Goal: Task Accomplishment & Management: Manage account settings

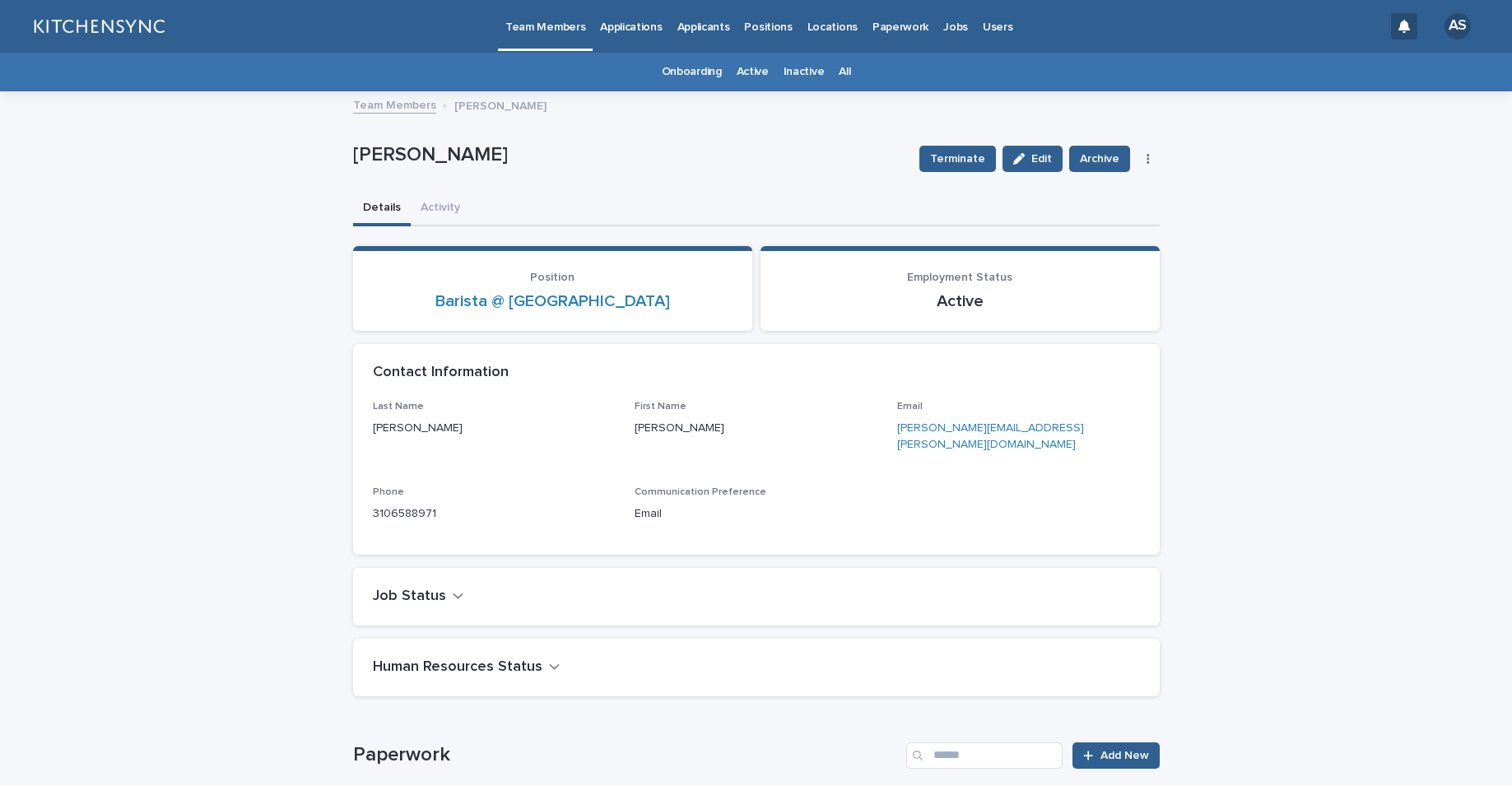
click at [839, 79] on link "All" at bounding box center [844, 72] width 12 height 38
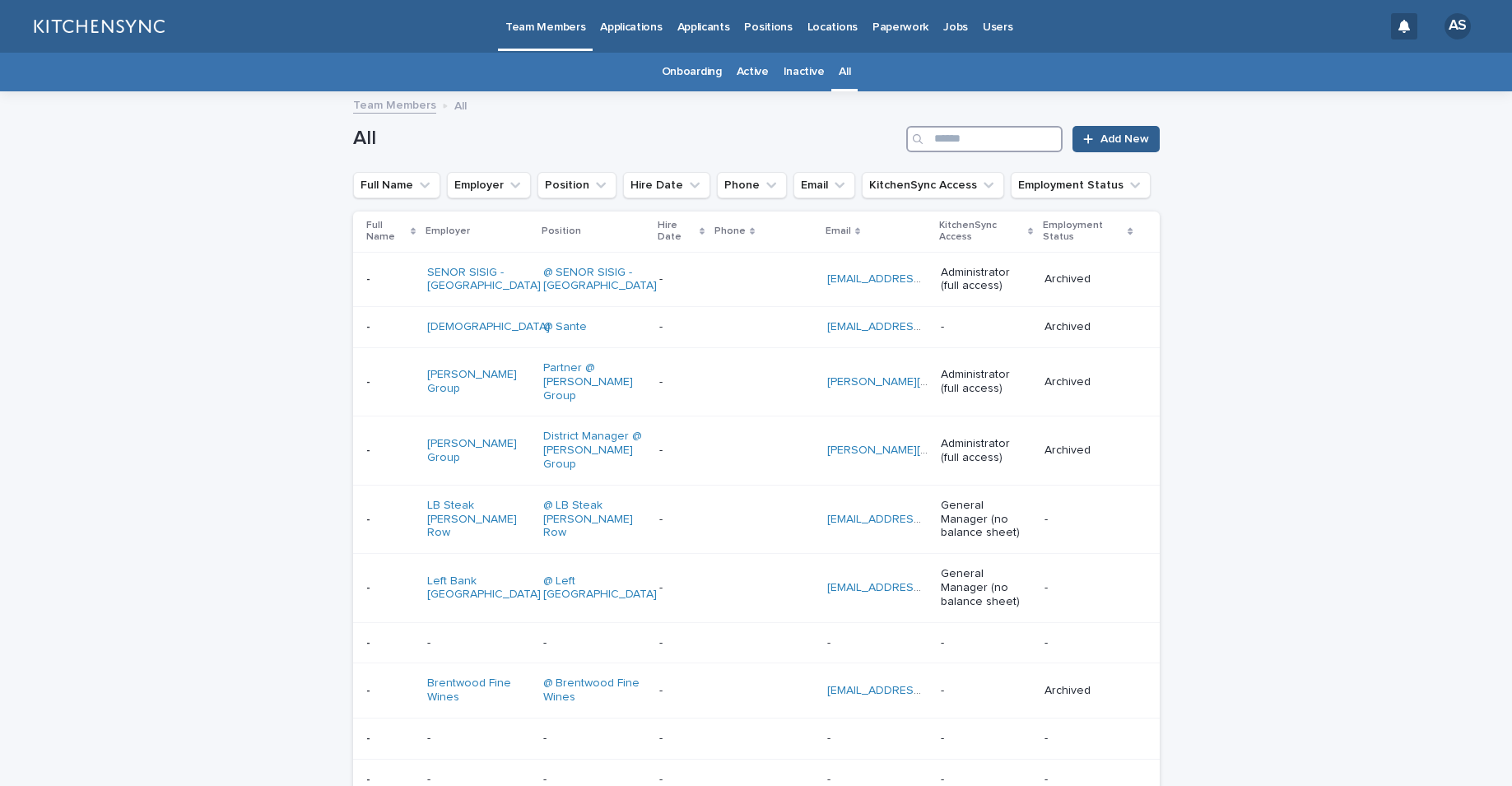
click at [937, 145] on input "Search" at bounding box center [985, 139] width 157 height 26
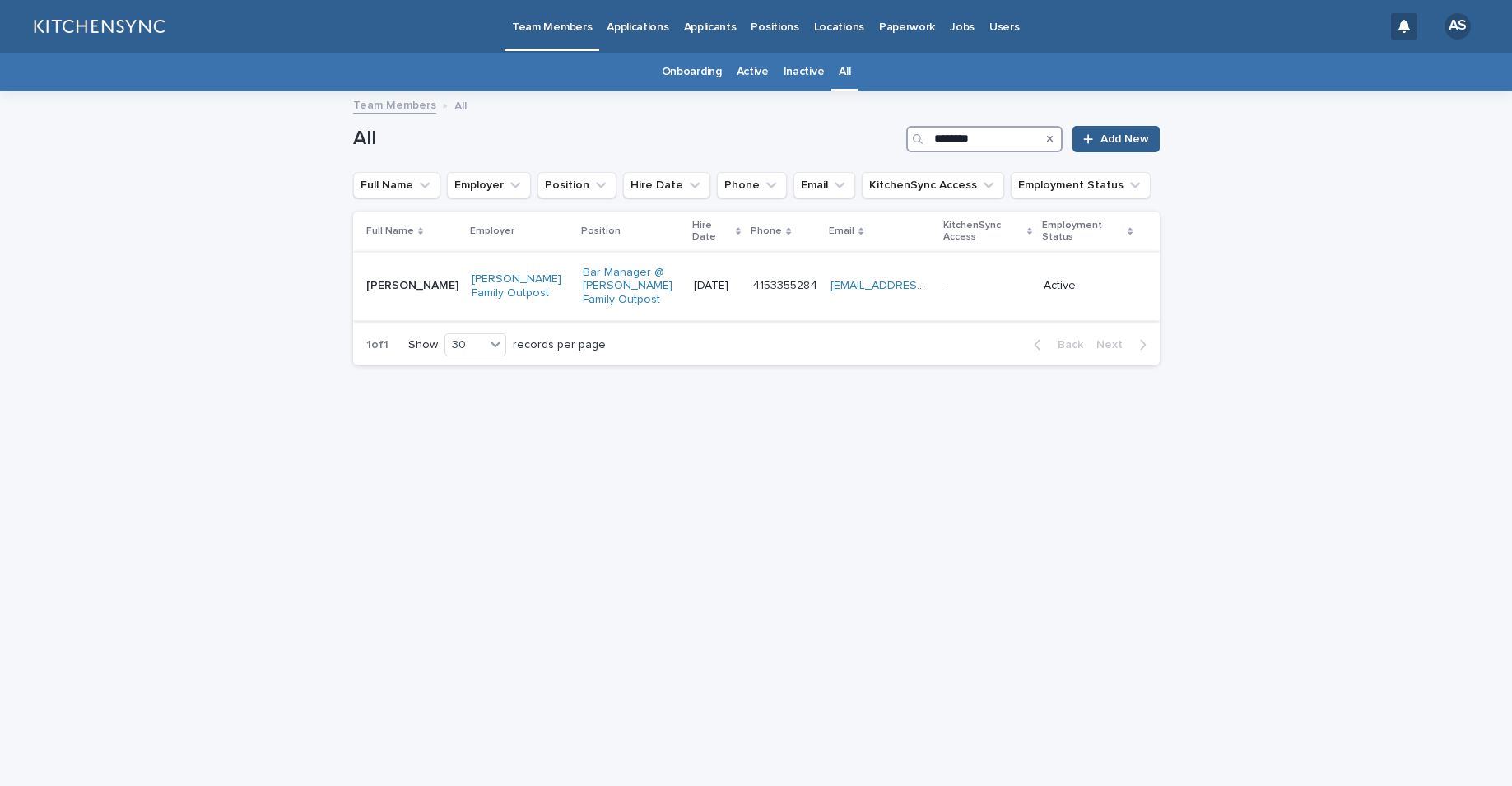
type input "********"
click at [398, 299] on div "[PERSON_NAME] [PERSON_NAME]" at bounding box center [412, 286] width 92 height 27
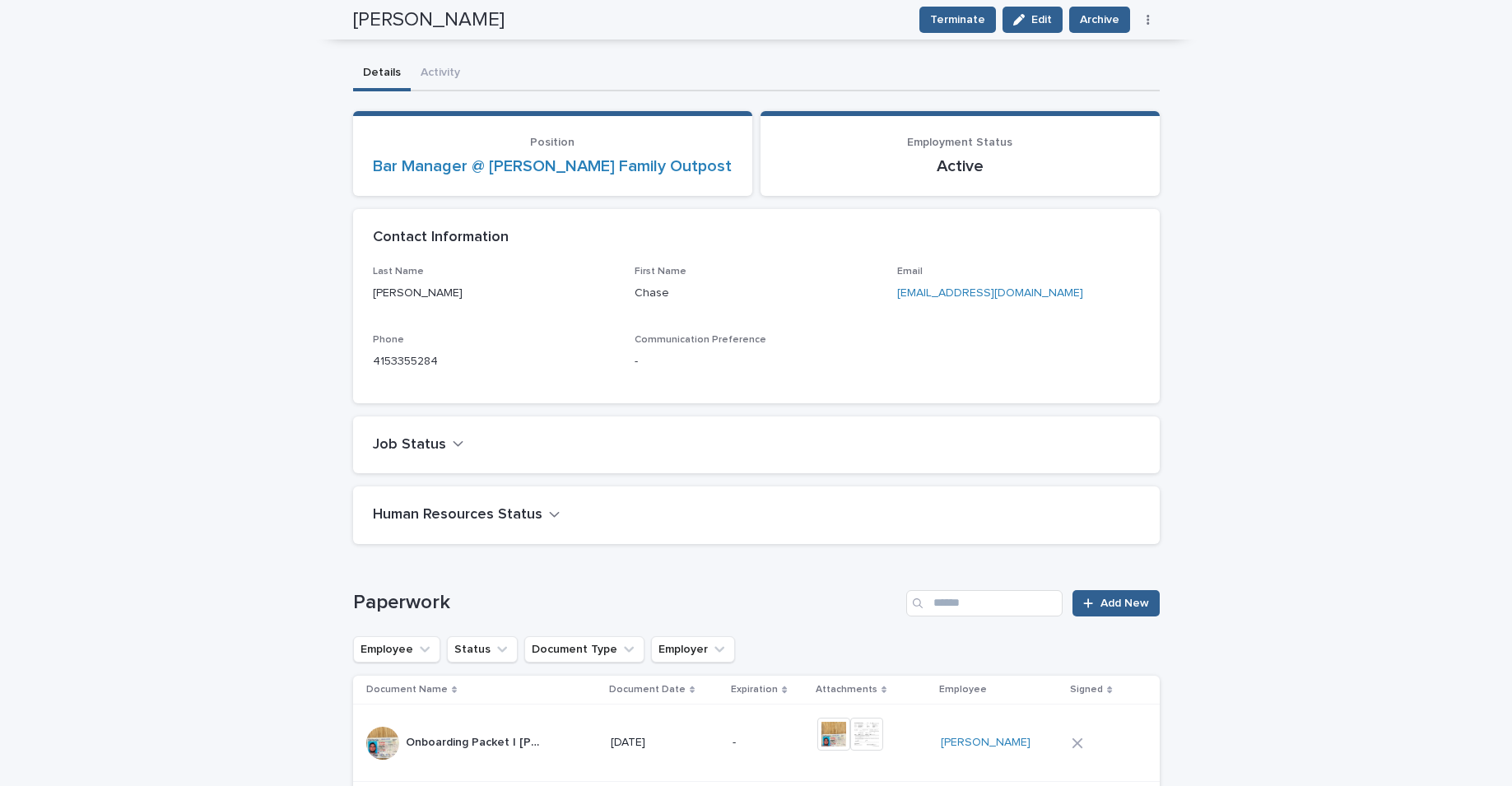
scroll to position [26, 0]
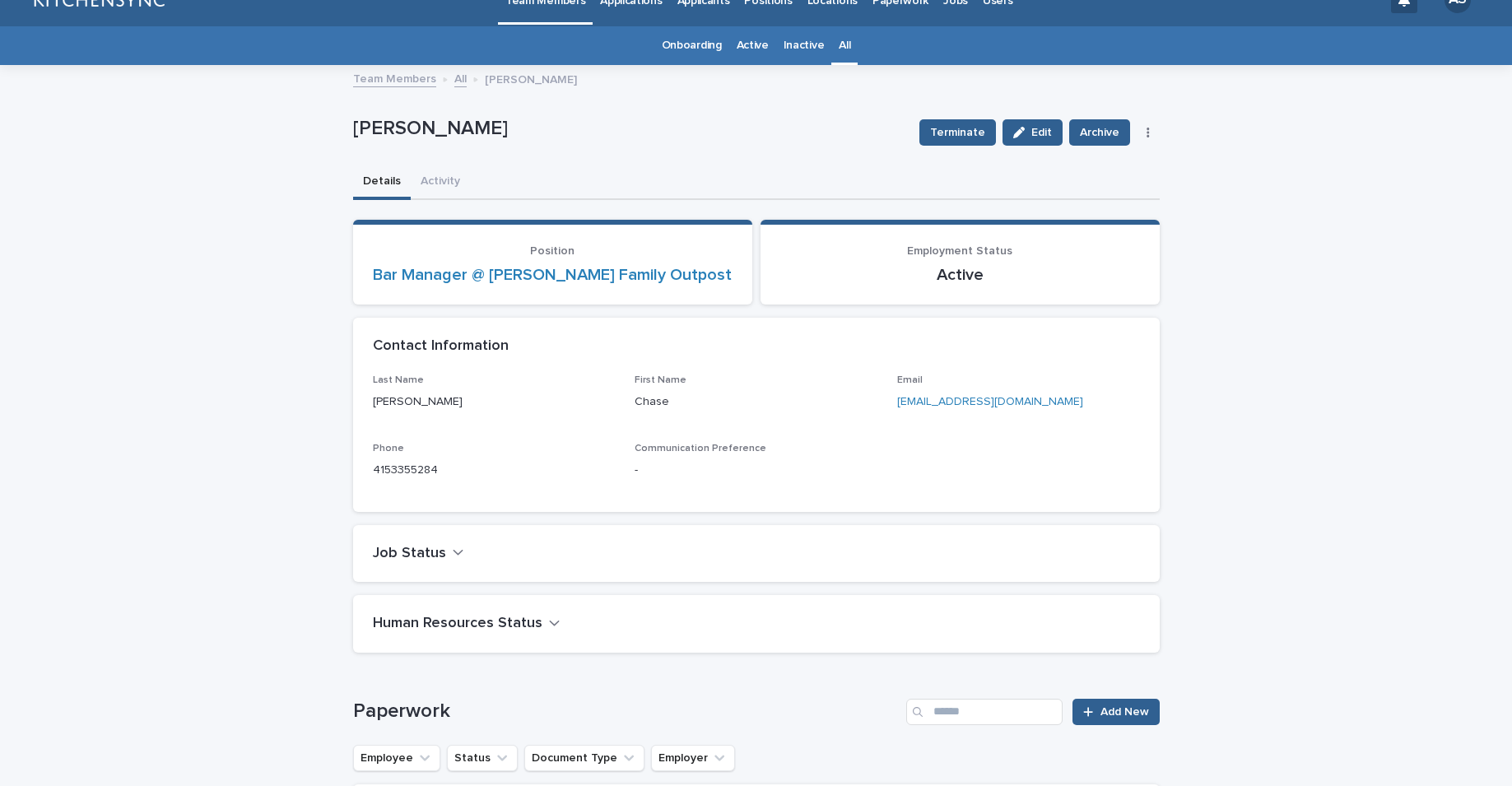
click at [455, 76] on link "All" at bounding box center [461, 77] width 13 height 19
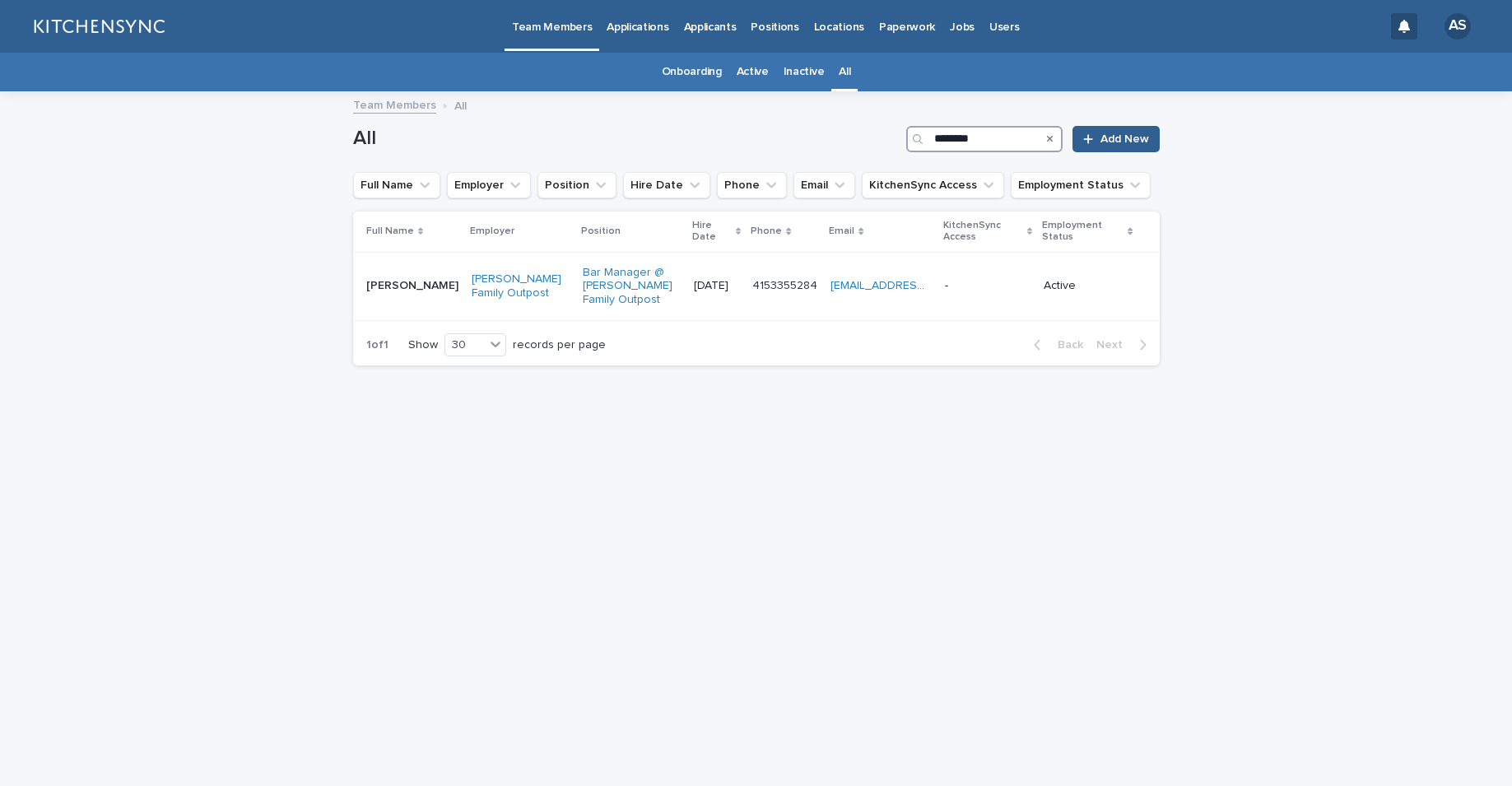
click at [1009, 135] on input "********" at bounding box center [985, 139] width 157 height 26
drag, startPoint x: 1012, startPoint y: 138, endPoint x: 901, endPoint y: 133, distance: 111.1
click at [901, 133] on div "All ******** Add New" at bounding box center [756, 139] width 807 height 26
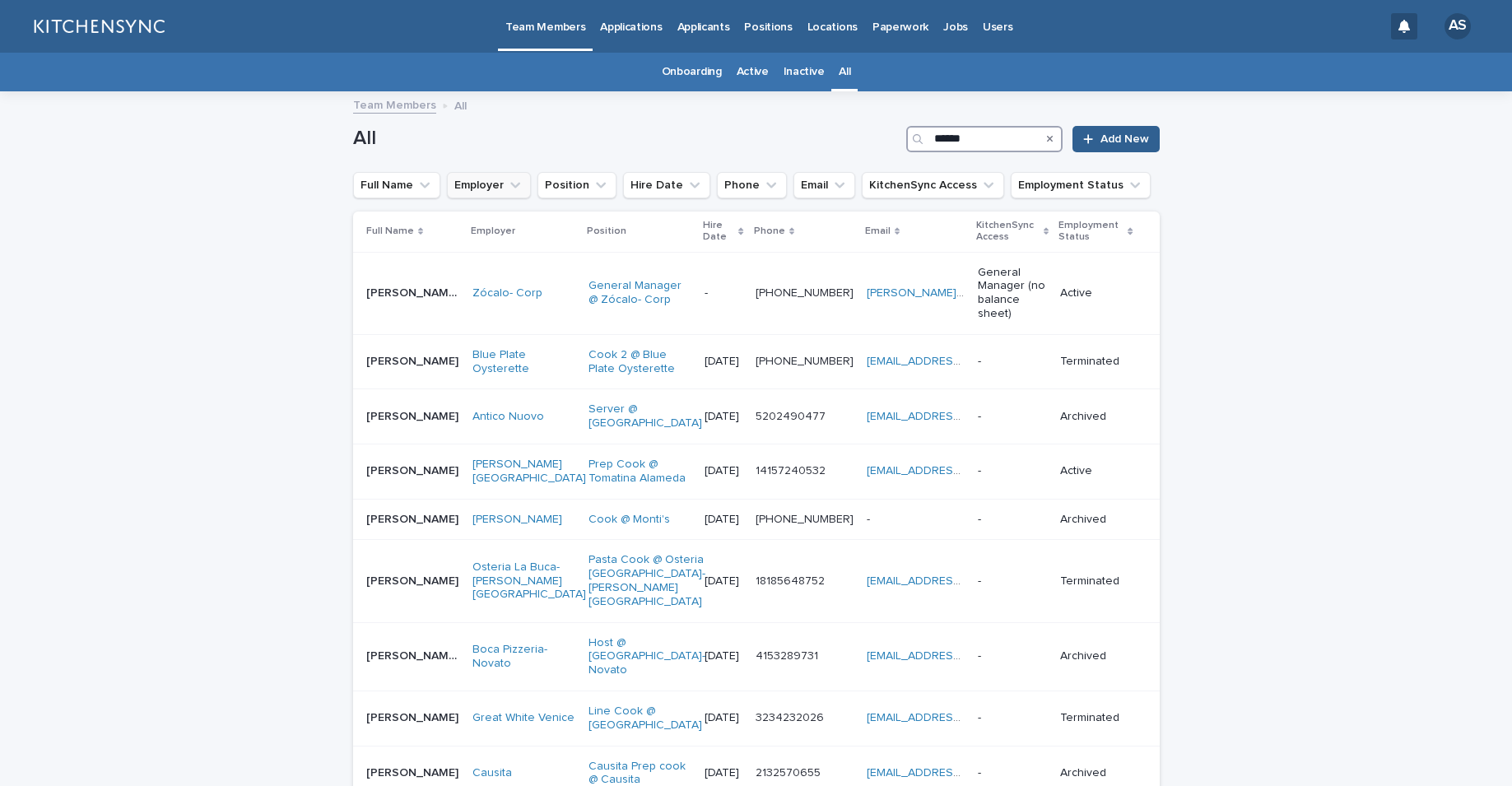
type input "******"
click at [508, 188] on icon "Employer" at bounding box center [516, 185] width 16 height 16
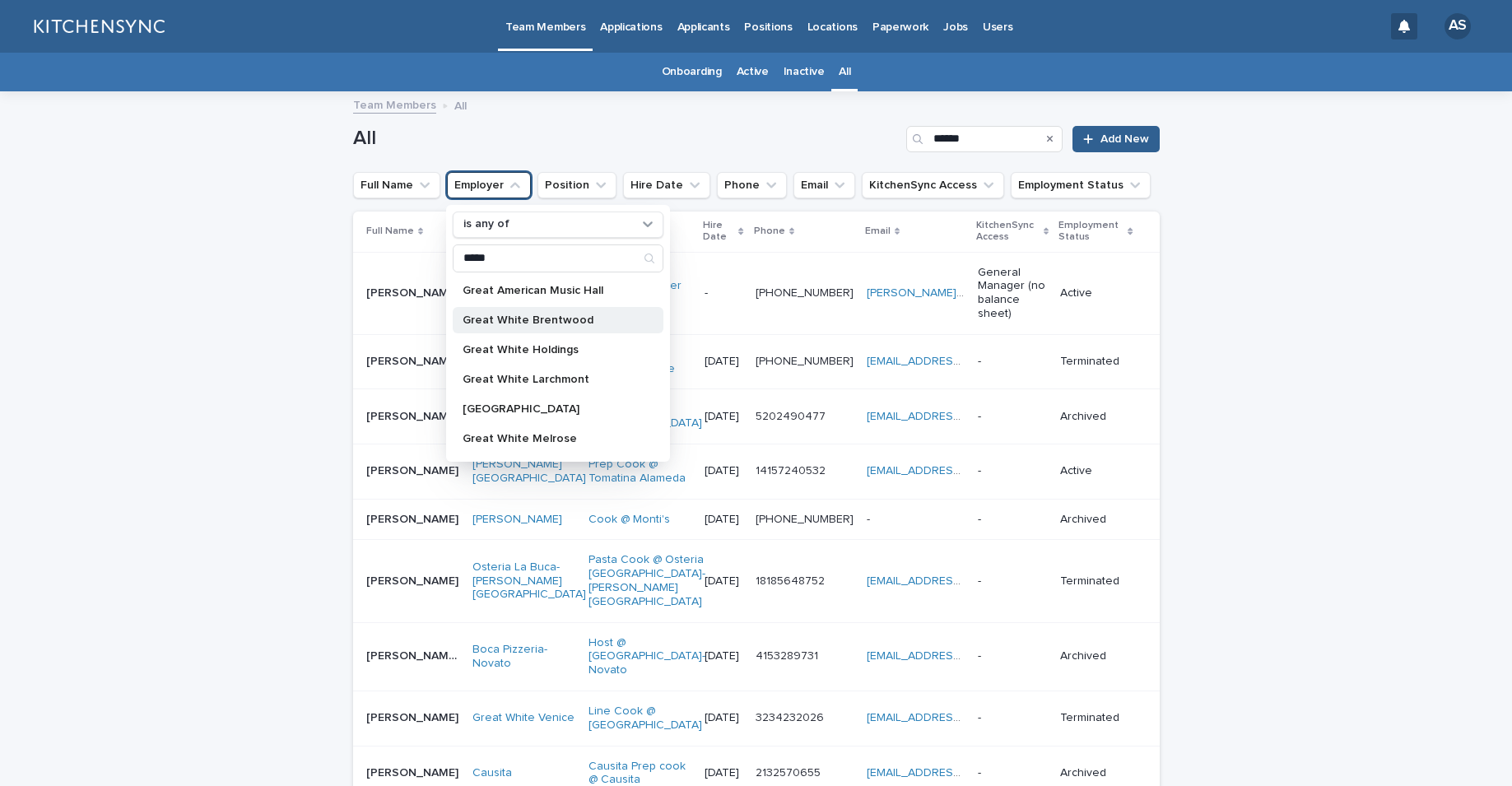
type input "*****"
click at [514, 323] on p "Great White Brentwood" at bounding box center [550, 320] width 175 height 12
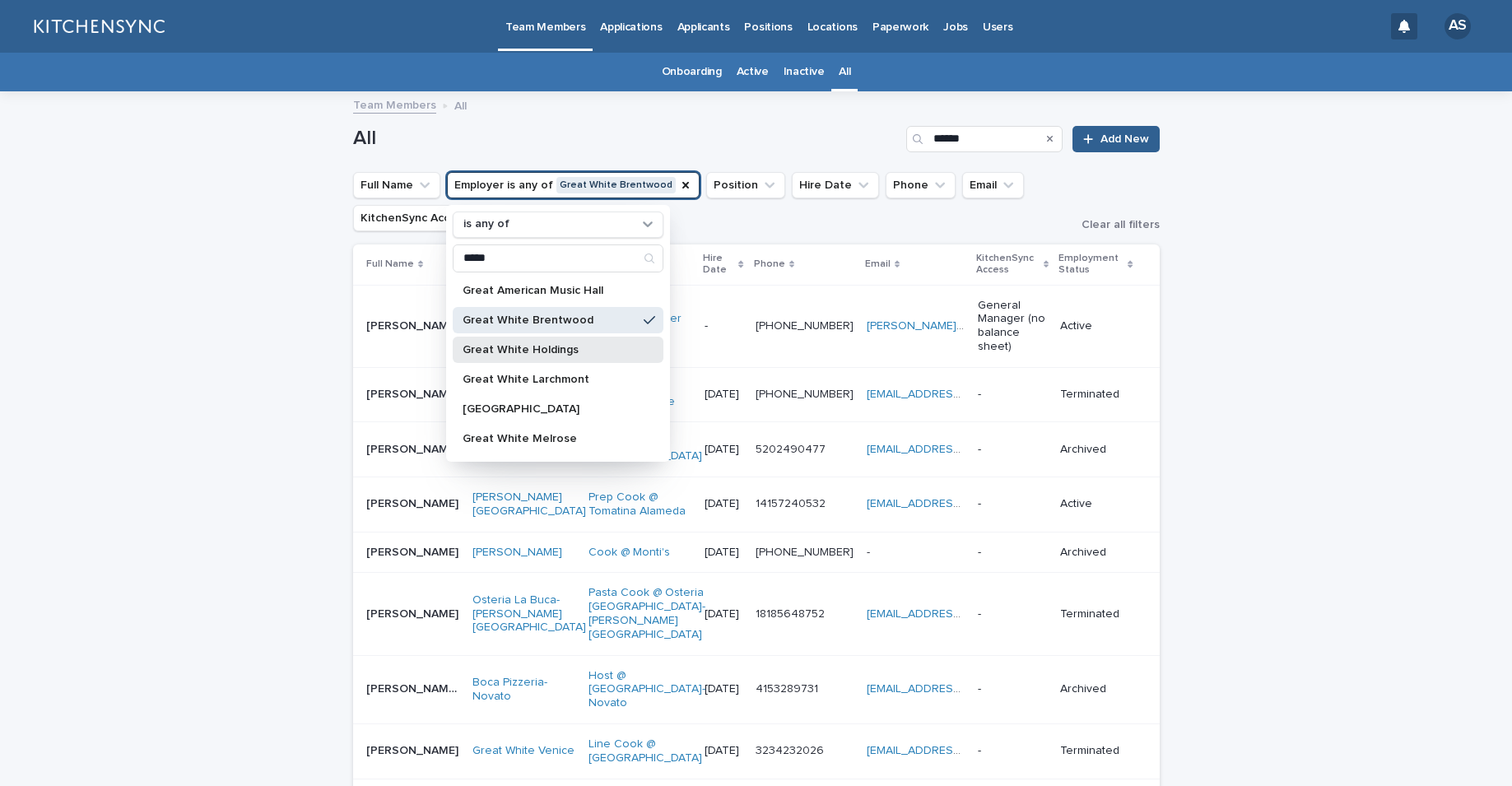
click at [517, 346] on p "Great White Holdings" at bounding box center [550, 349] width 175 height 12
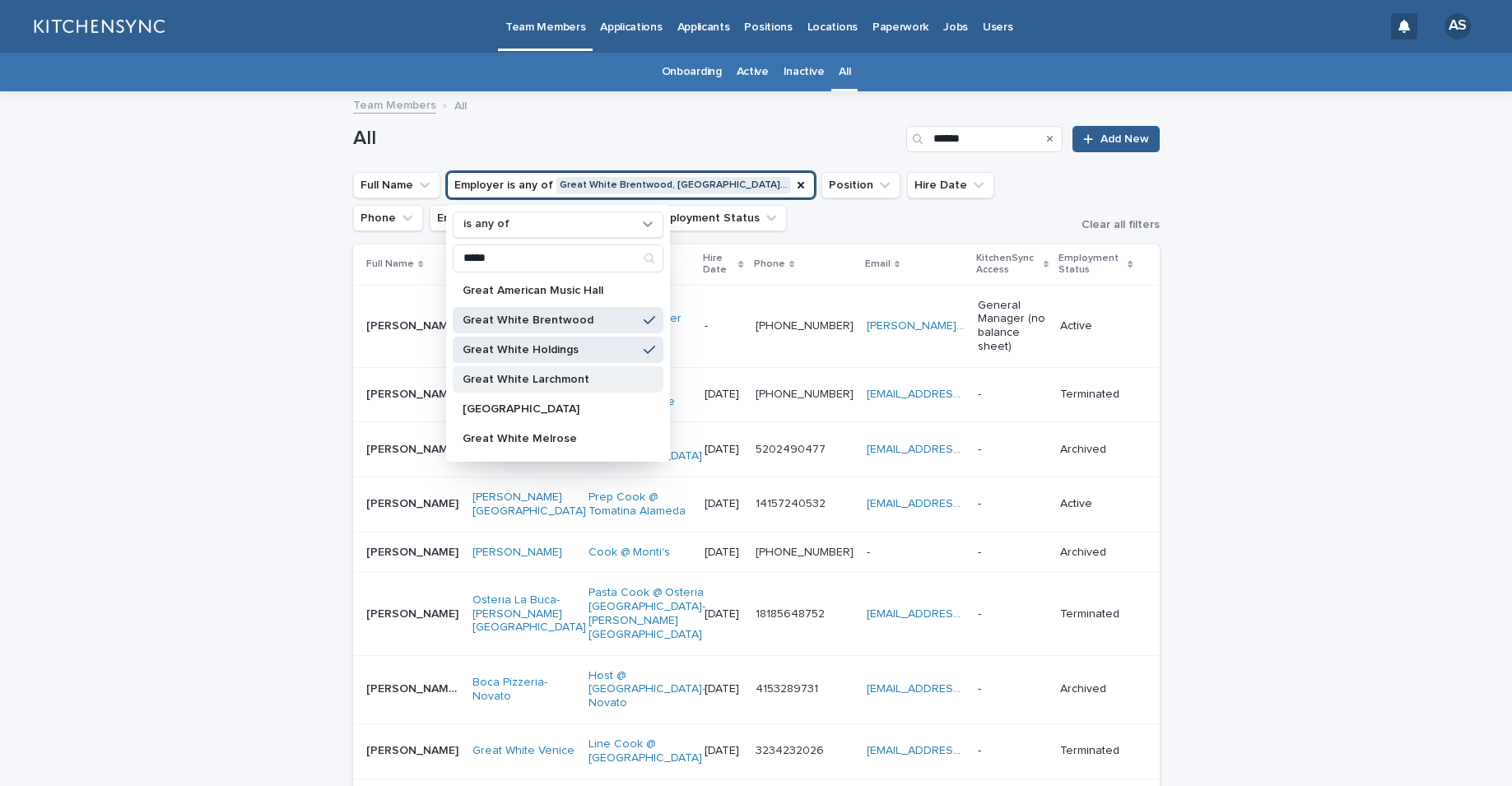
click at [521, 374] on p "Great White Larchmont" at bounding box center [550, 380] width 175 height 12
click at [527, 434] on p "Great White Melrose" at bounding box center [550, 439] width 175 height 12
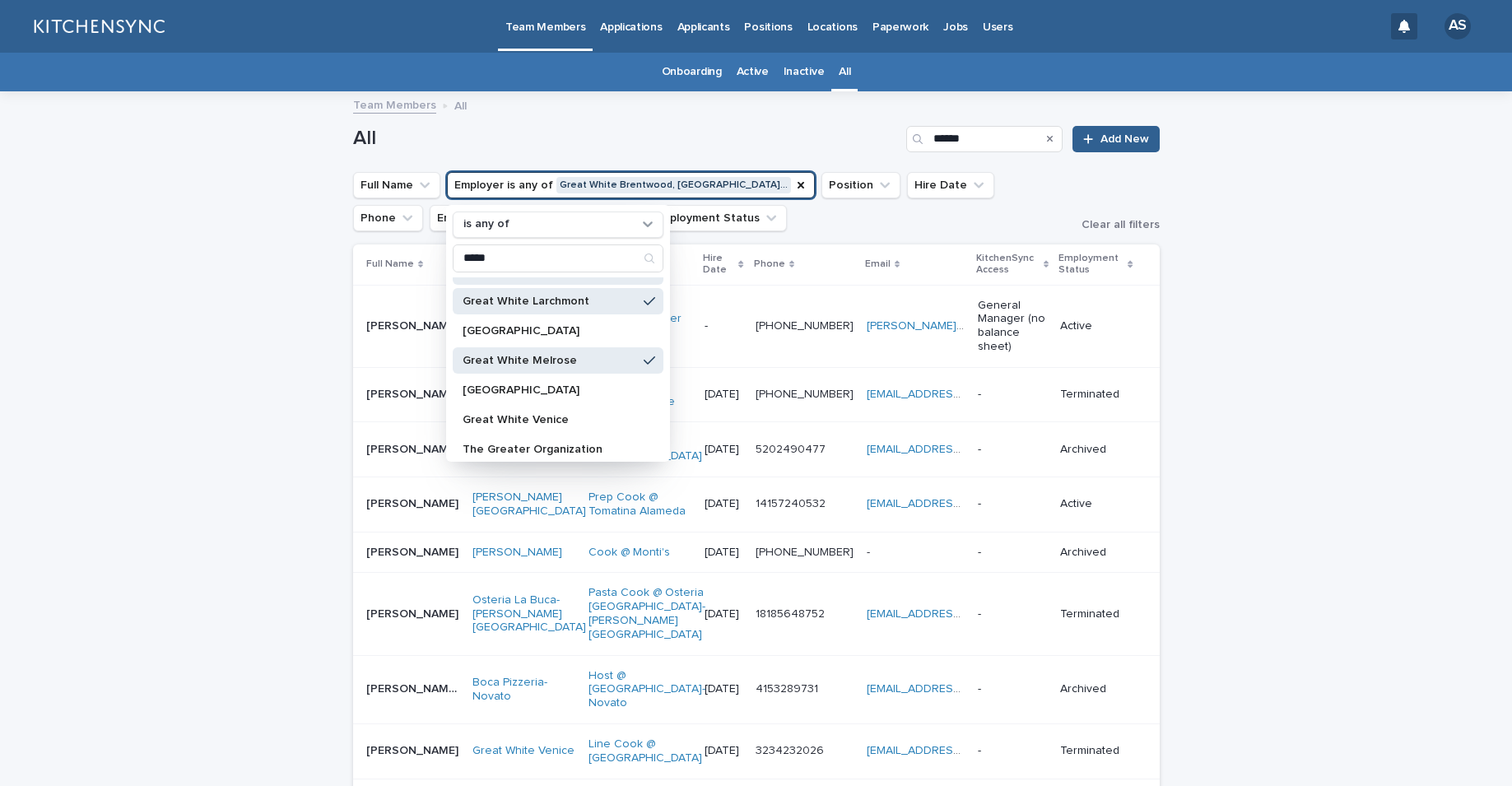
scroll to position [81, 0]
click at [529, 414] on p "Great White Venice" at bounding box center [550, 416] width 175 height 12
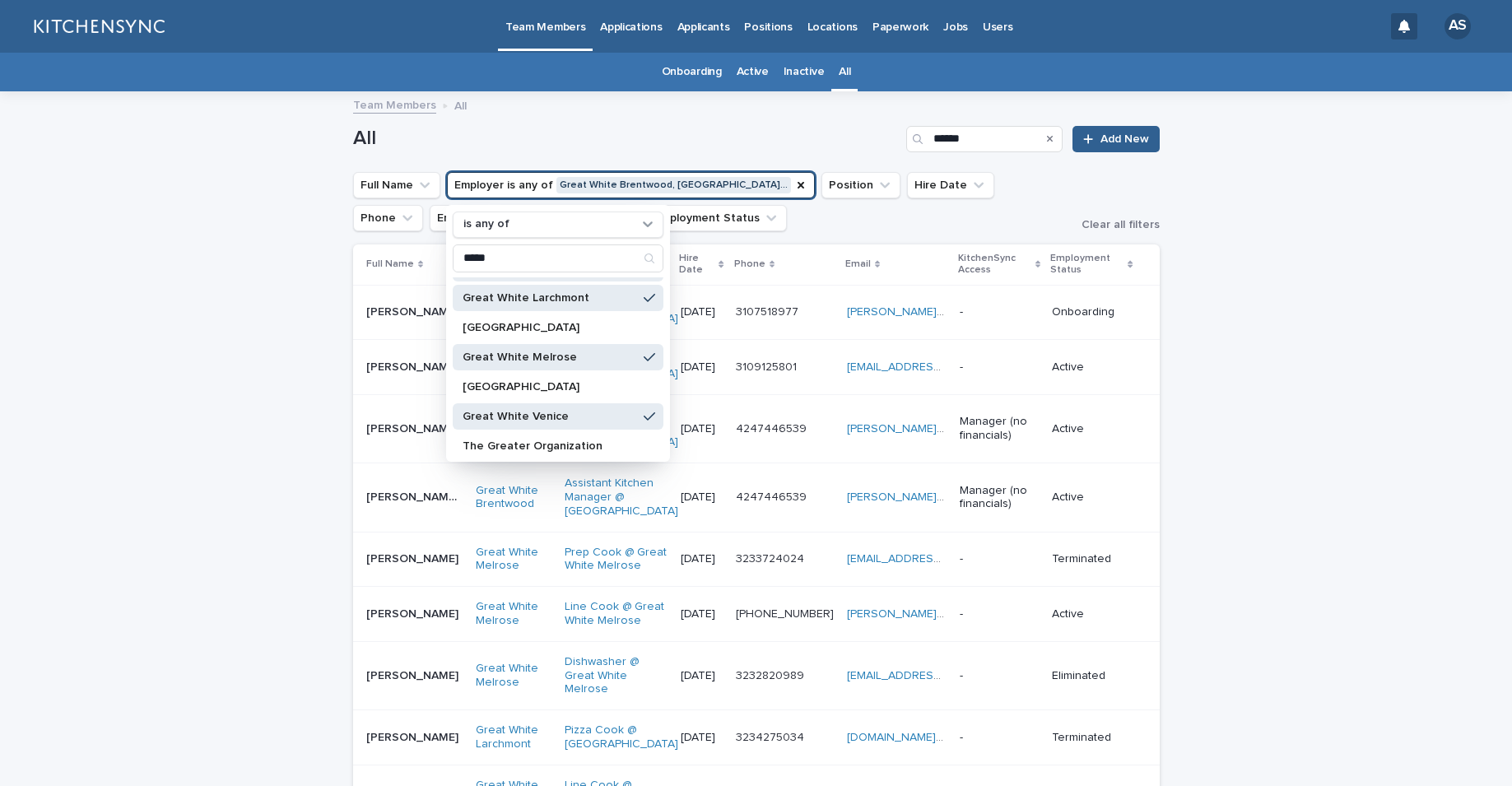
scroll to position [86, 0]
click at [662, 139] on h1 "All" at bounding box center [628, 139] width 548 height 24
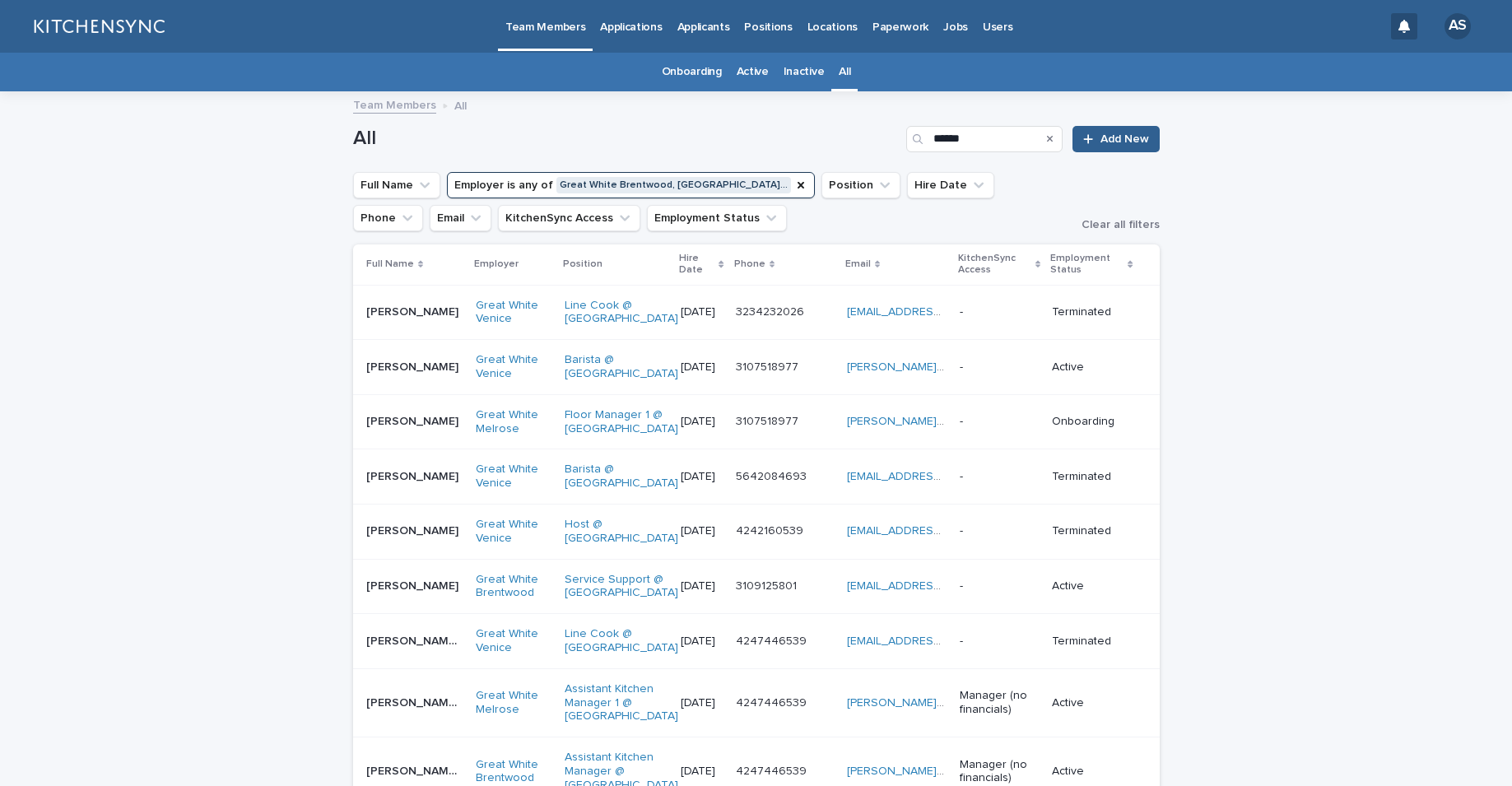
click at [681, 131] on h1 "All" at bounding box center [628, 139] width 548 height 24
click at [987, 140] on input "******" at bounding box center [985, 139] width 157 height 26
drag, startPoint x: 987, startPoint y: 140, endPoint x: 893, endPoint y: 140, distance: 94.0
click at [893, 140] on div "All ****** Add New" at bounding box center [756, 139] width 807 height 26
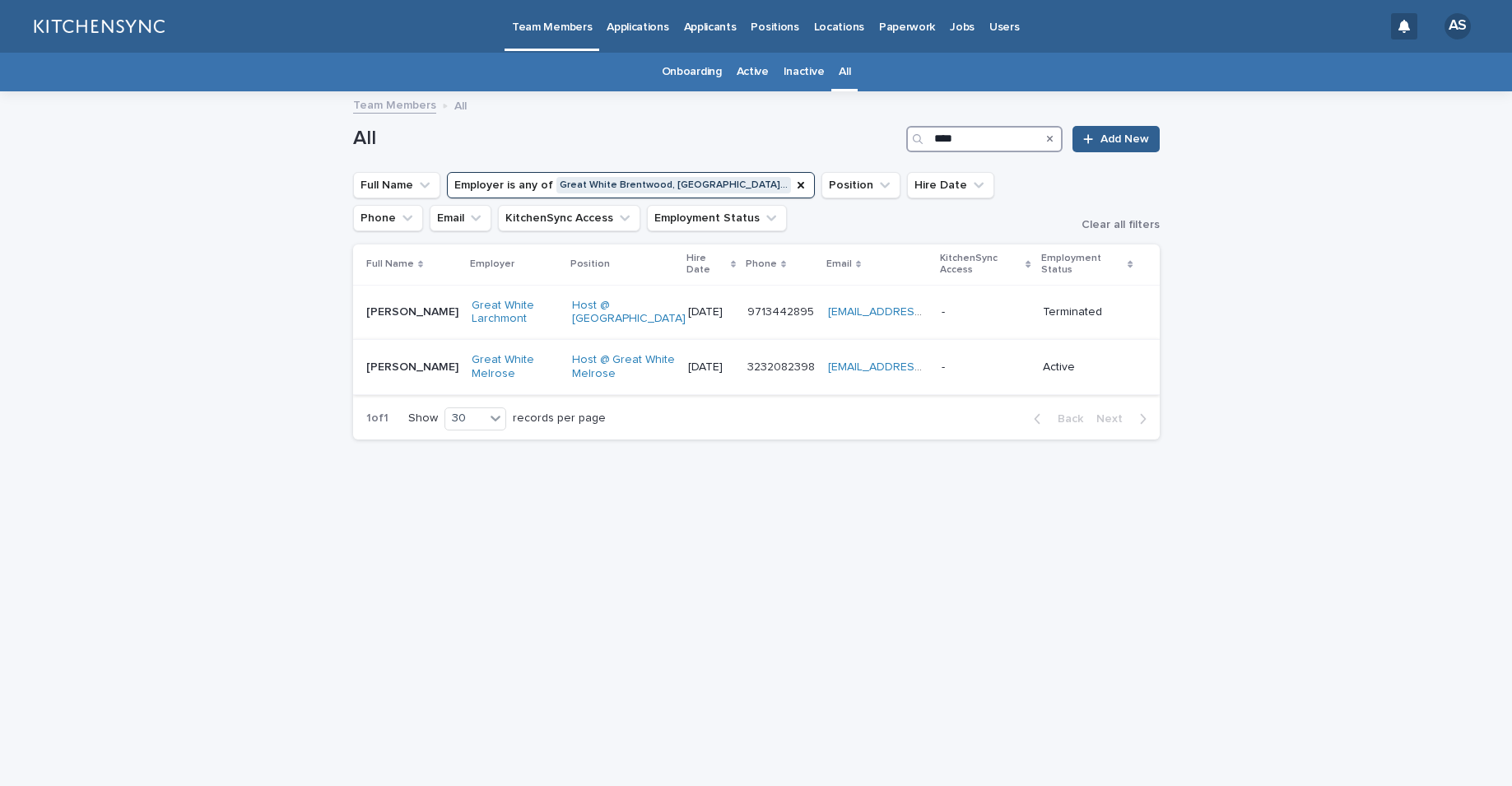
type input "****"
click at [423, 378] on div "[PERSON_NAME] [PERSON_NAME]" at bounding box center [412, 367] width 92 height 27
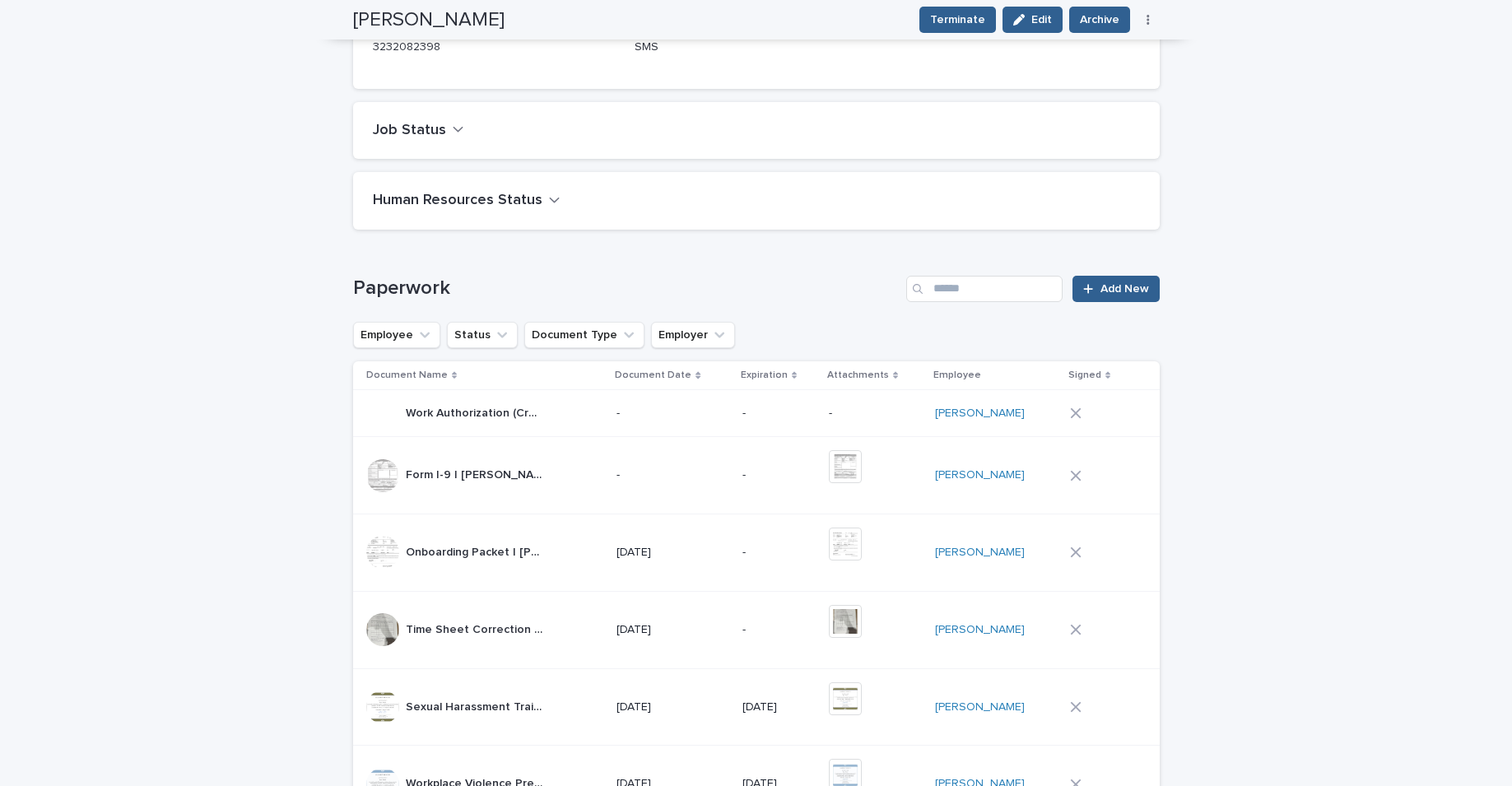
scroll to position [459, 0]
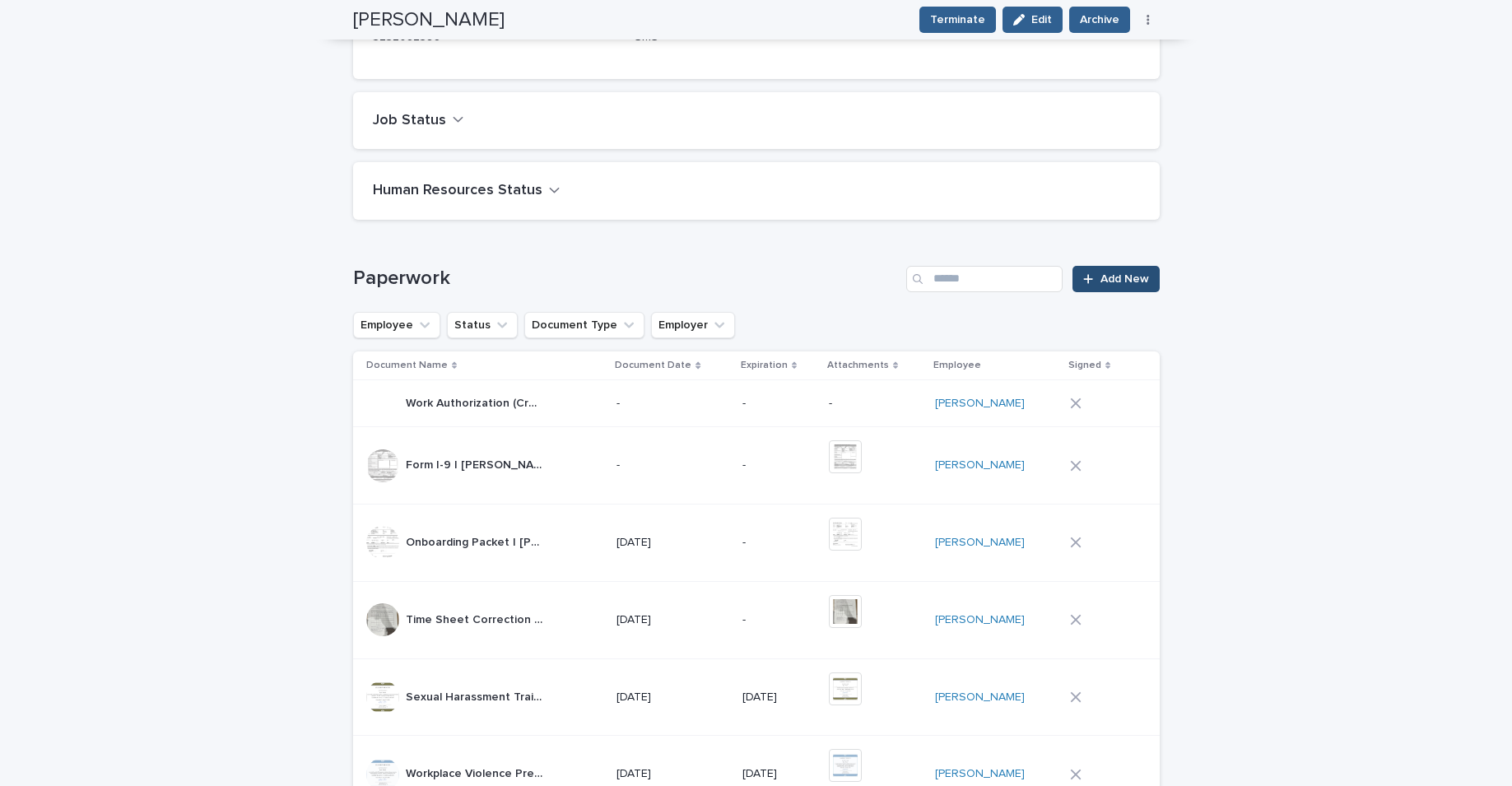
click at [1100, 288] on link "Add New" at bounding box center [1115, 278] width 87 height 26
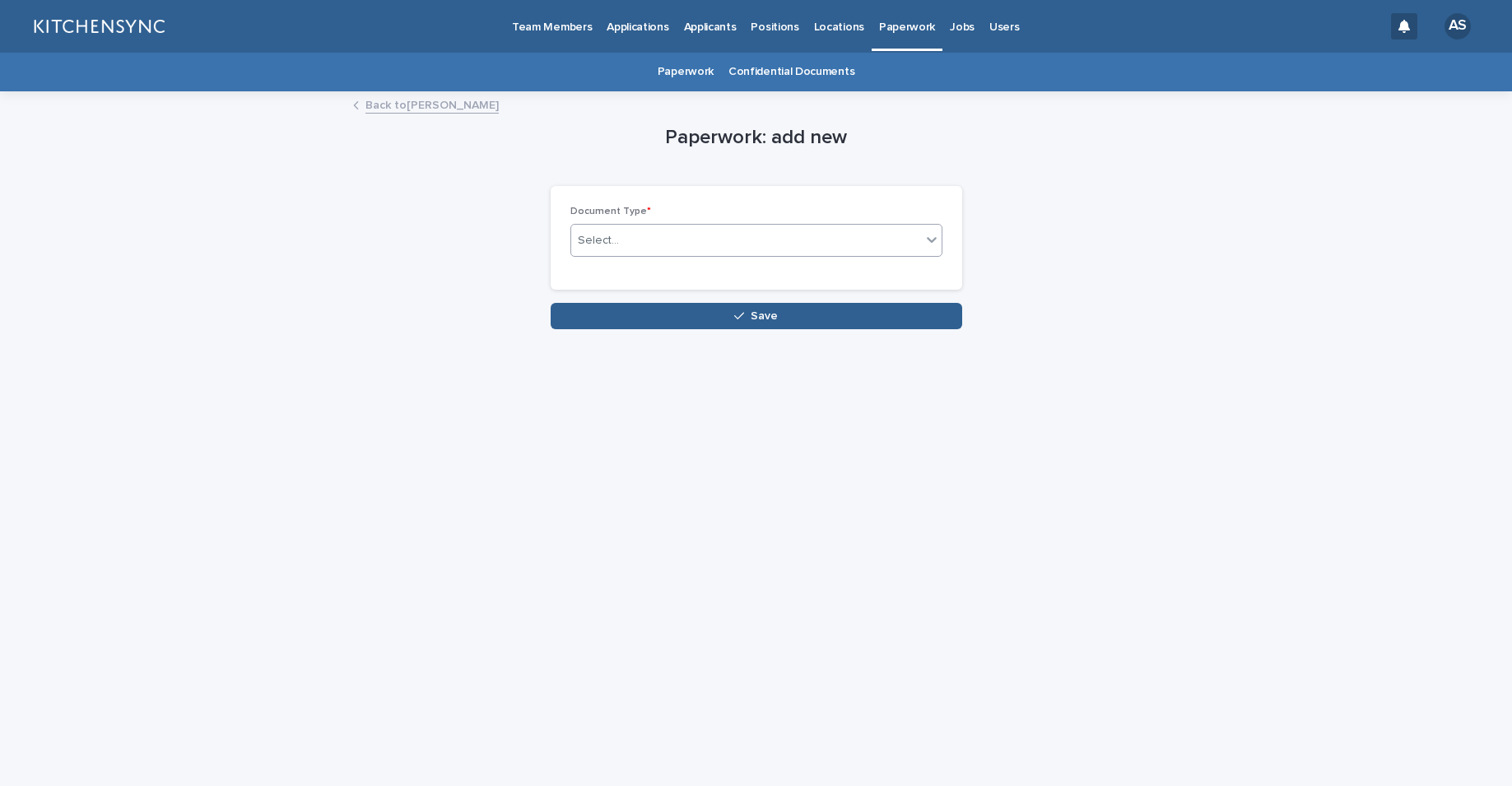
click at [829, 239] on div "Select..." at bounding box center [746, 241] width 350 height 27
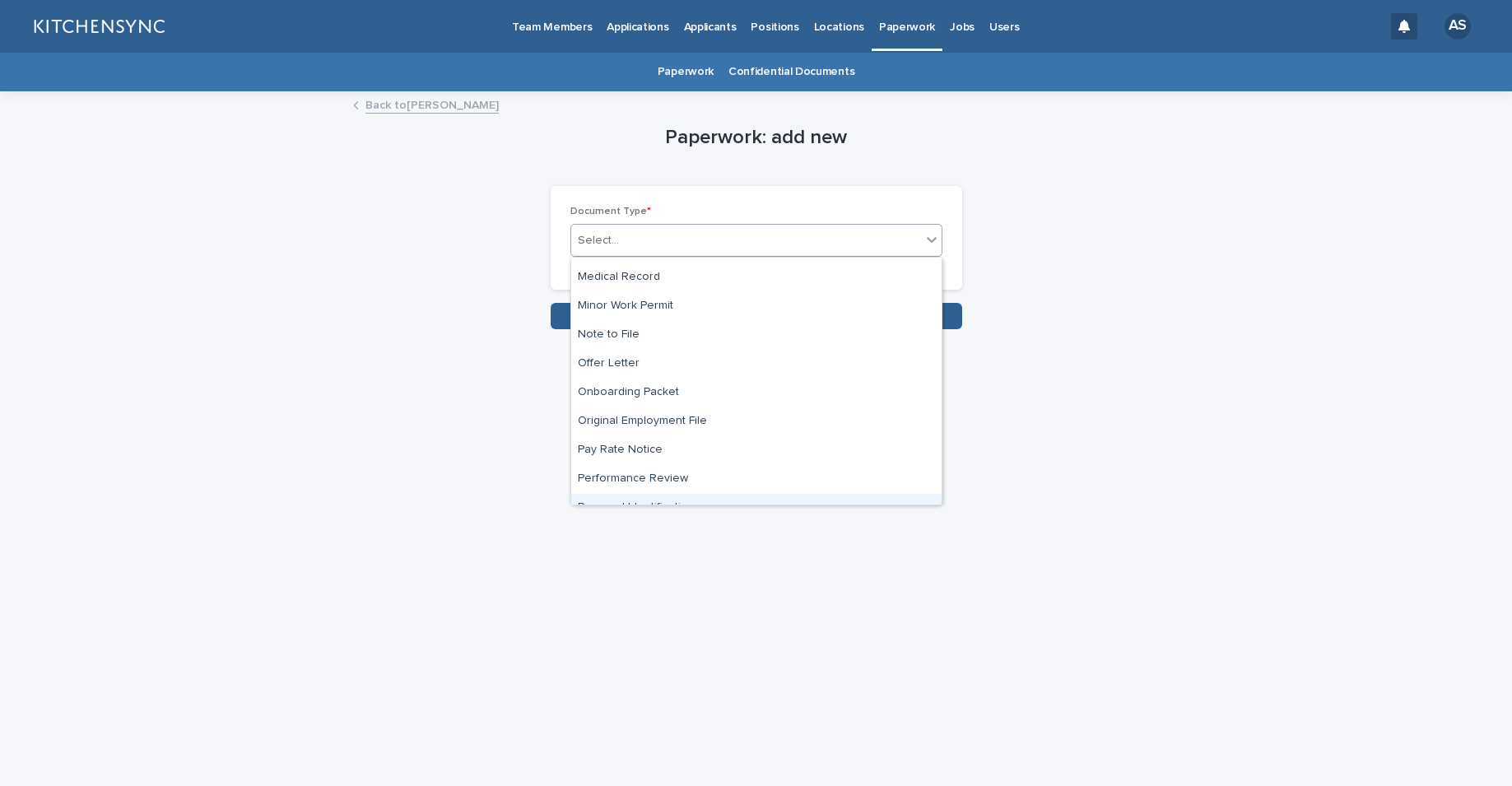
scroll to position [510, 0]
click at [696, 338] on div "Note to File" at bounding box center [756, 337] width 371 height 29
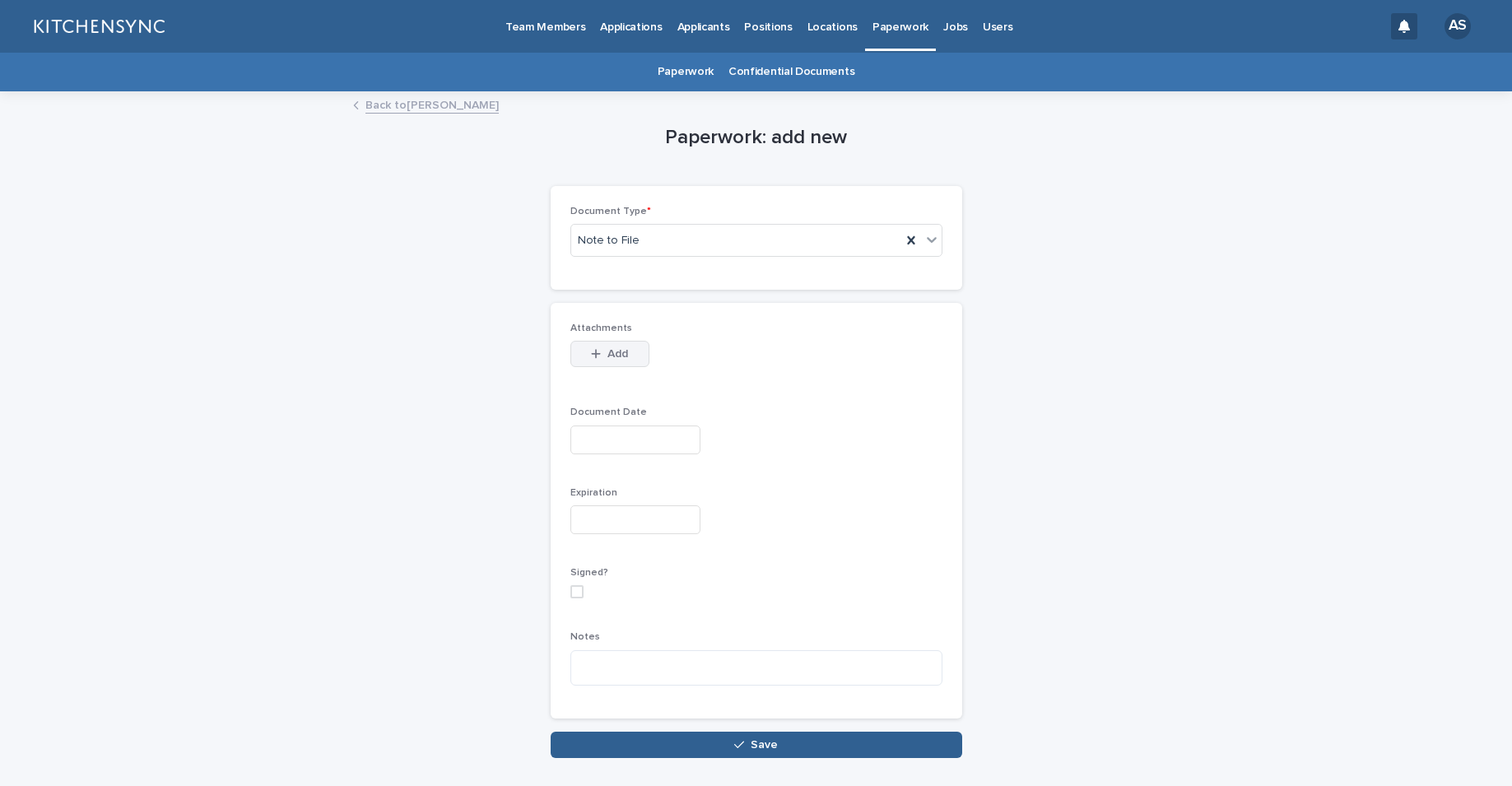
click at [619, 355] on span "Add" at bounding box center [618, 354] width 21 height 12
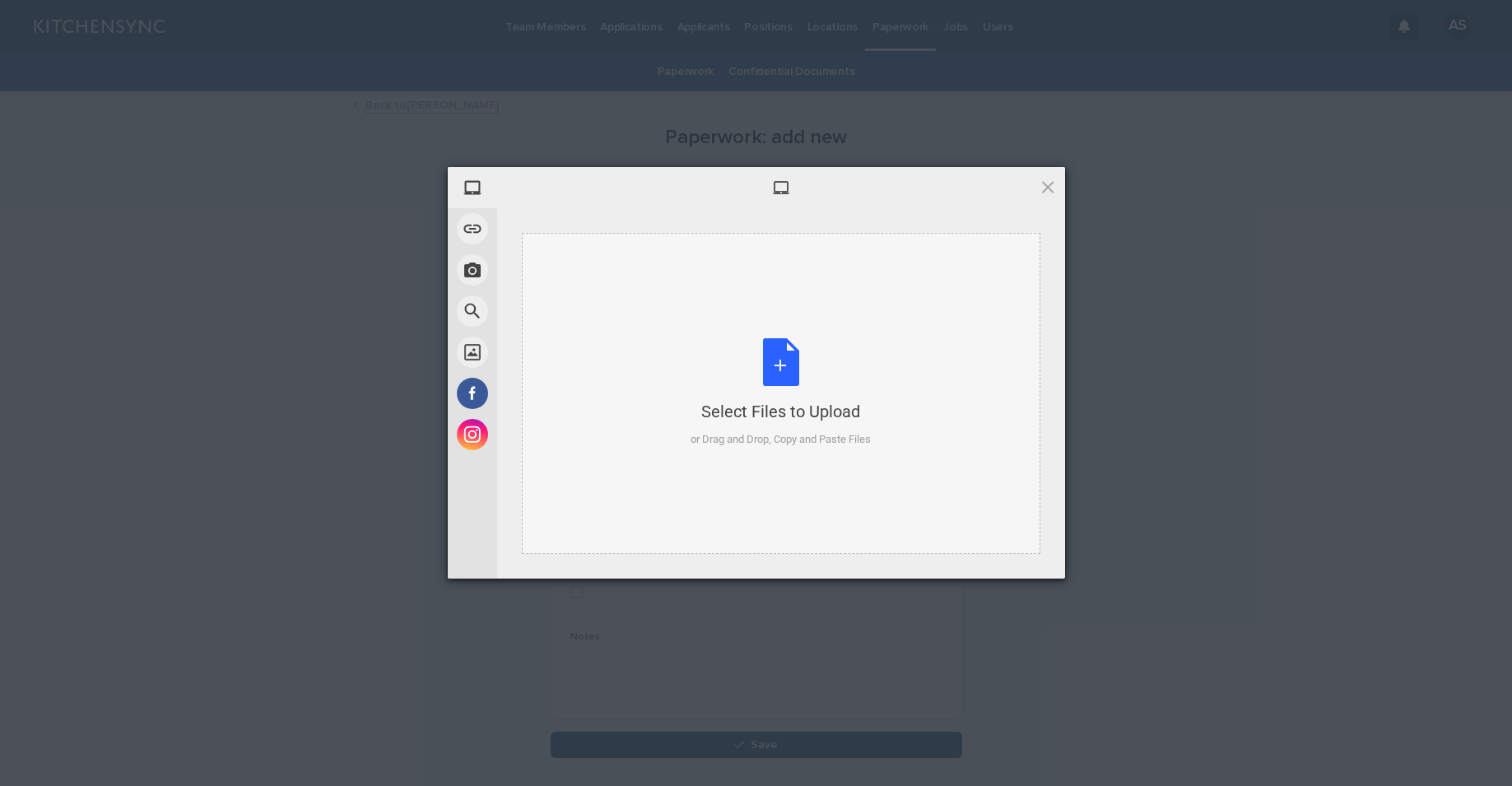
click at [776, 390] on div "Select Files to Upload or Drag and Drop, Copy and Paste Files" at bounding box center [781, 393] width 180 height 109
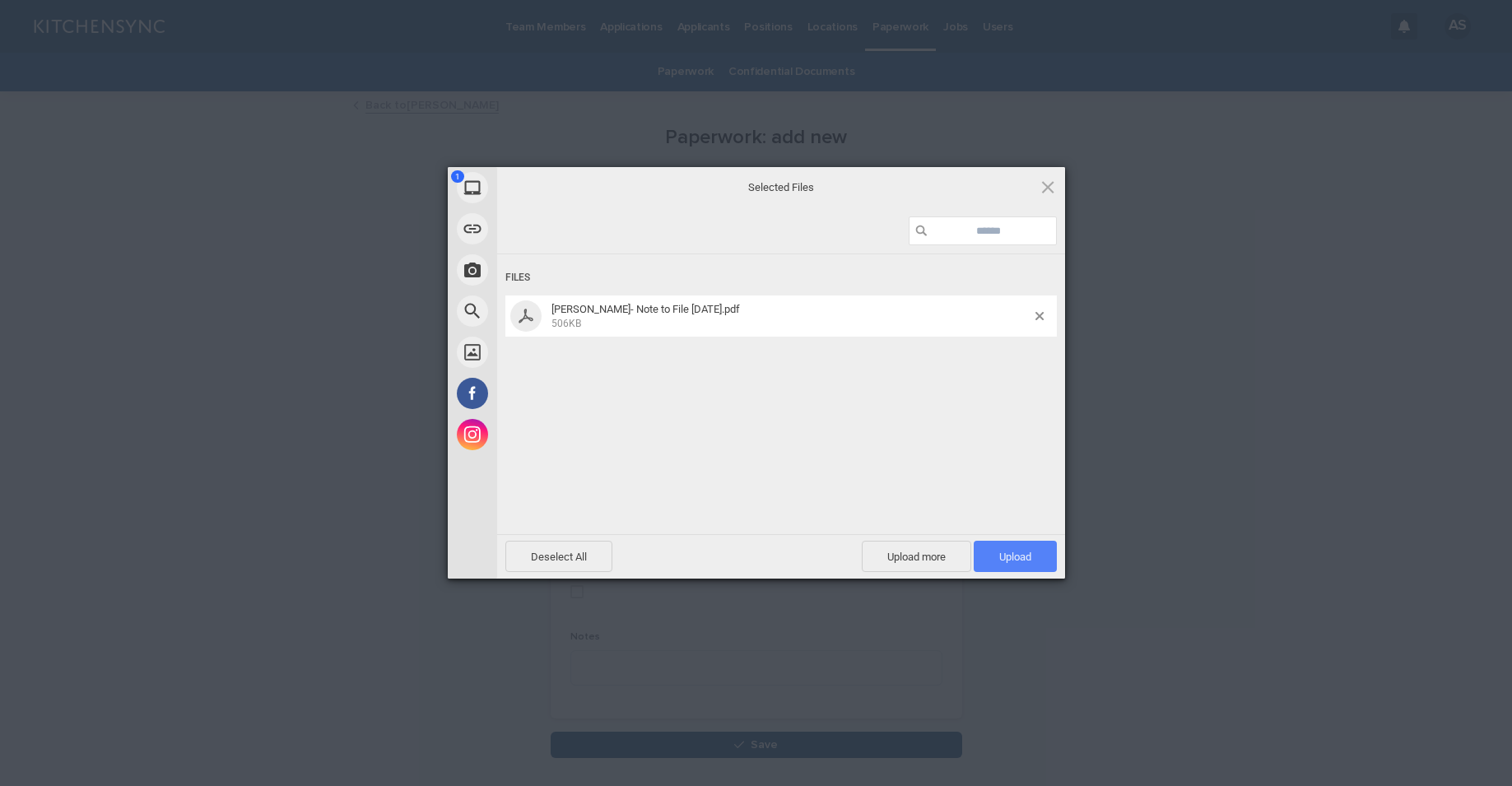
click at [1021, 561] on span "Upload 1" at bounding box center [1015, 557] width 32 height 13
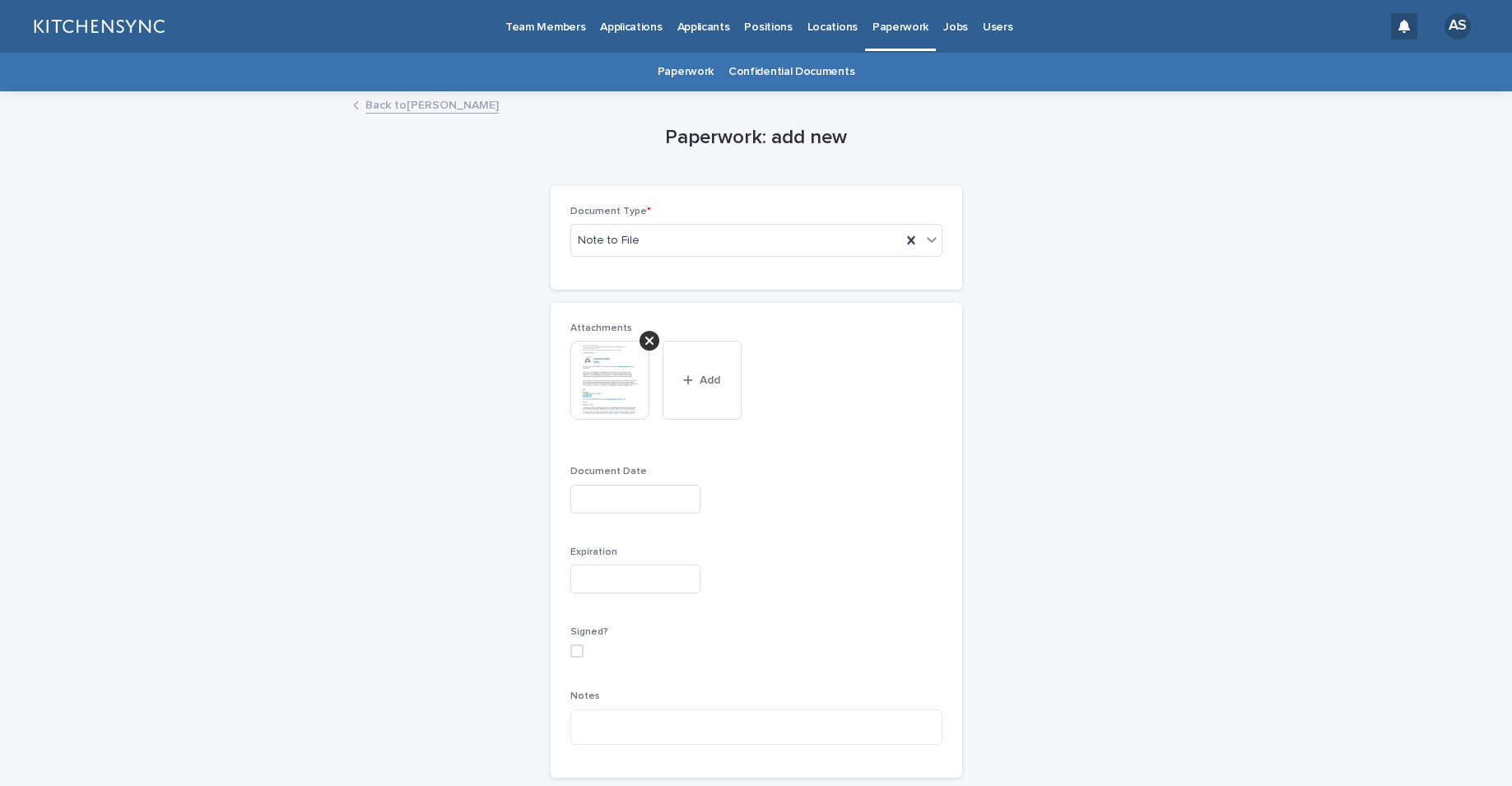
click at [610, 495] on input "text" at bounding box center [635, 500] width 130 height 29
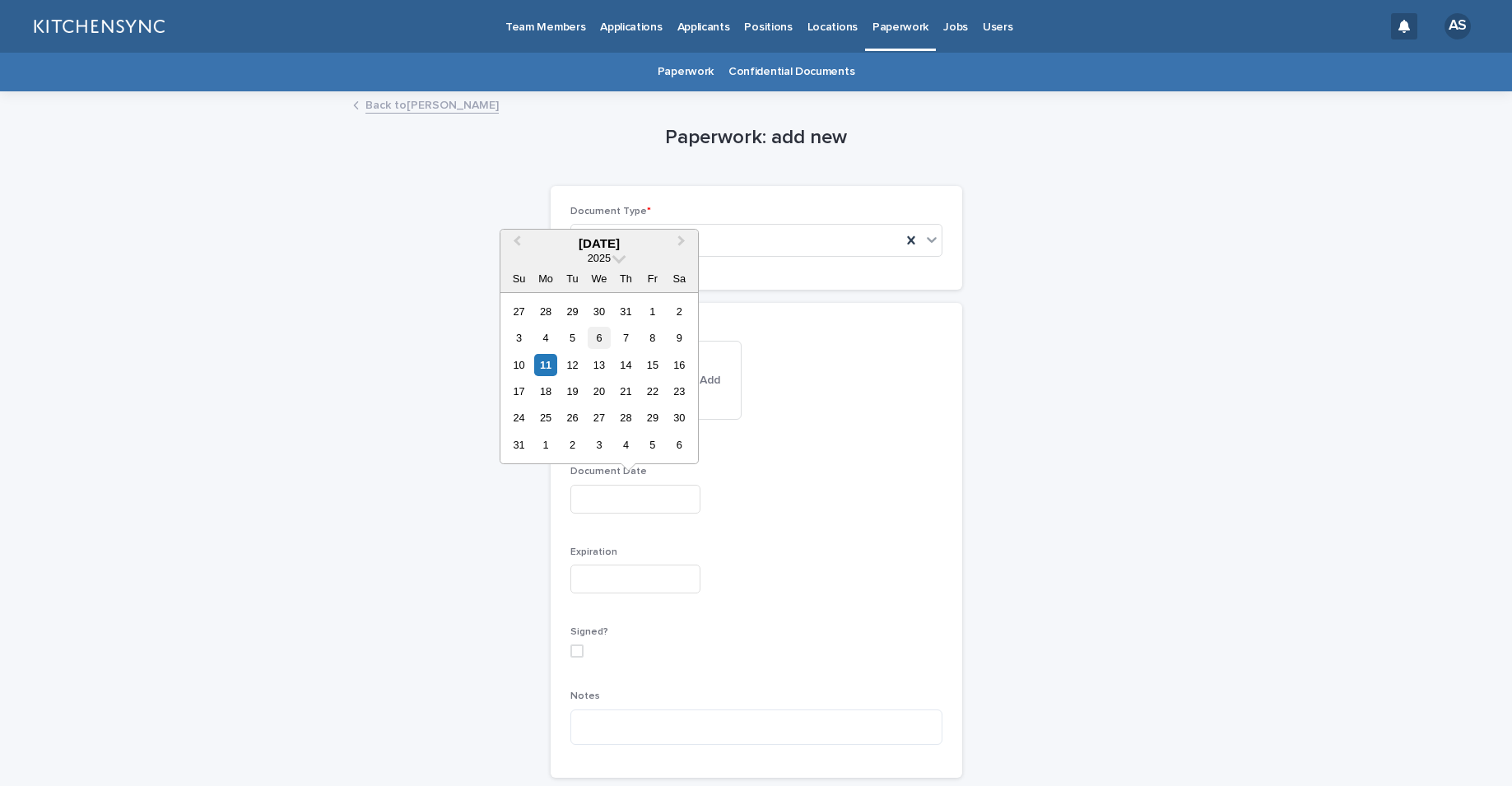
click at [593, 344] on div "6" at bounding box center [599, 337] width 22 height 22
type input "**********"
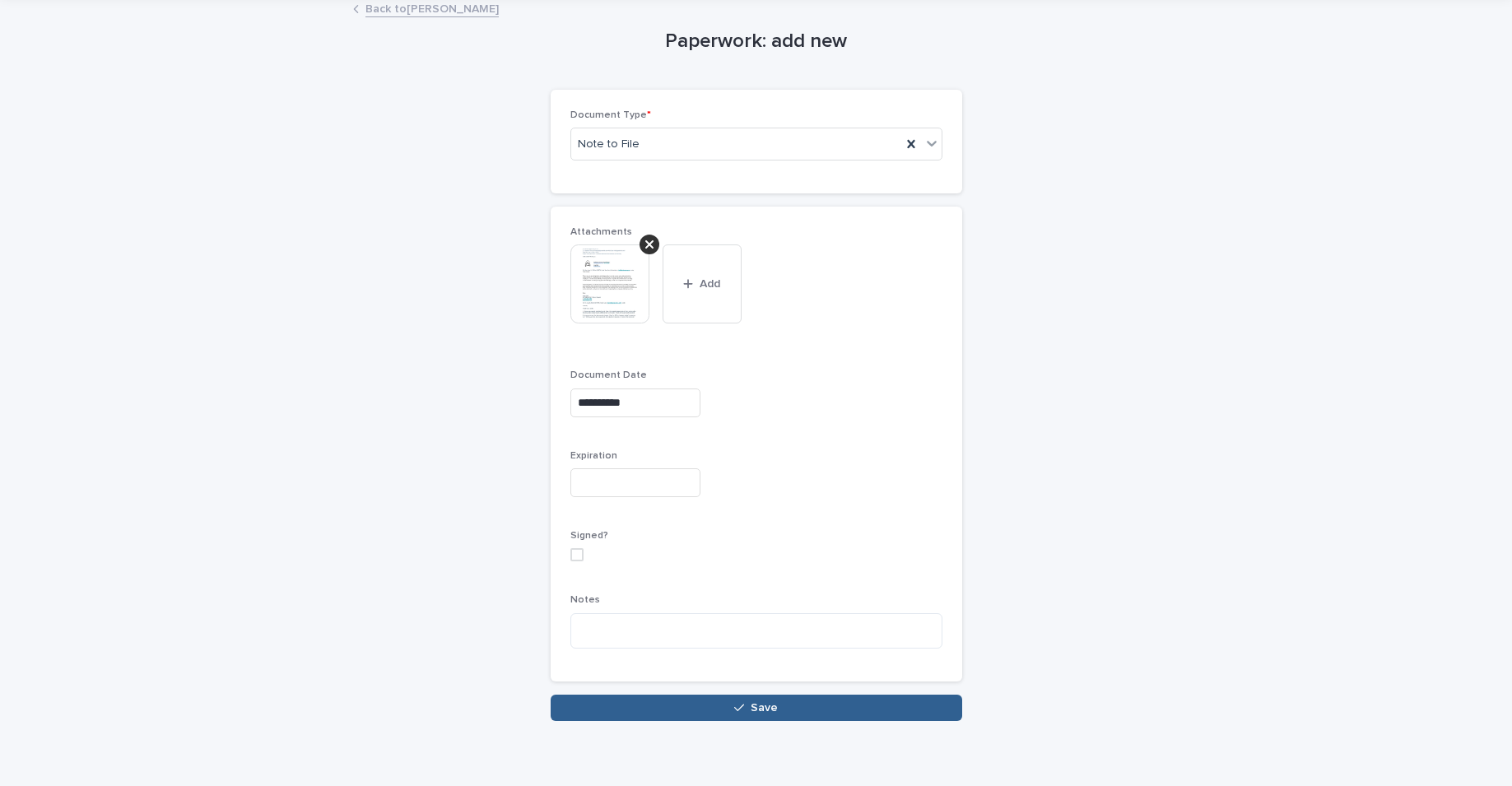
scroll to position [100, 0]
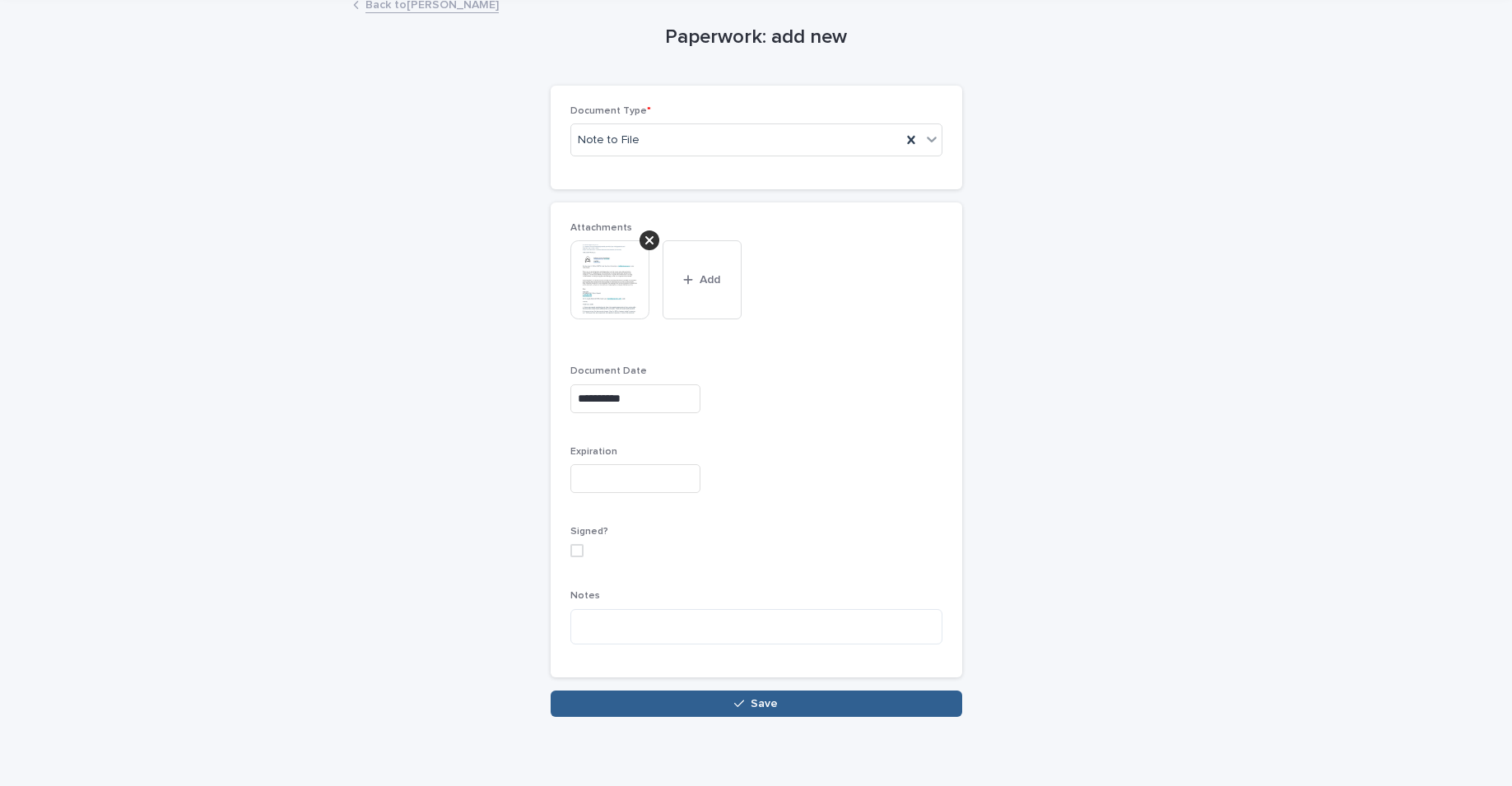
click at [607, 286] on img at bounding box center [610, 280] width 79 height 79
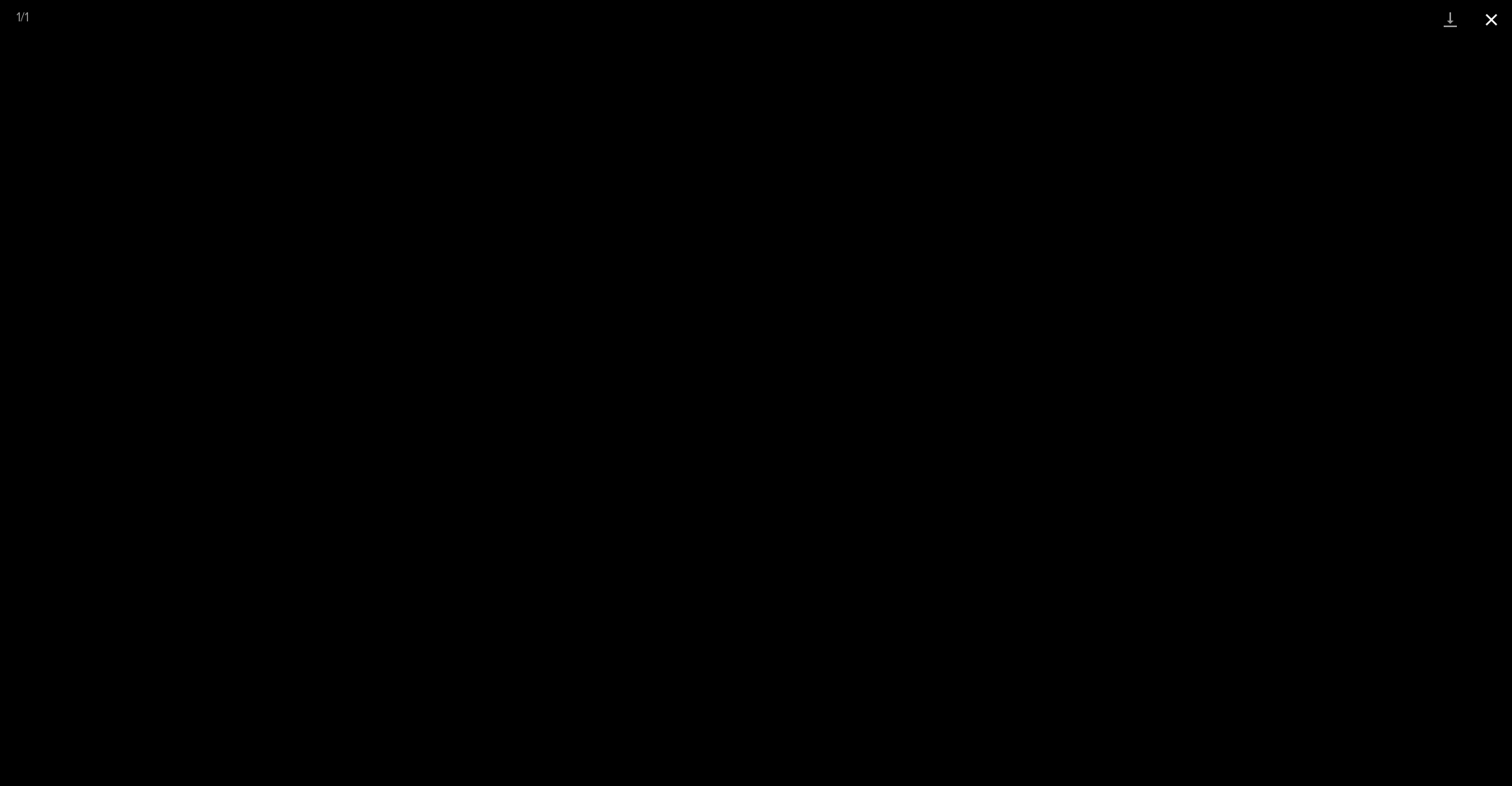
click at [1491, 24] on button "Close gallery" at bounding box center [1491, 19] width 41 height 38
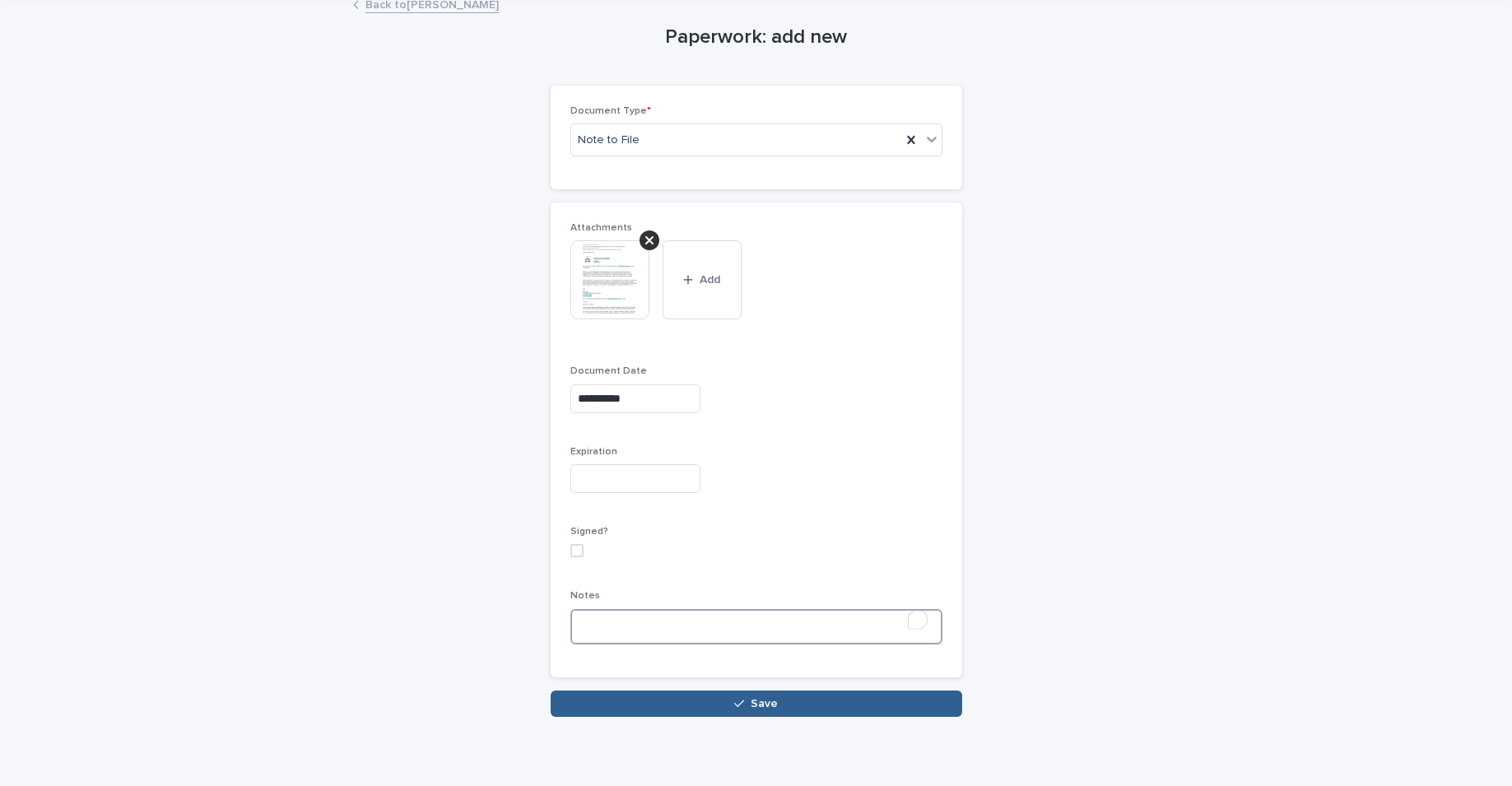
click at [610, 626] on textarea "To enrich screen reader interactions, please activate Accessibility in Grammarl…" at bounding box center [756, 628] width 372 height 36
paste textarea "**********"
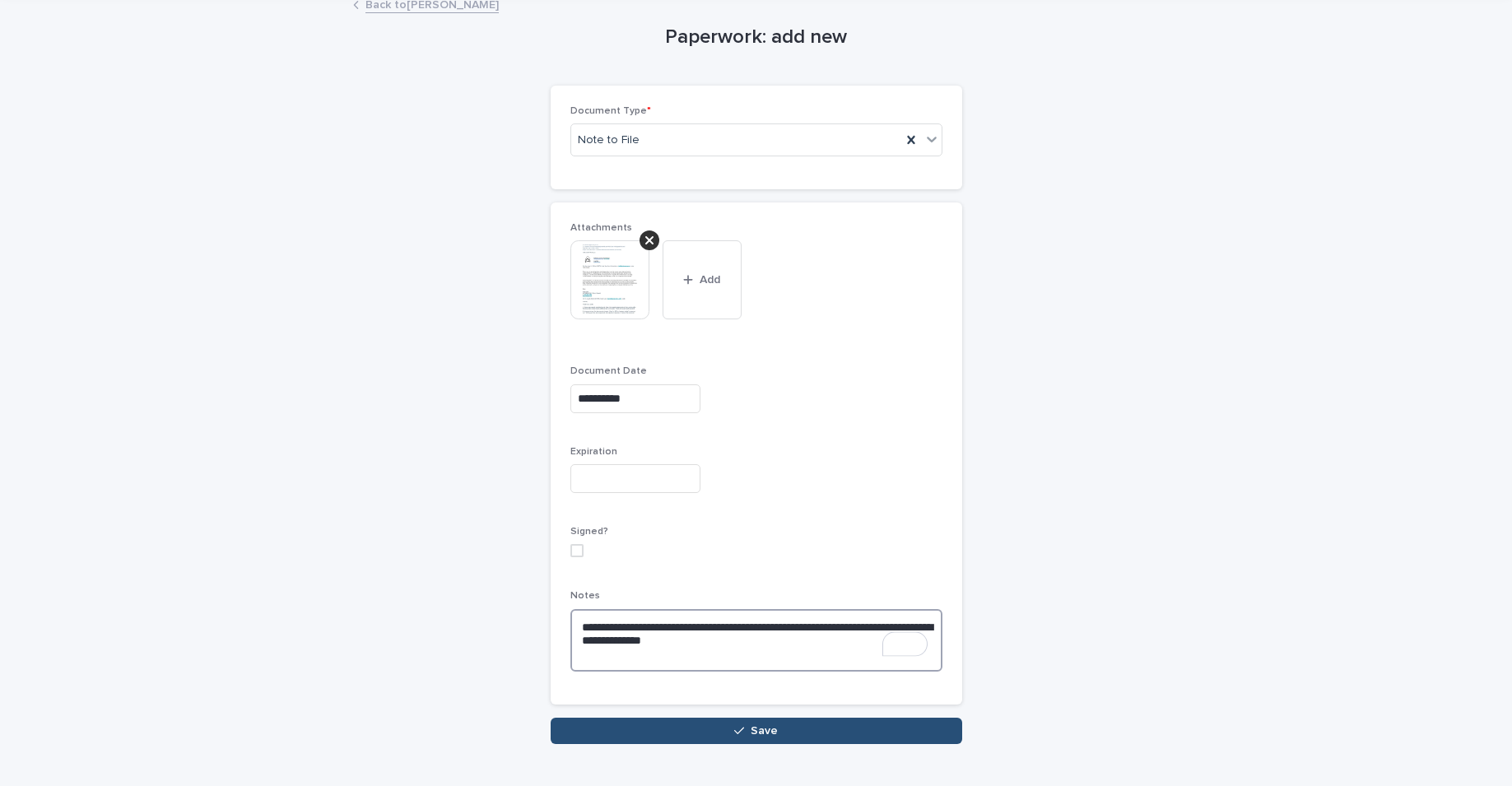
type textarea "**********"
click at [653, 725] on button "Save" at bounding box center [756, 730] width 412 height 26
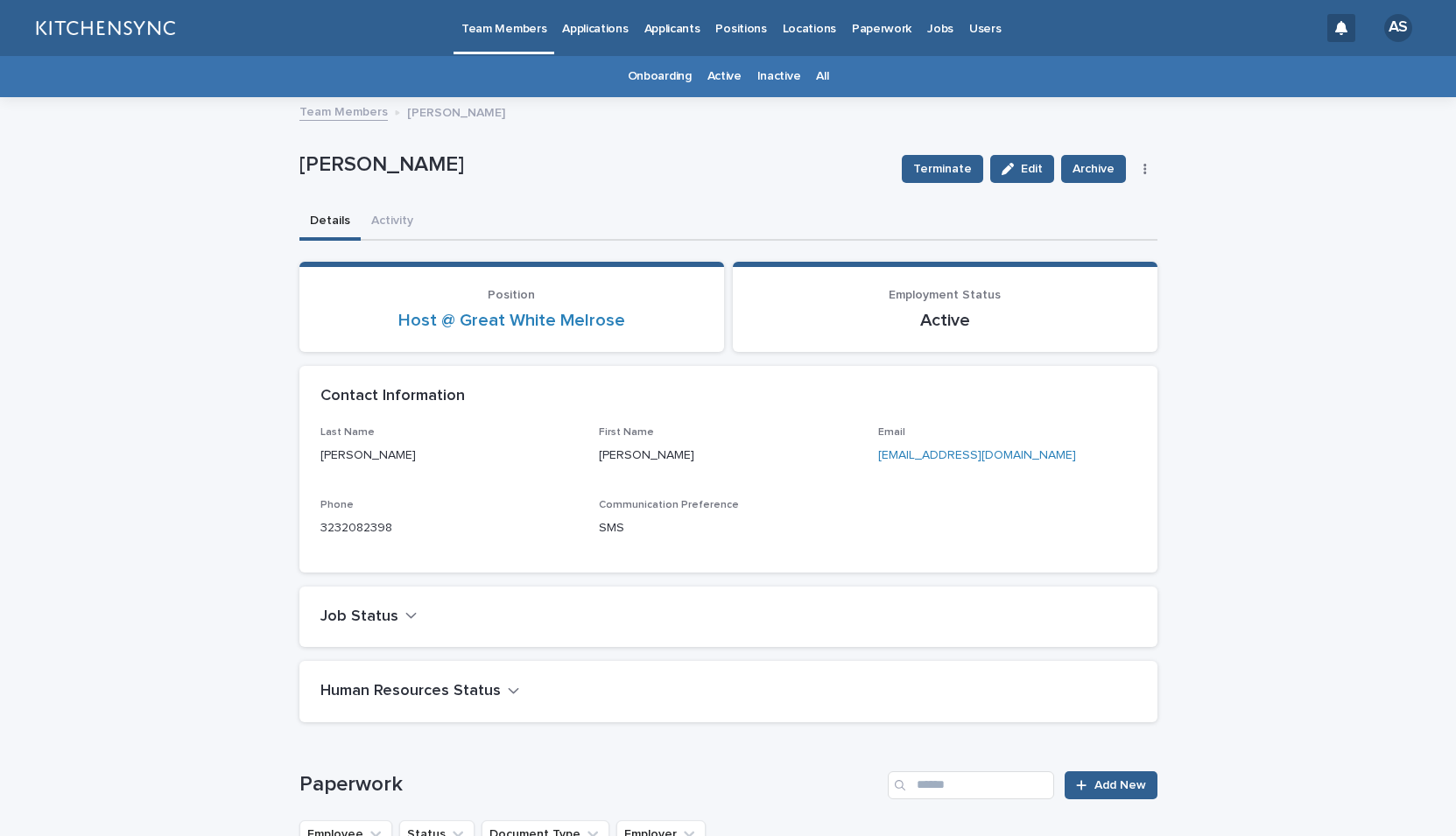
click at [817, 82] on link "All" at bounding box center [822, 76] width 12 height 41
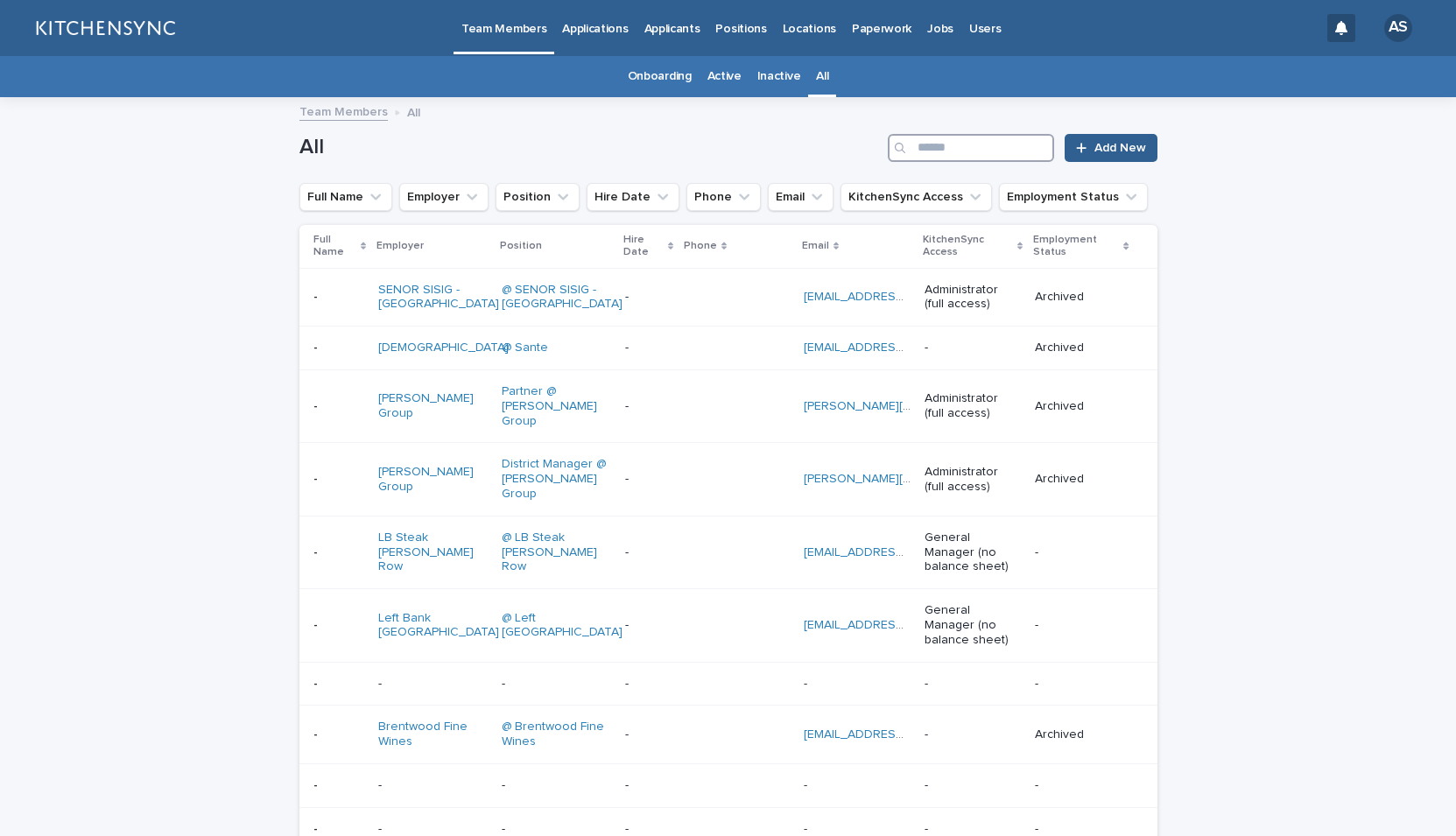
click at [979, 146] on input "Search" at bounding box center [971, 148] width 167 height 28
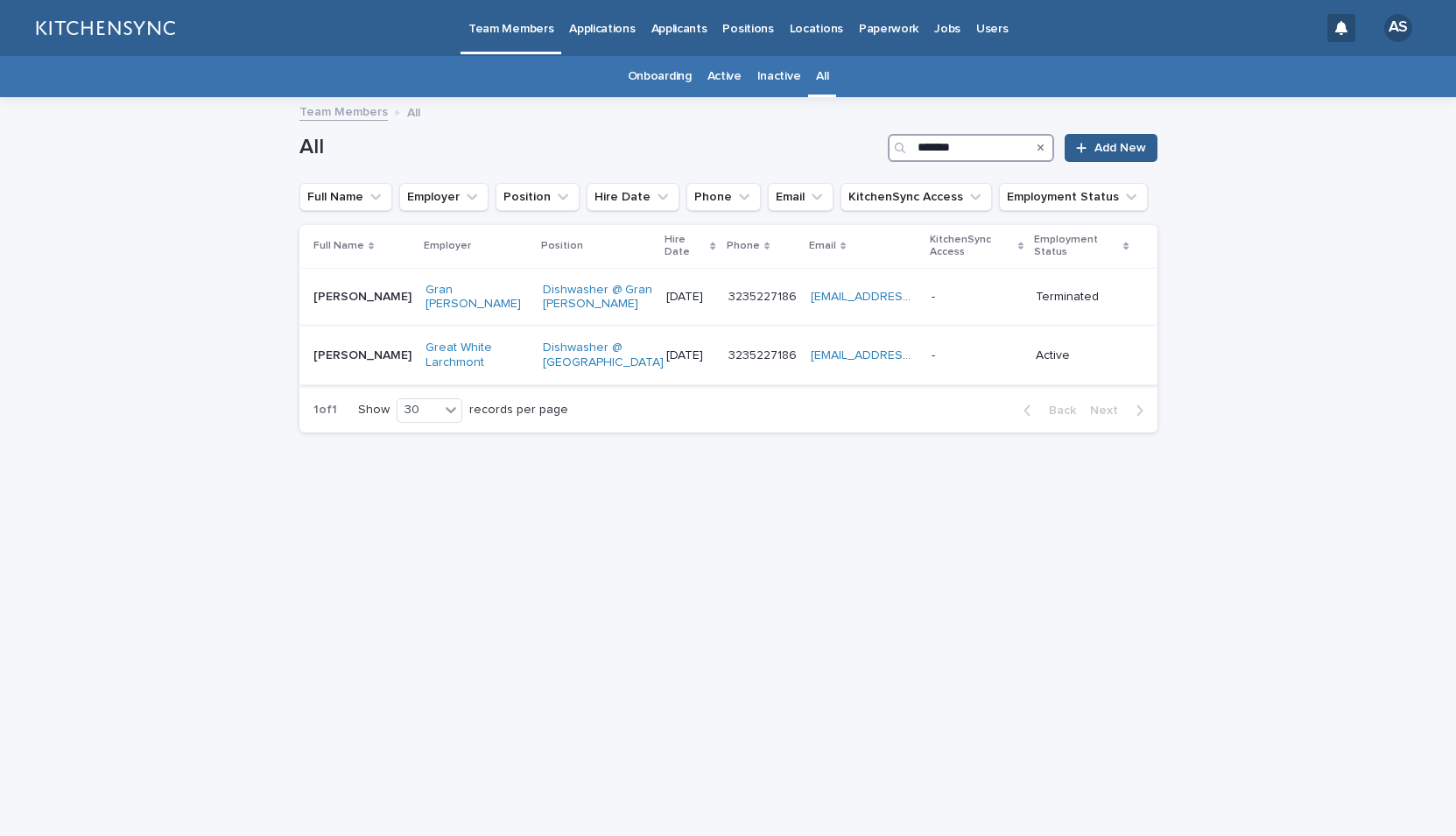
type input "*******"
click at [329, 370] on div "[PERSON_NAME] [PERSON_NAME]" at bounding box center [362, 356] width 98 height 29
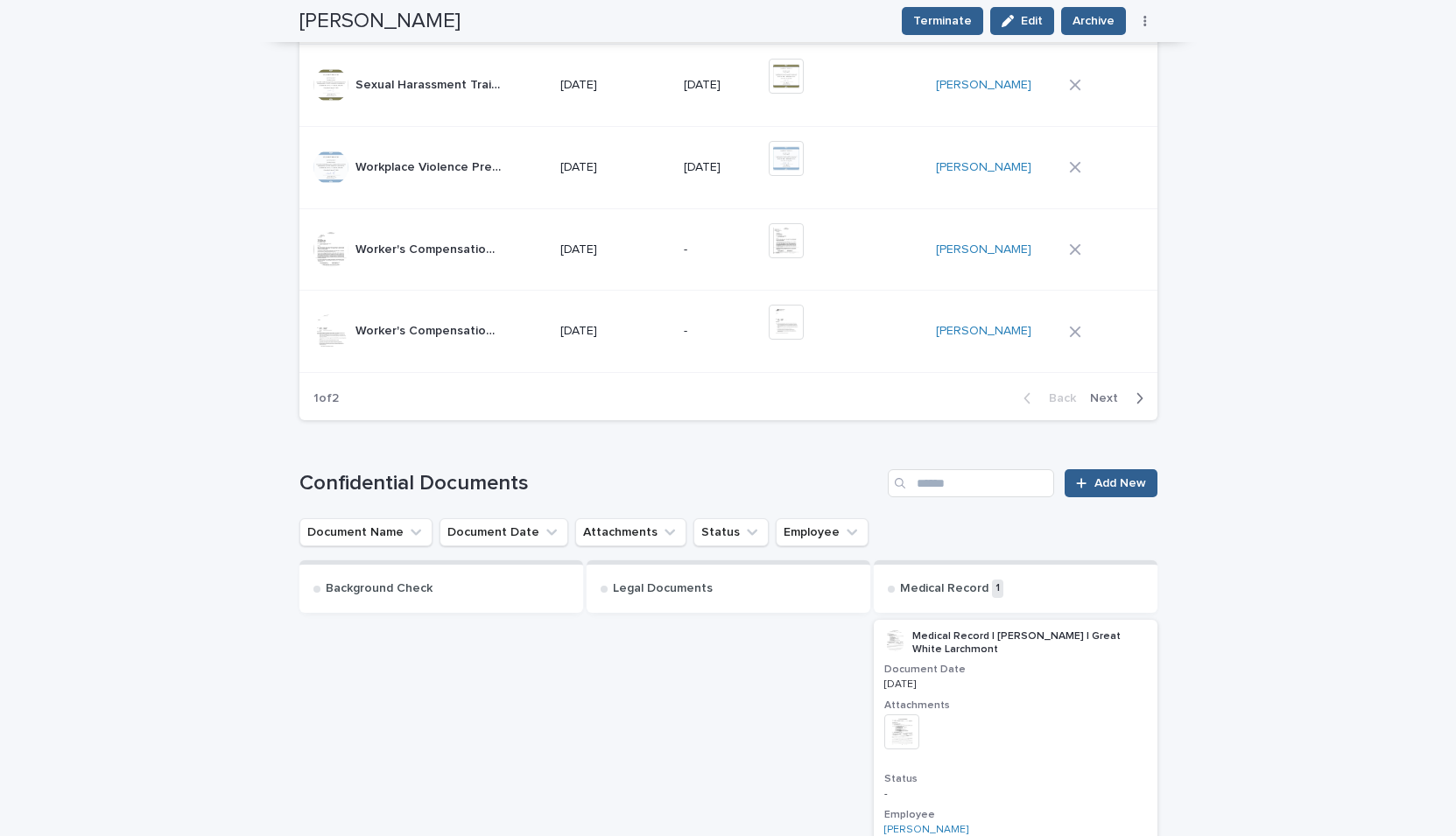
scroll to position [1341, 0]
click at [1116, 400] on span "Next" at bounding box center [1109, 399] width 38 height 12
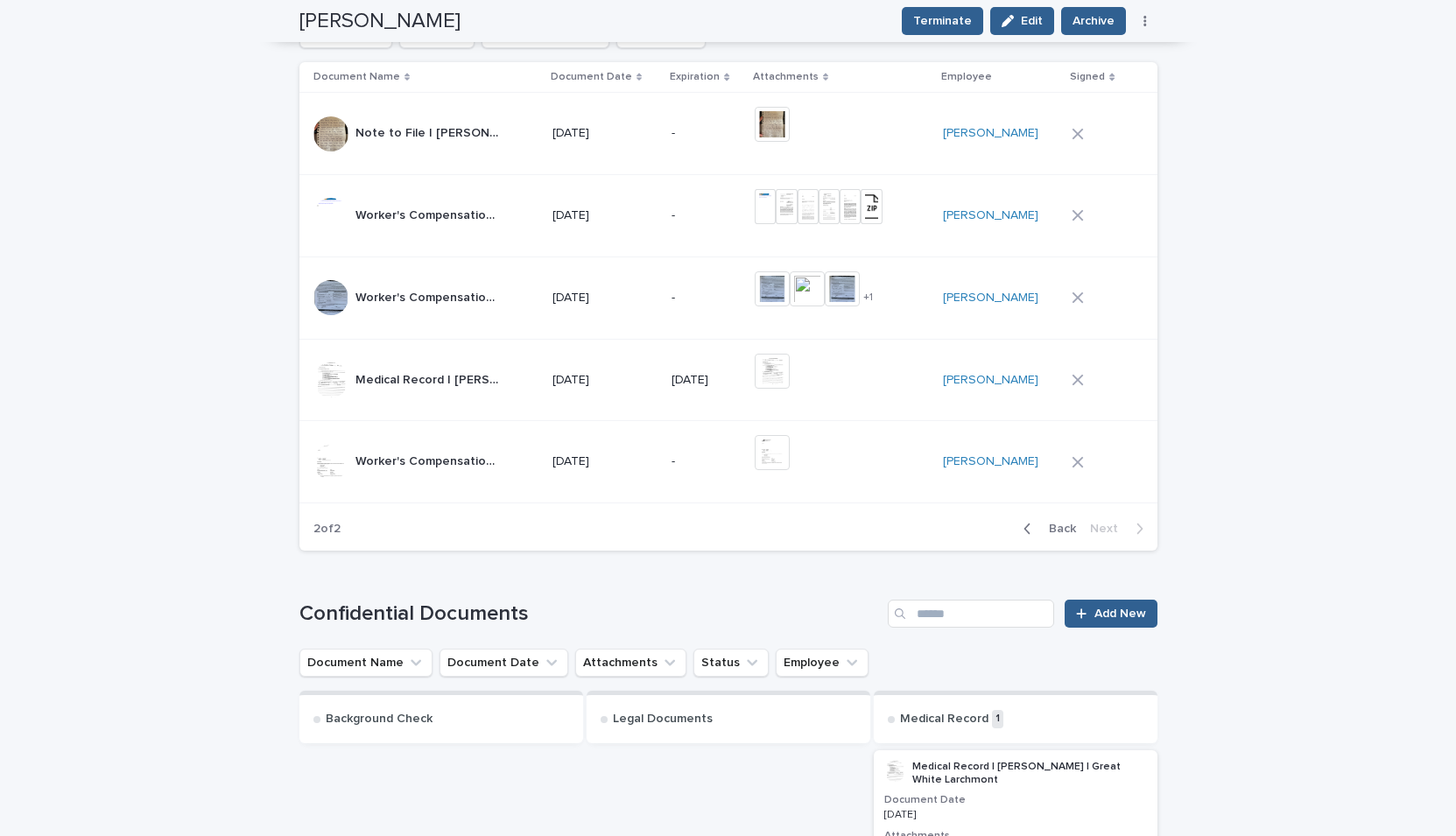
scroll to position [577, 0]
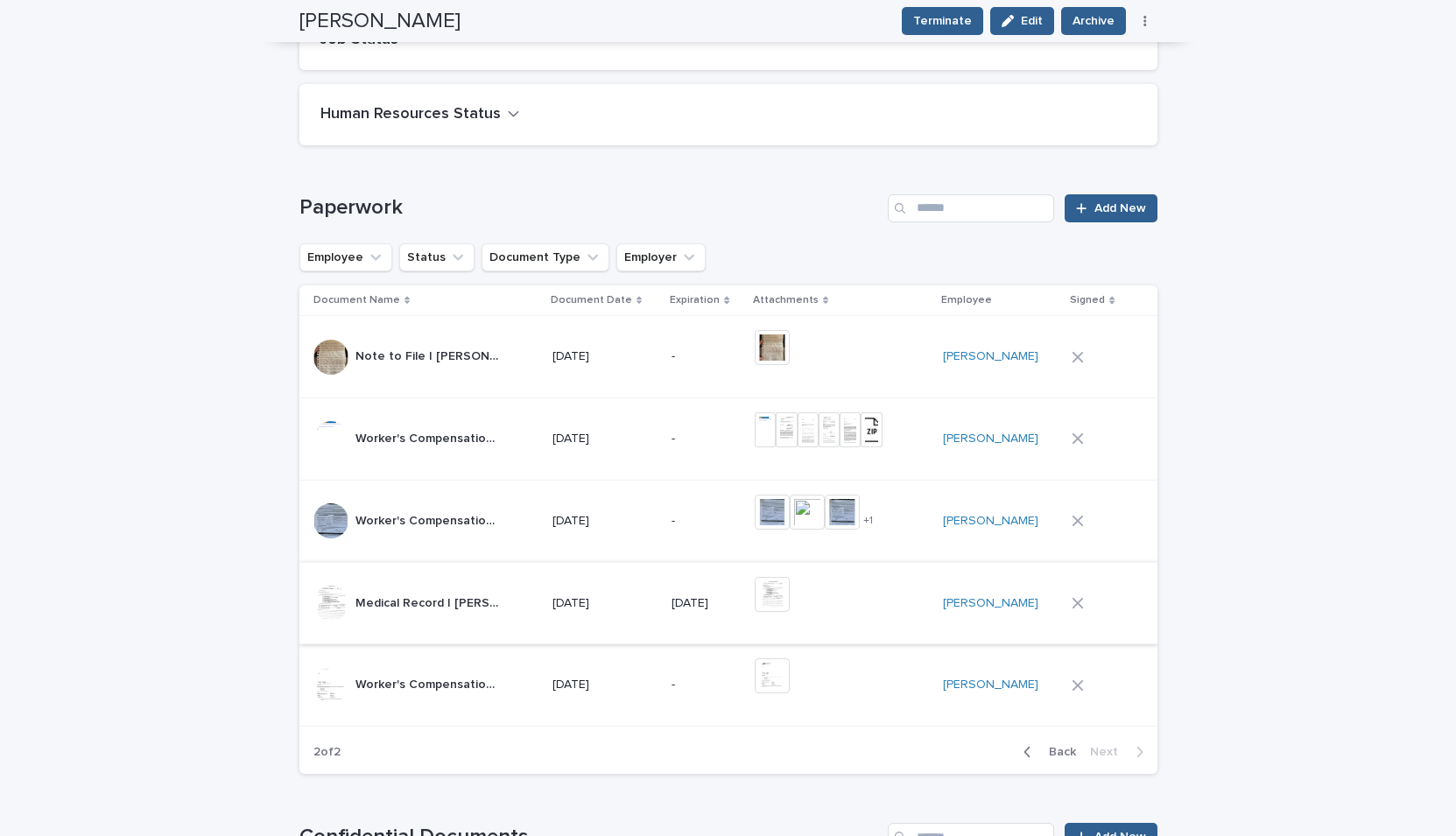
click at [786, 598] on img at bounding box center [772, 594] width 35 height 35
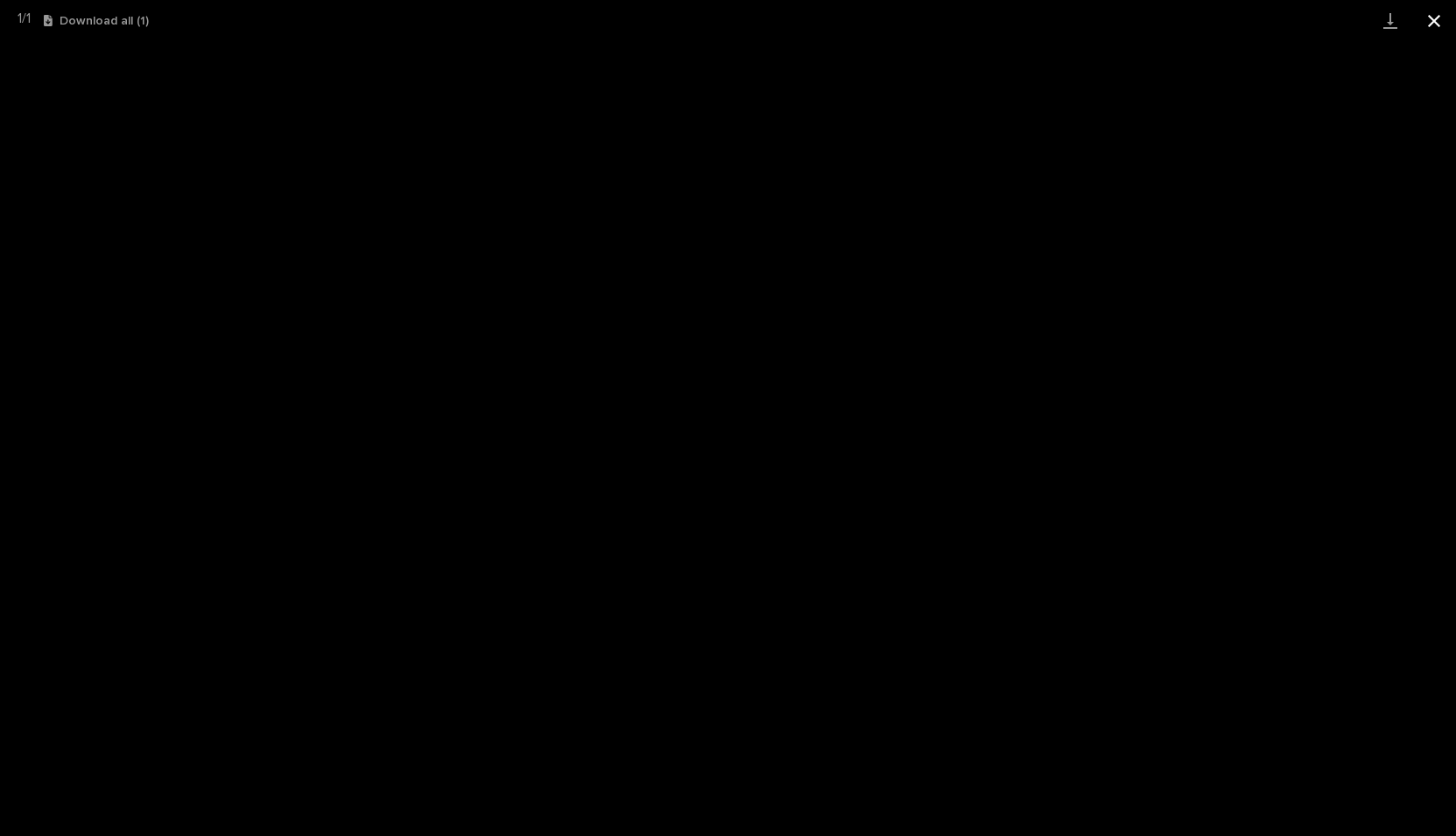
click at [1428, 30] on button "Close gallery" at bounding box center [1434, 20] width 44 height 41
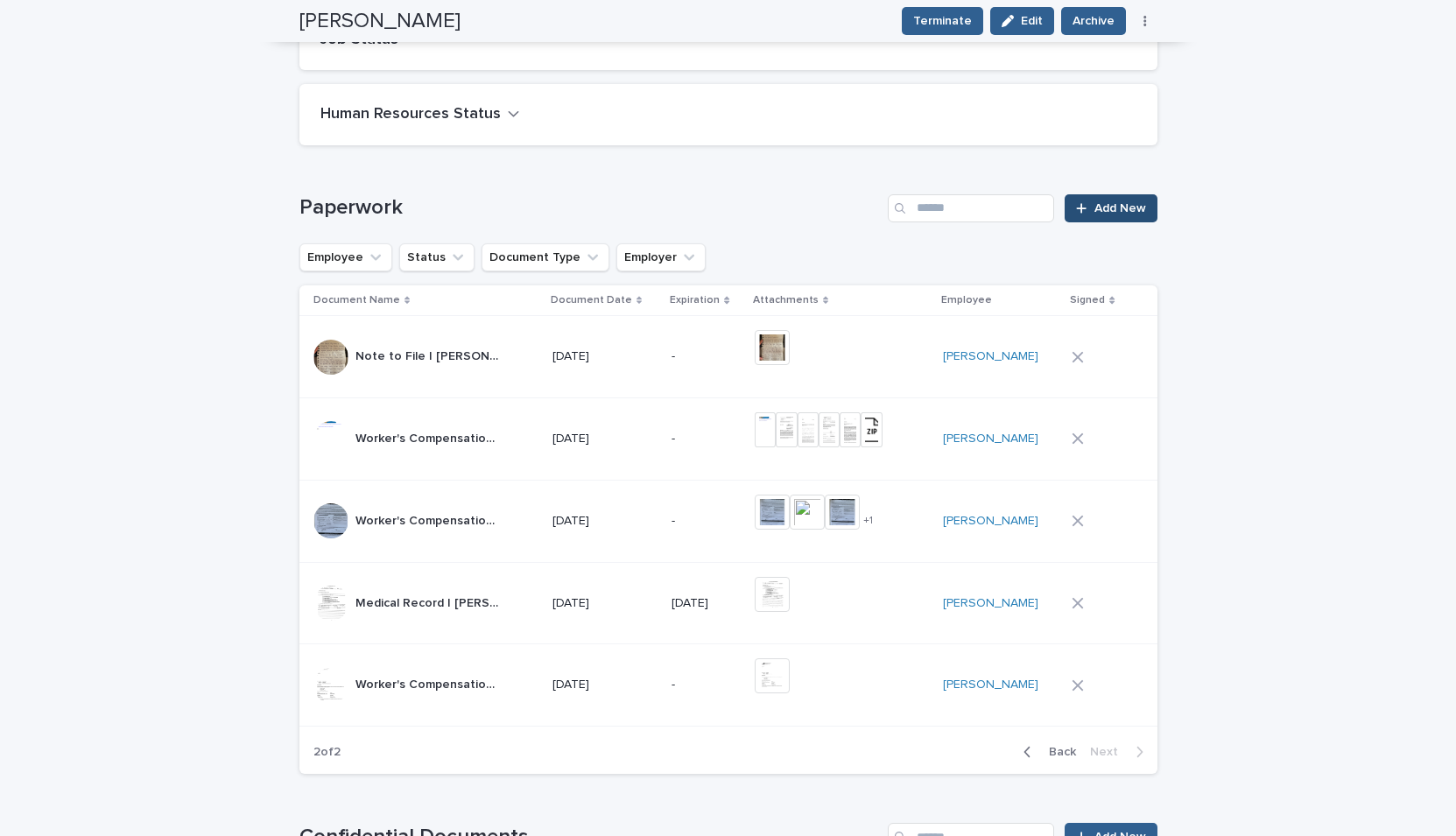
click at [1100, 219] on link "Add New" at bounding box center [1110, 208] width 92 height 28
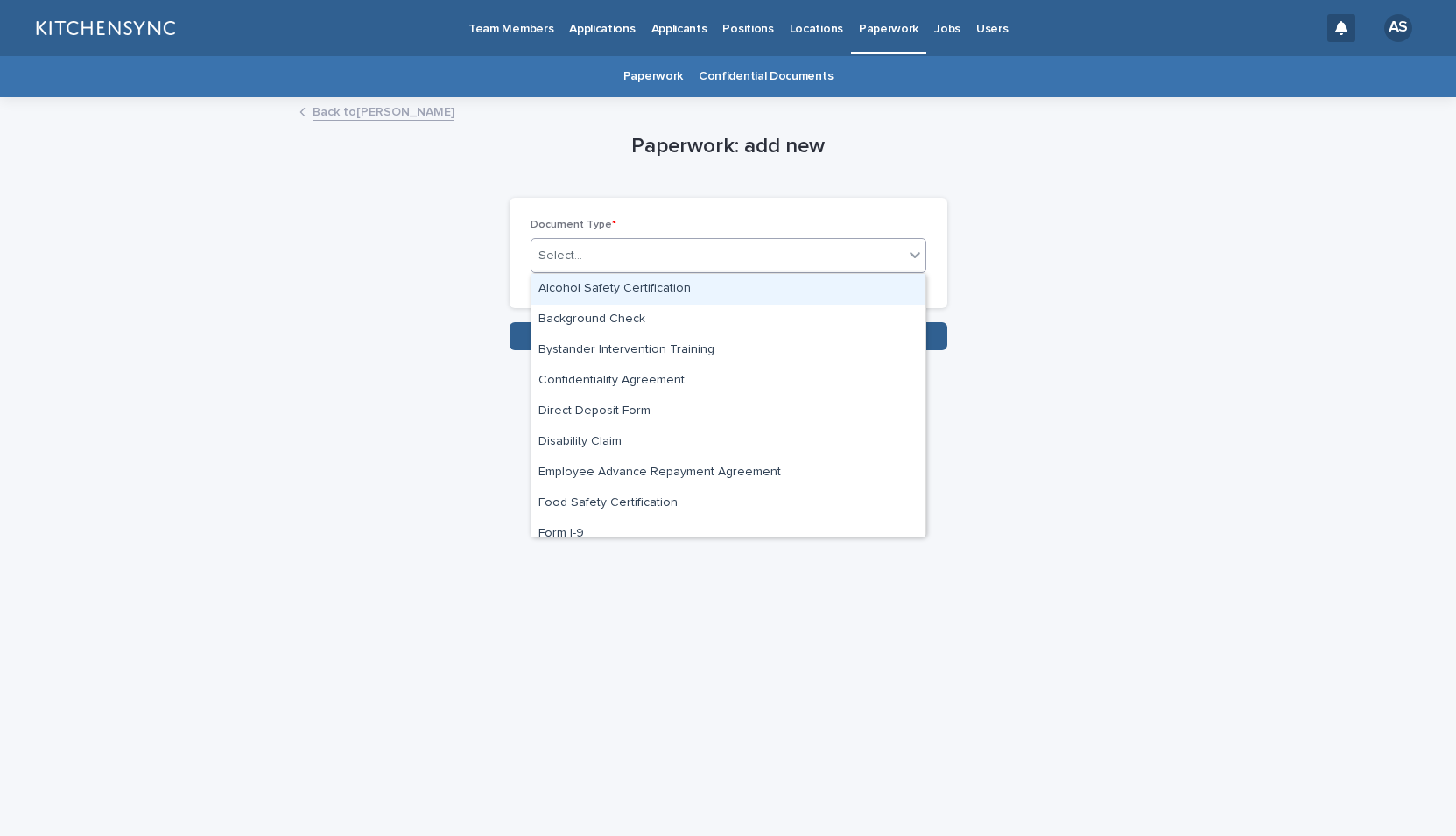
click at [718, 257] on div "Select..." at bounding box center [717, 256] width 372 height 29
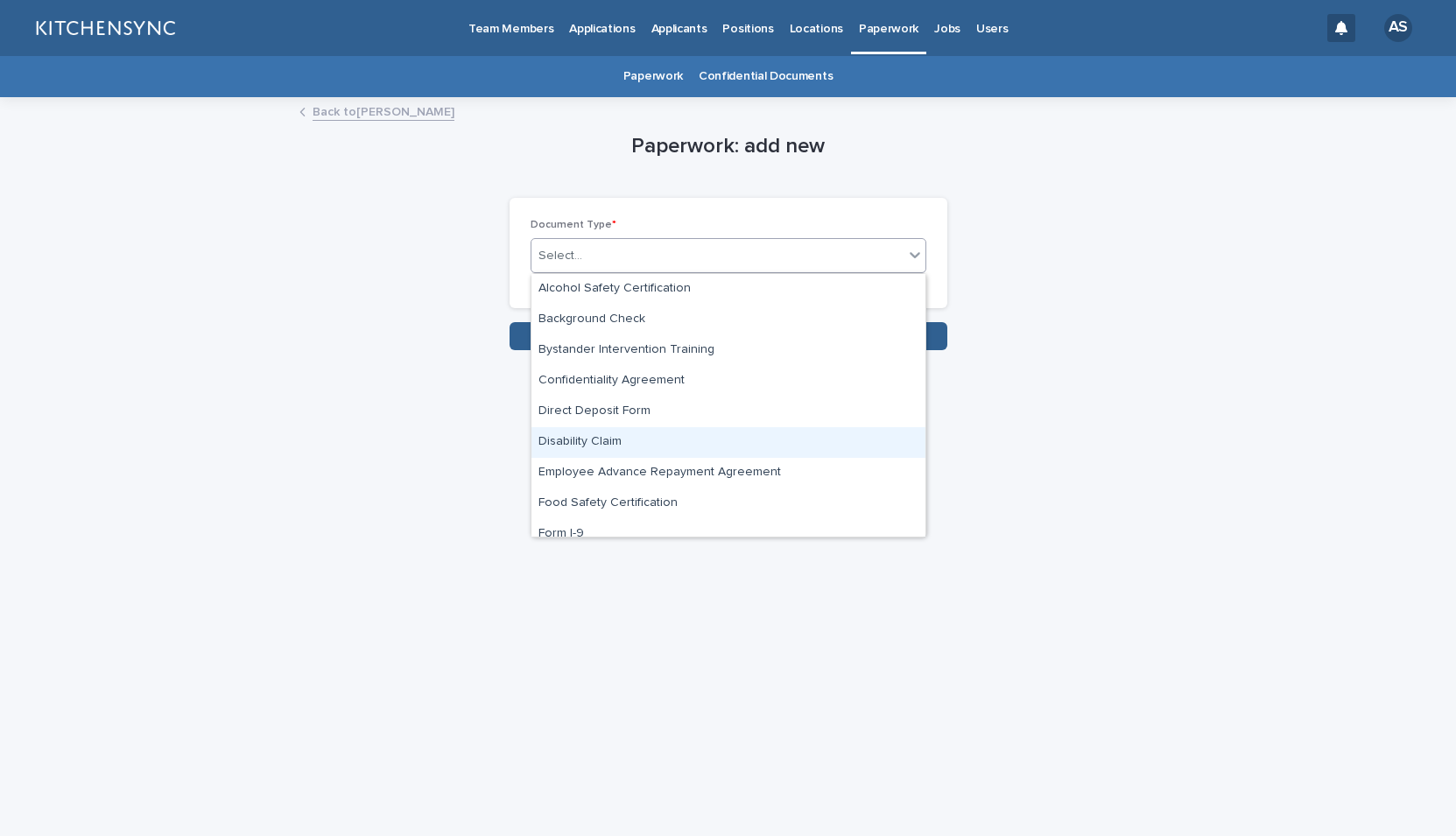
click at [633, 434] on div "Disability Claim" at bounding box center [728, 443] width 394 height 30
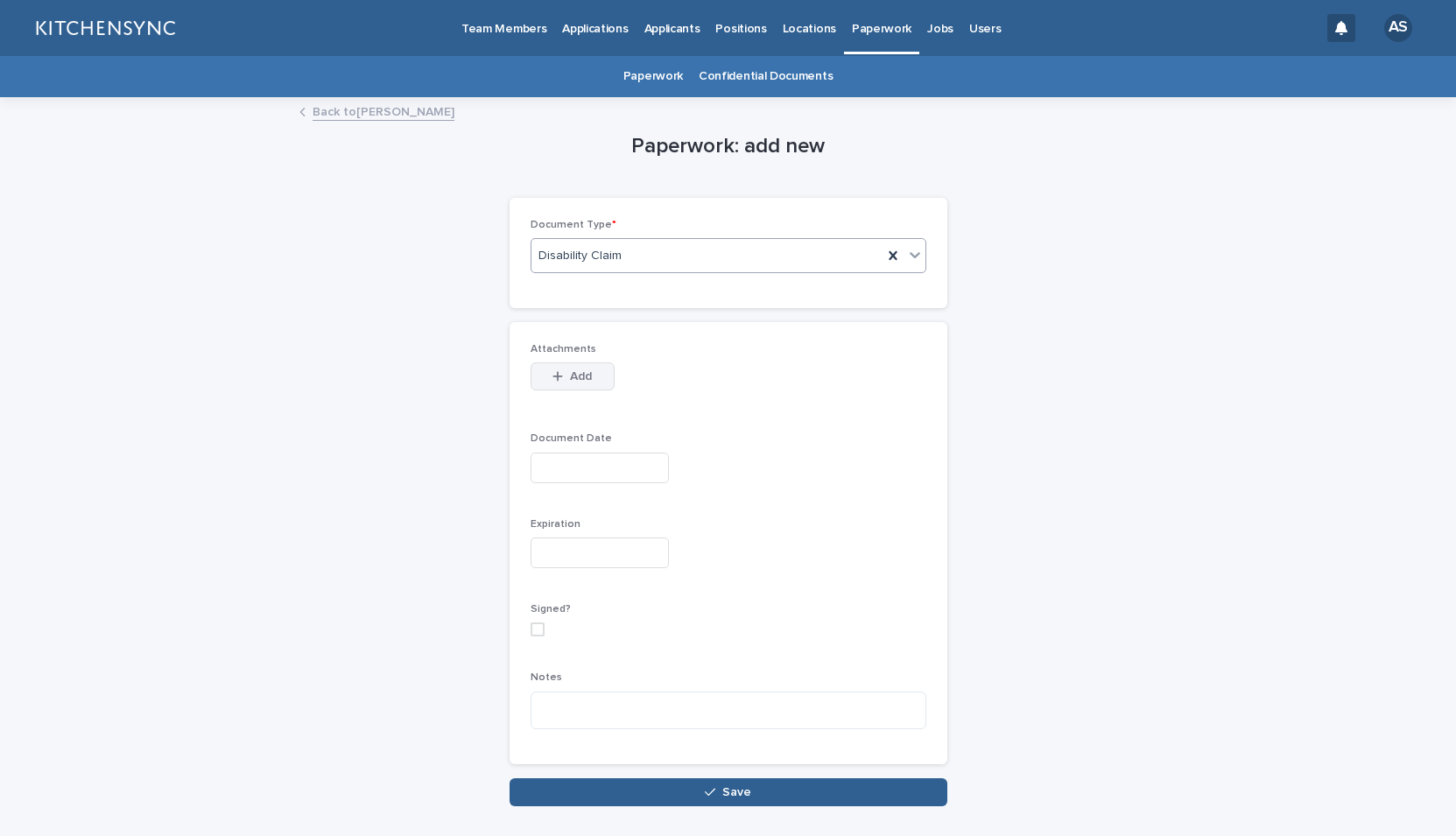
click at [570, 376] on span "Add" at bounding box center [581, 376] width 22 height 12
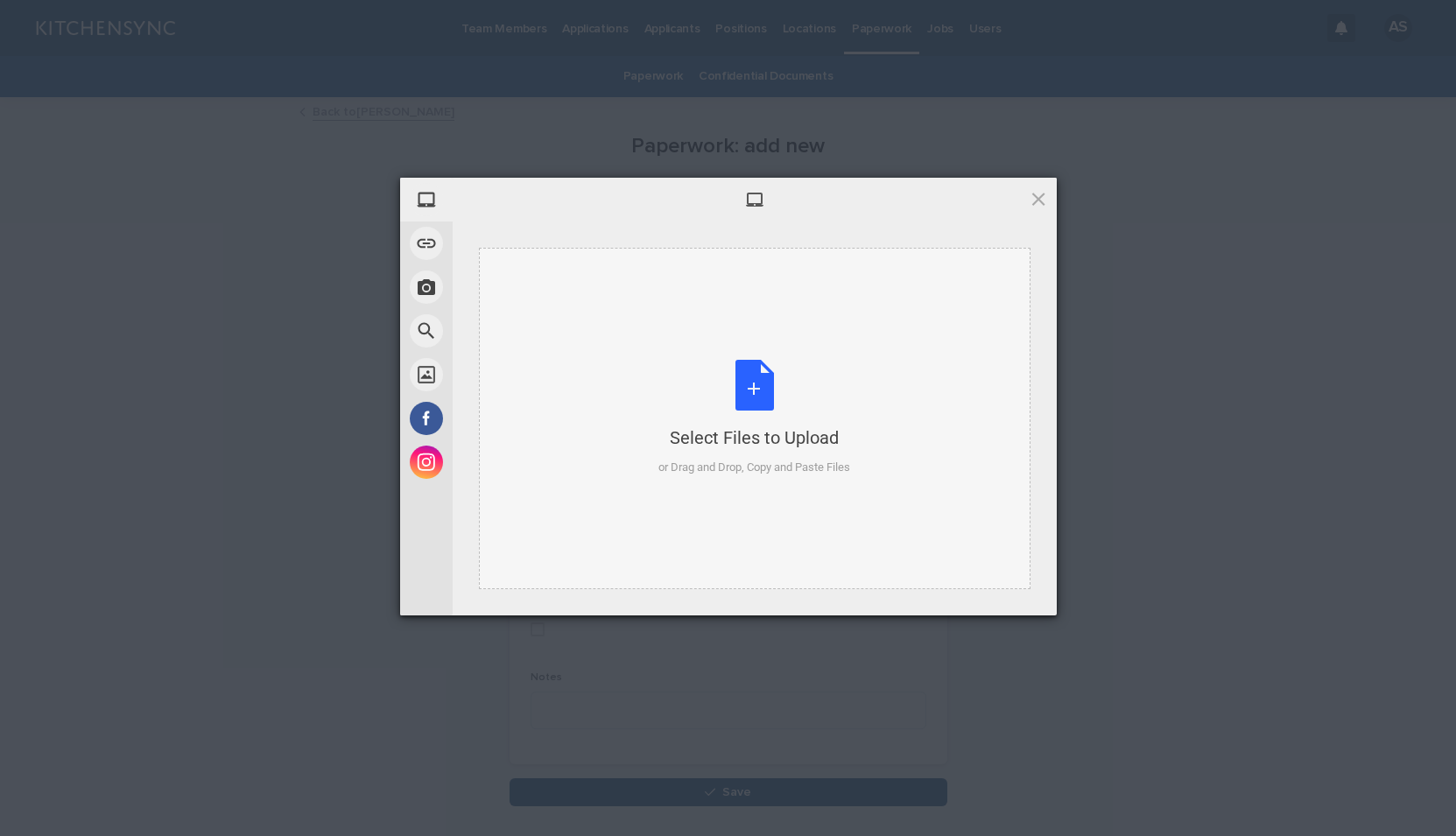
click at [751, 396] on div "Select Files to Upload or Drag and Drop, Copy and Paste Files" at bounding box center [754, 418] width 191 height 116
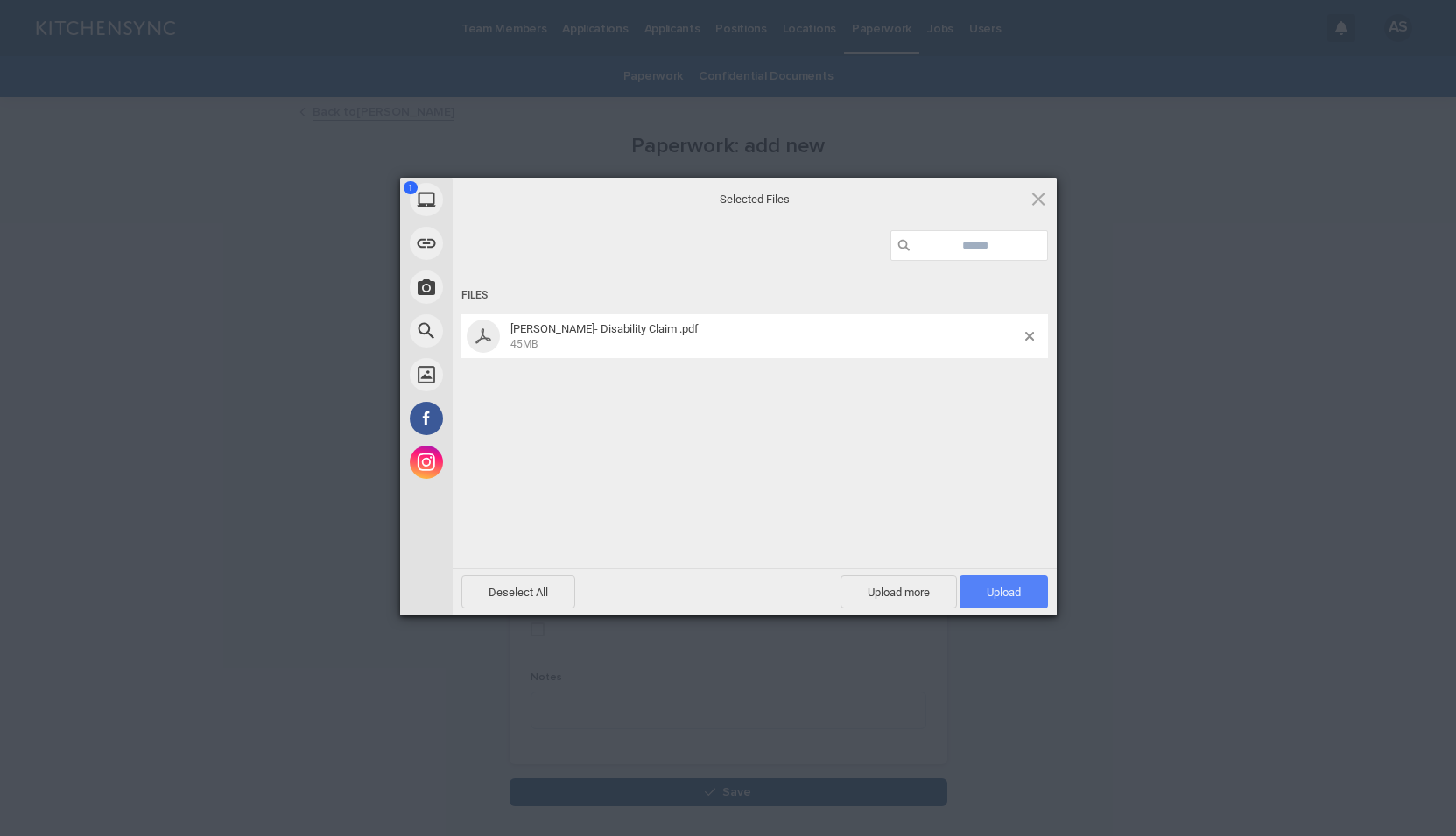
click at [1025, 596] on span "Upload 1" at bounding box center [1004, 591] width 89 height 33
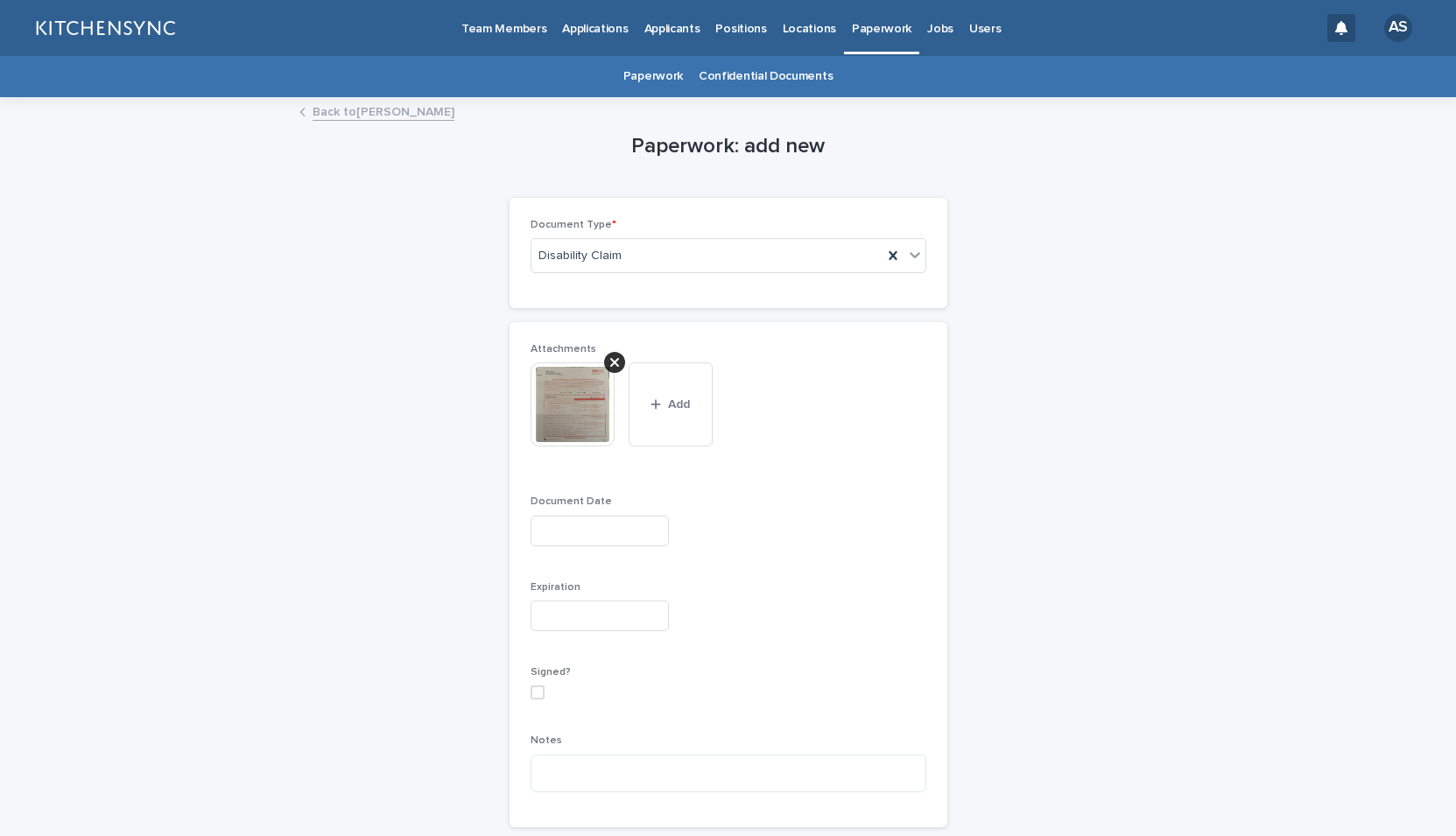
click at [632, 528] on input "text" at bounding box center [599, 531] width 138 height 30
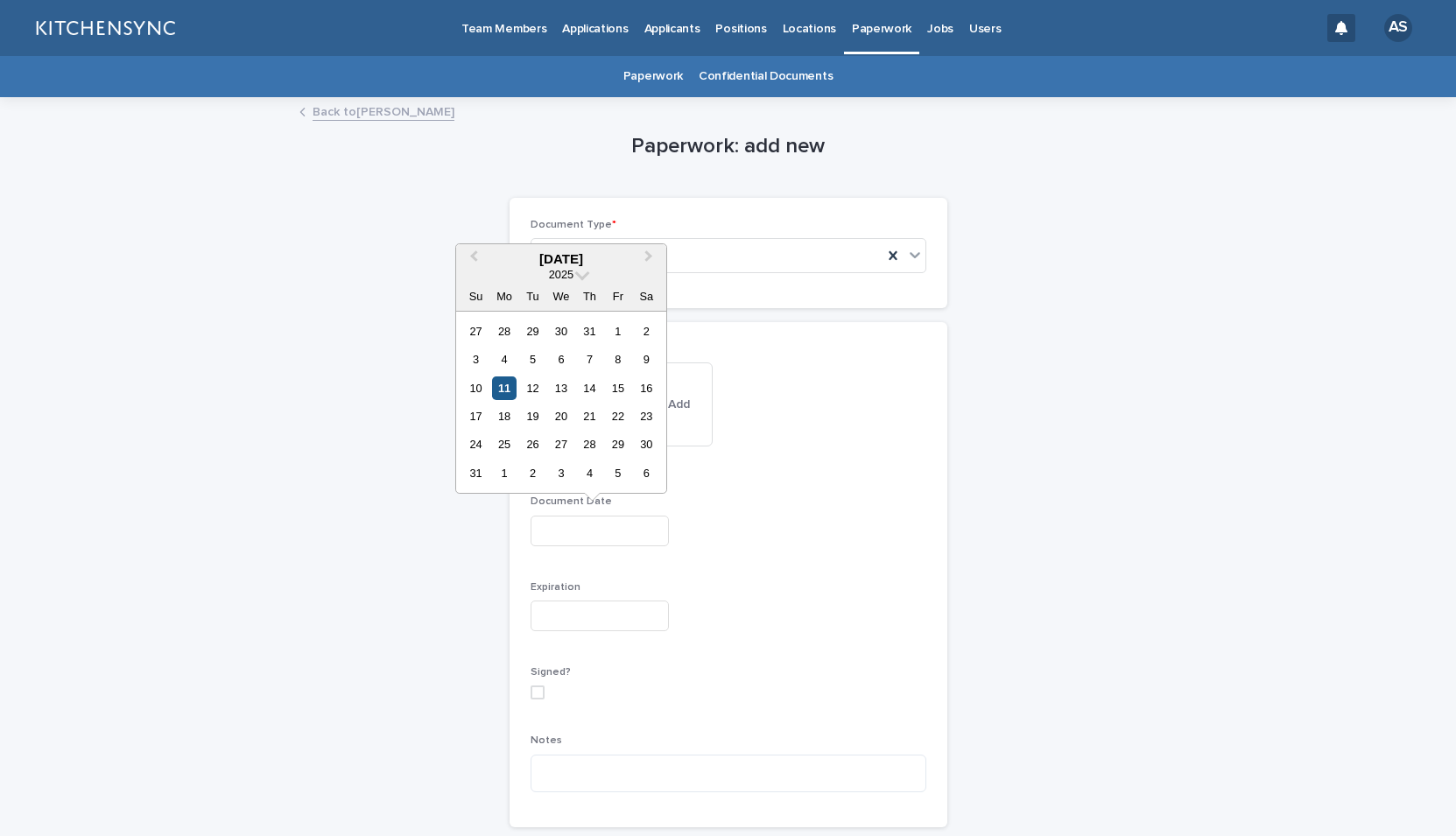
click at [509, 389] on div "11" at bounding box center [504, 388] width 24 height 24
type input "**********"
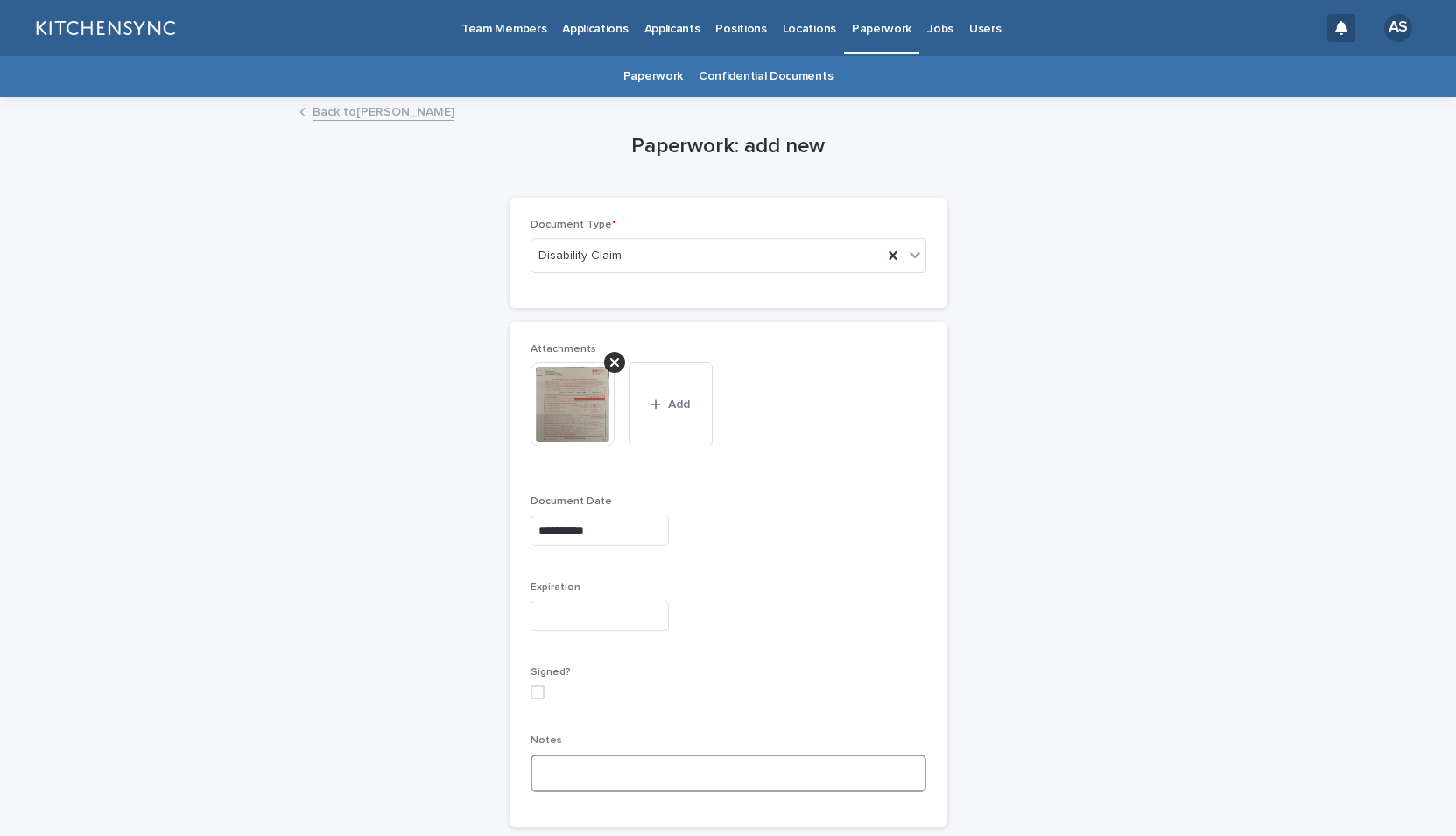
click at [595, 779] on textarea at bounding box center [728, 774] width 396 height 38
paste textarea "**********"
type textarea "**********"
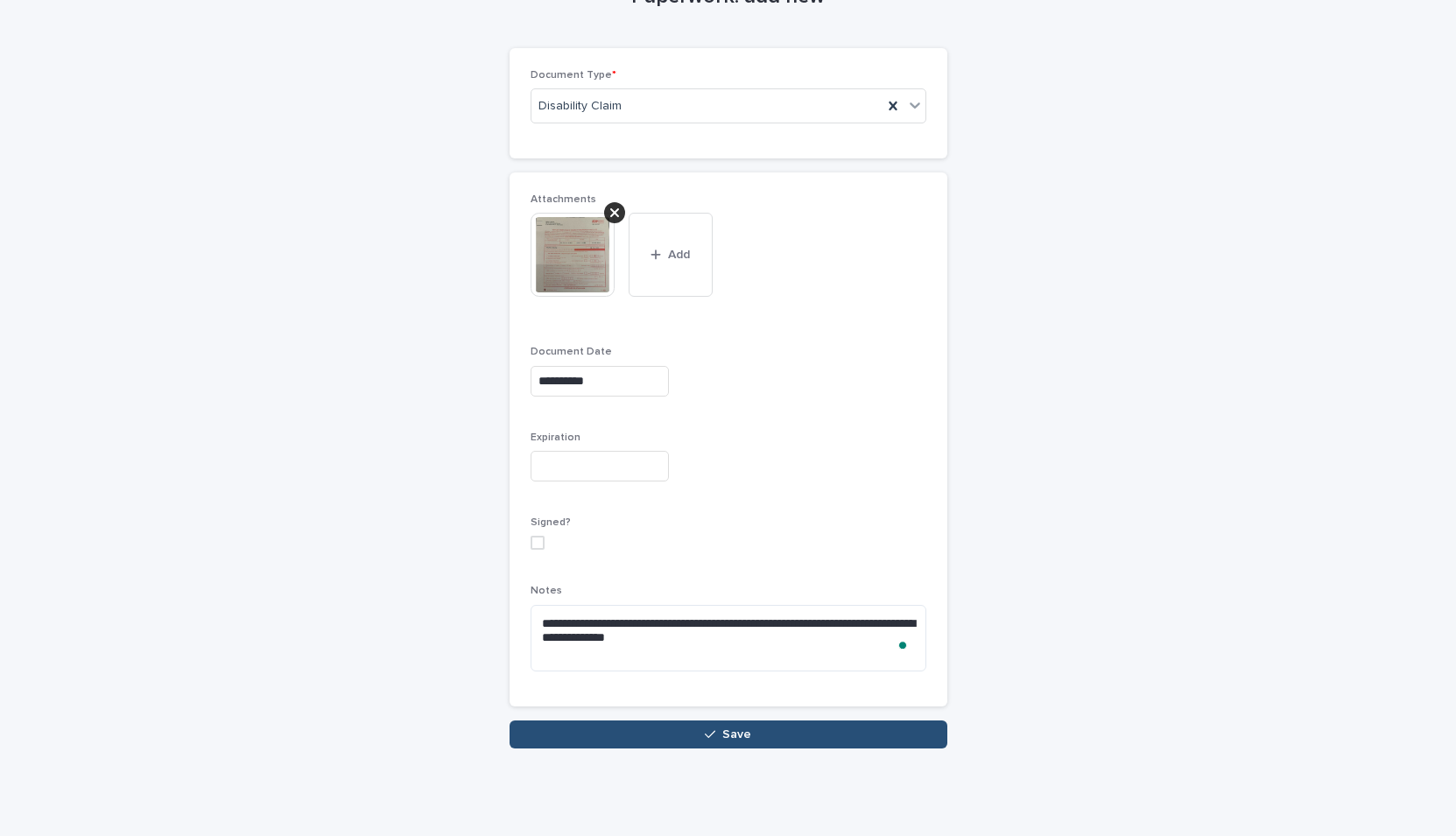
click at [752, 743] on button "Save" at bounding box center [728, 734] width 438 height 28
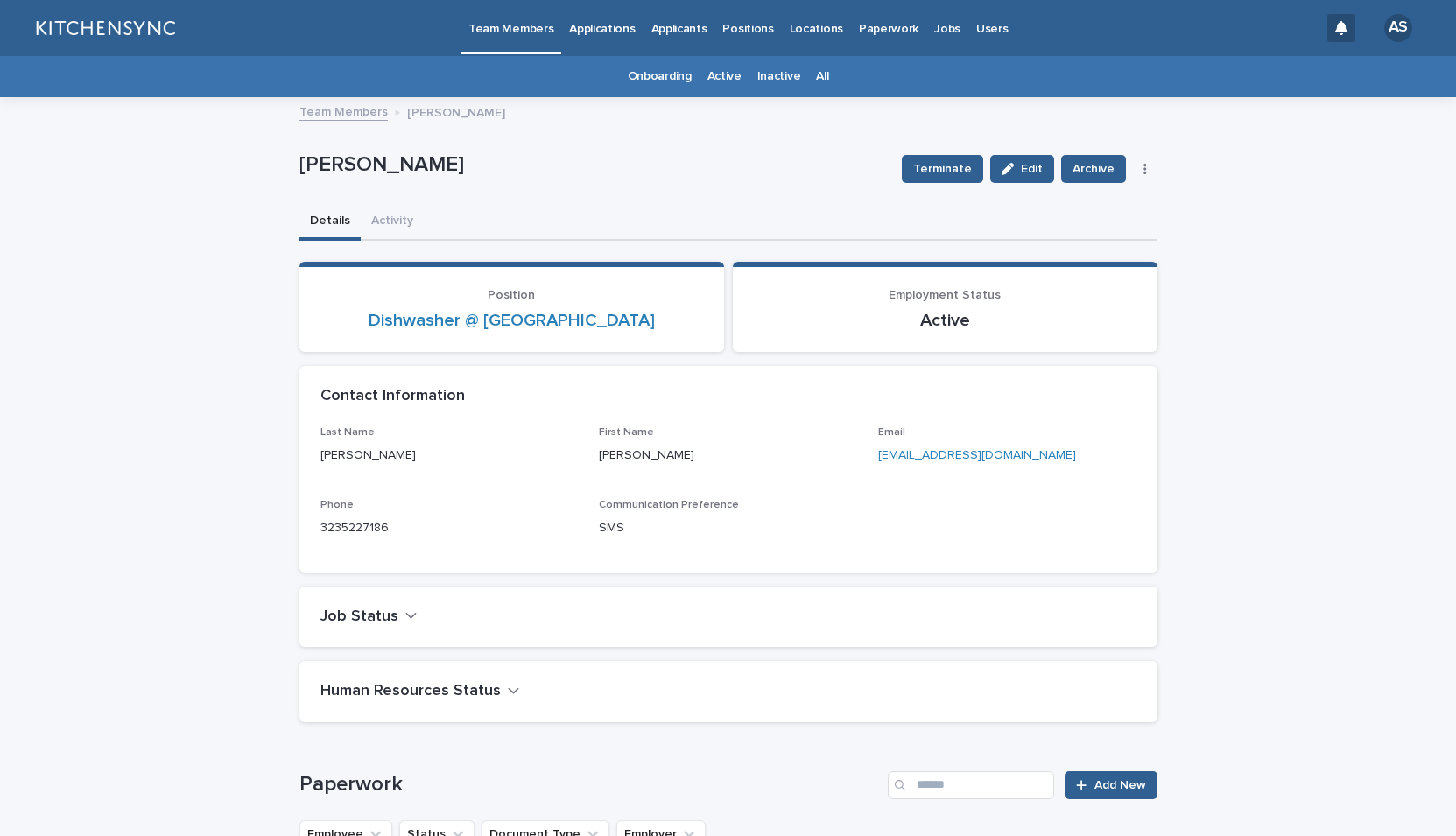
click at [834, 77] on div "Onboarding Active Inactive All" at bounding box center [728, 76] width 1456 height 41
click at [820, 73] on link "All" at bounding box center [822, 76] width 12 height 41
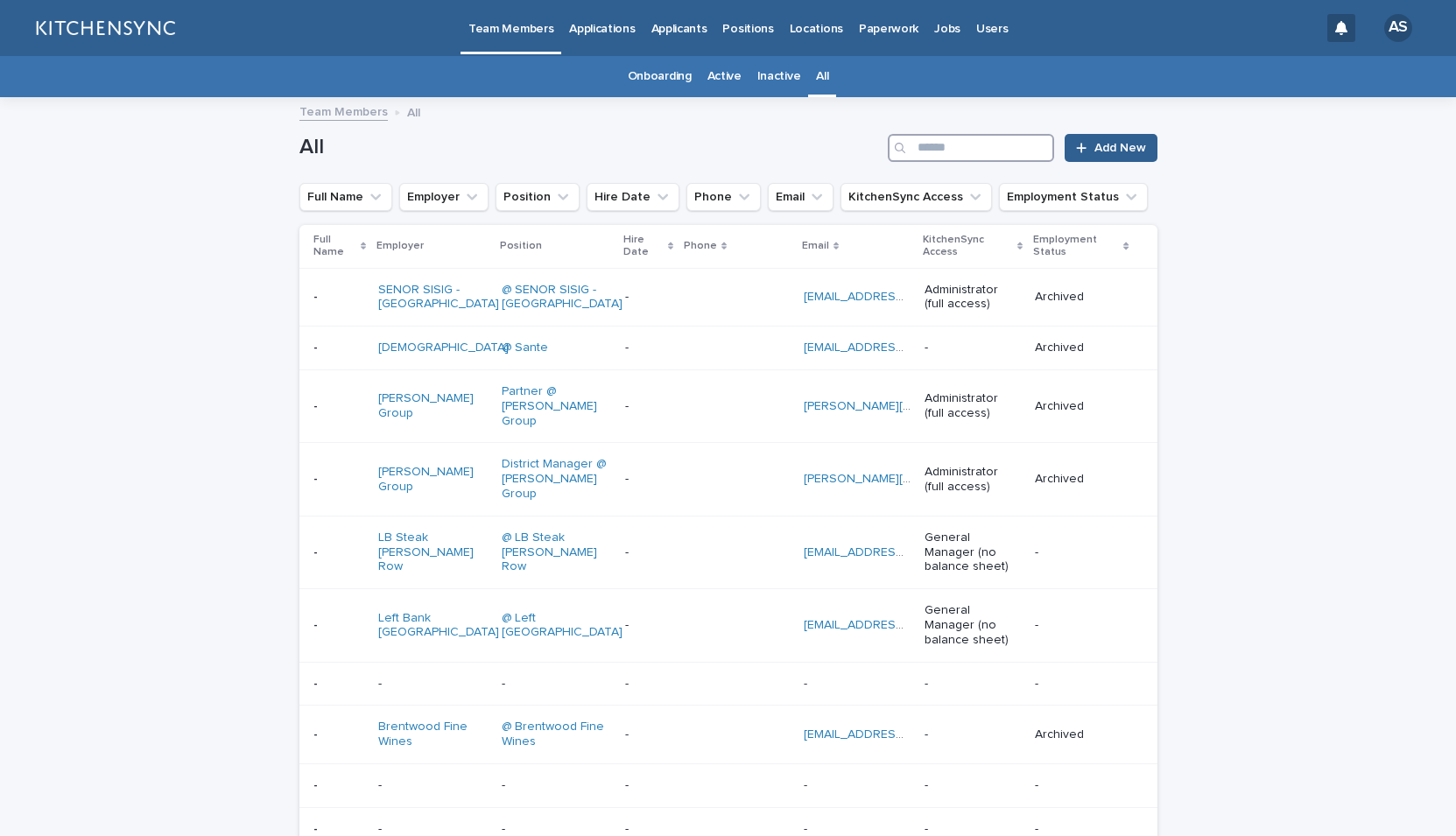
click at [960, 153] on input "Search" at bounding box center [971, 148] width 167 height 28
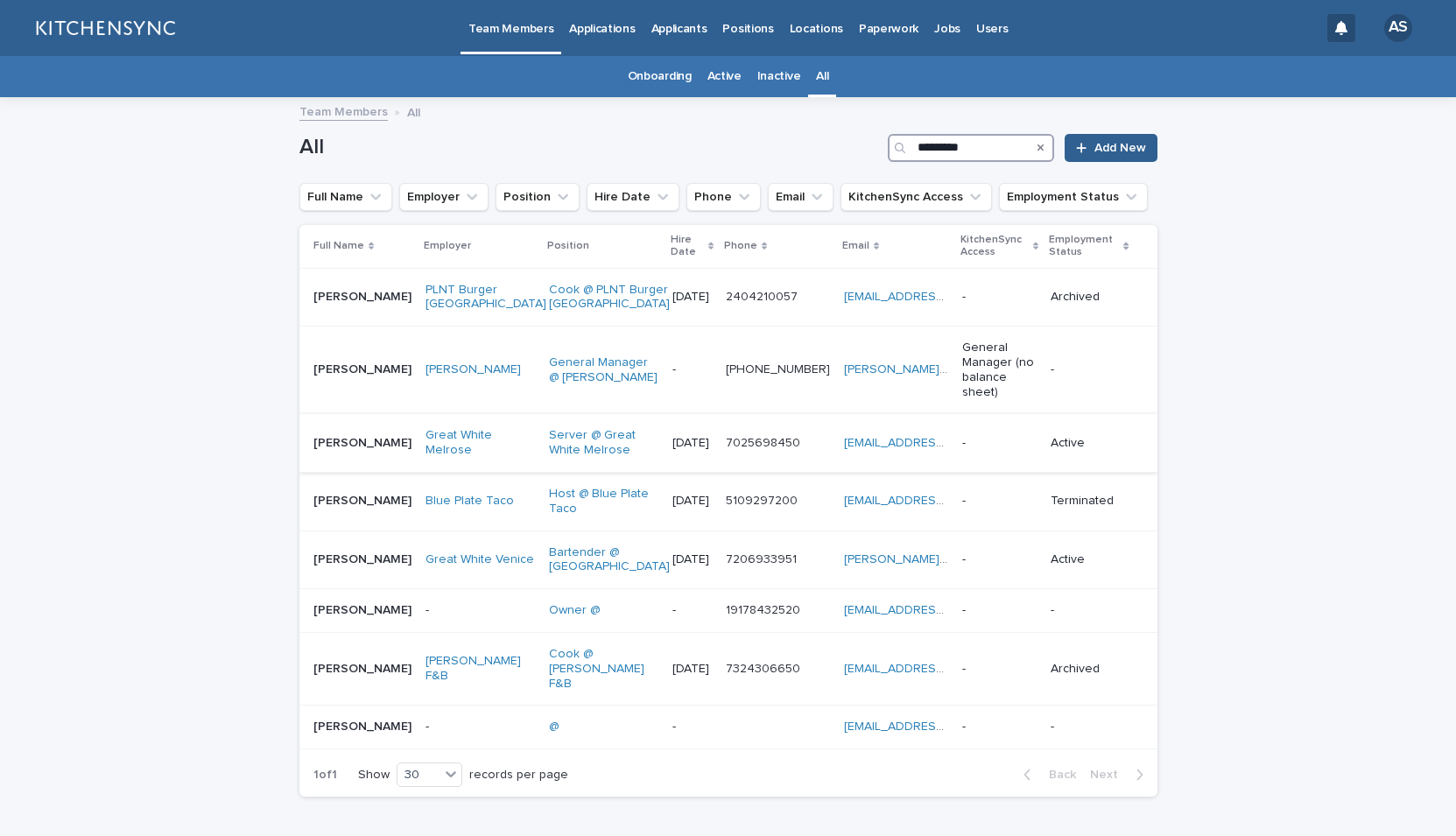
type input "*********"
click at [369, 464] on td "[PERSON_NAME] [PERSON_NAME]" at bounding box center [359, 444] width 119 height 59
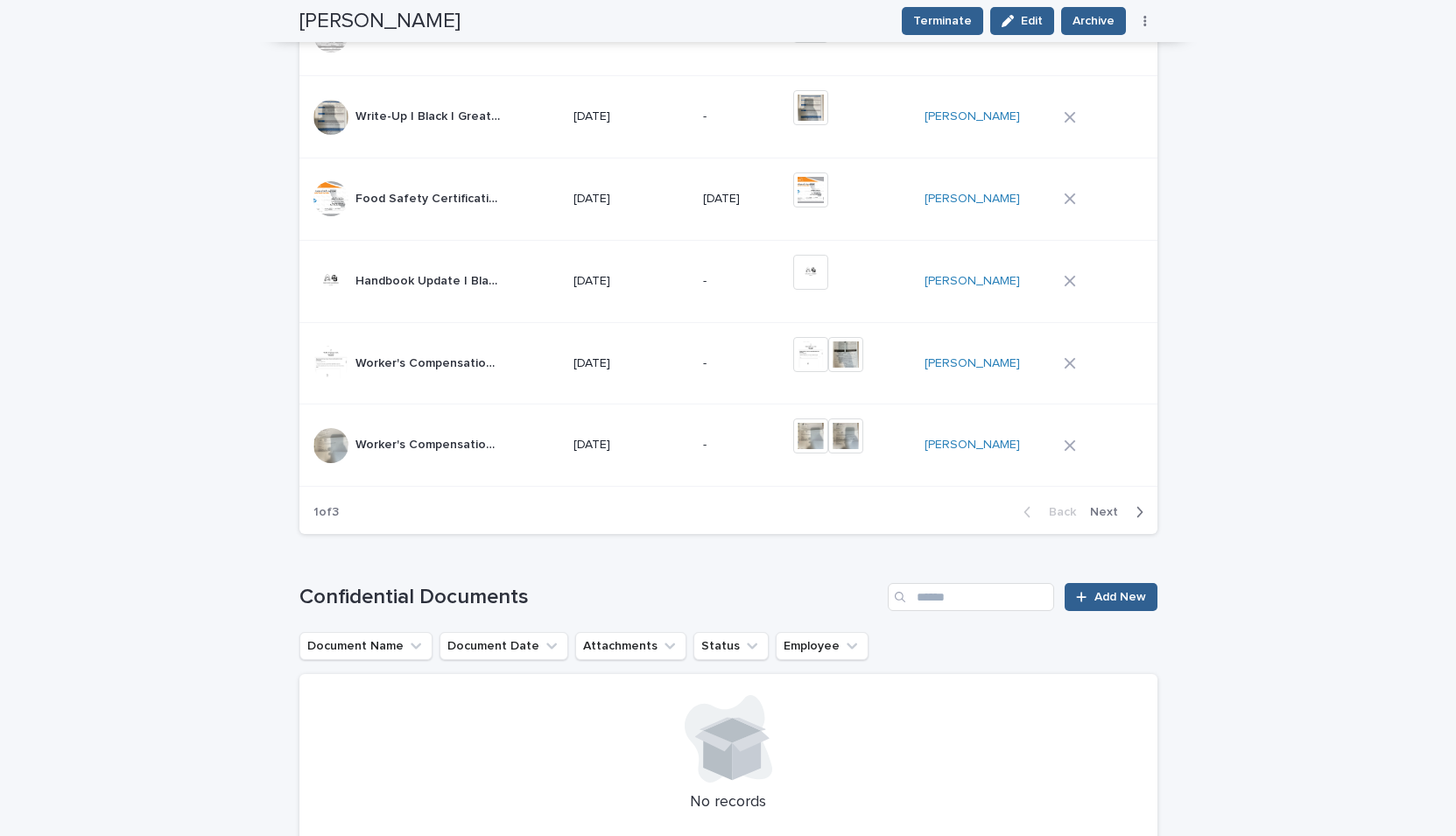
scroll to position [1261, 0]
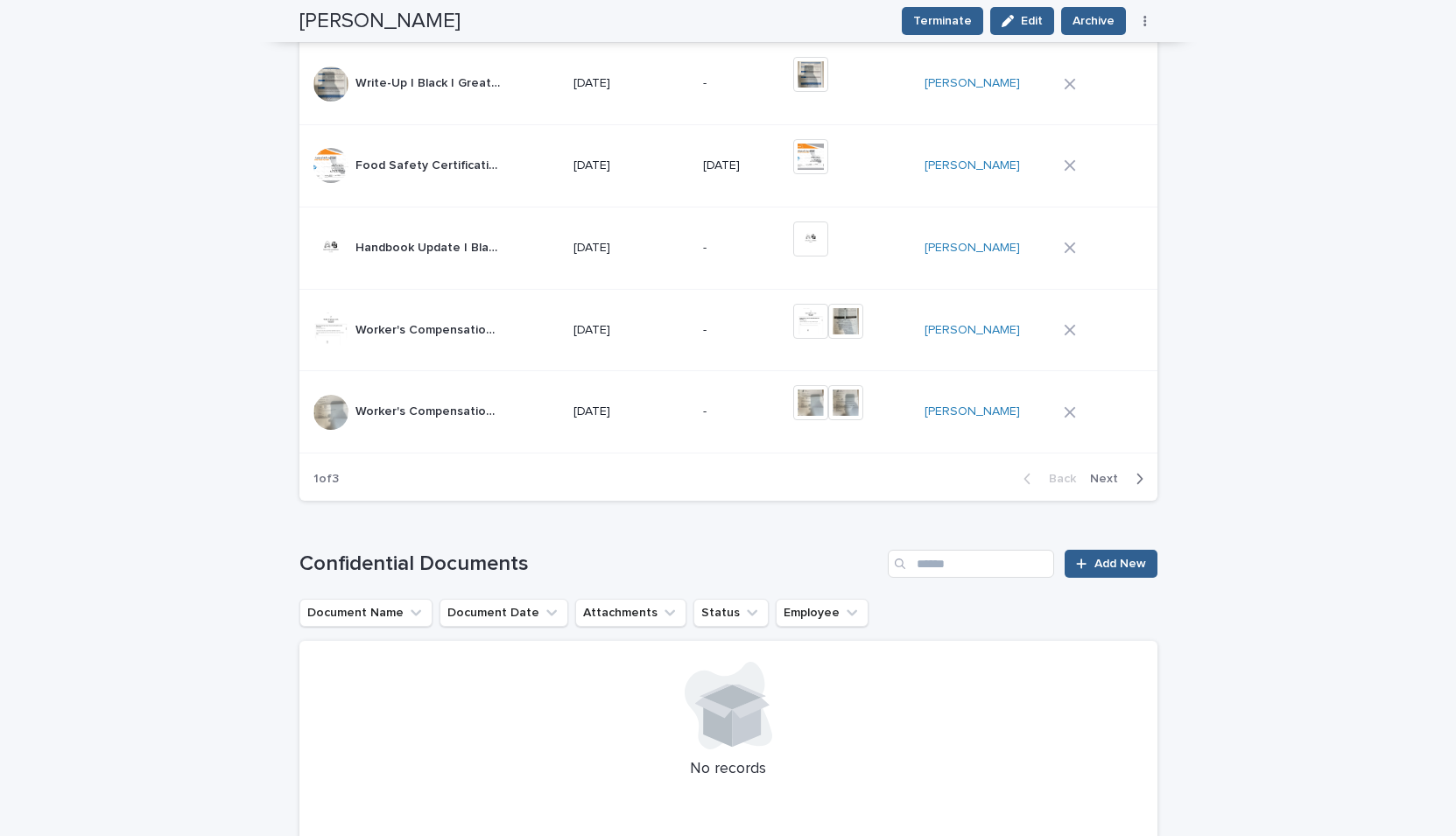
click at [1125, 481] on span "Next" at bounding box center [1109, 479] width 38 height 12
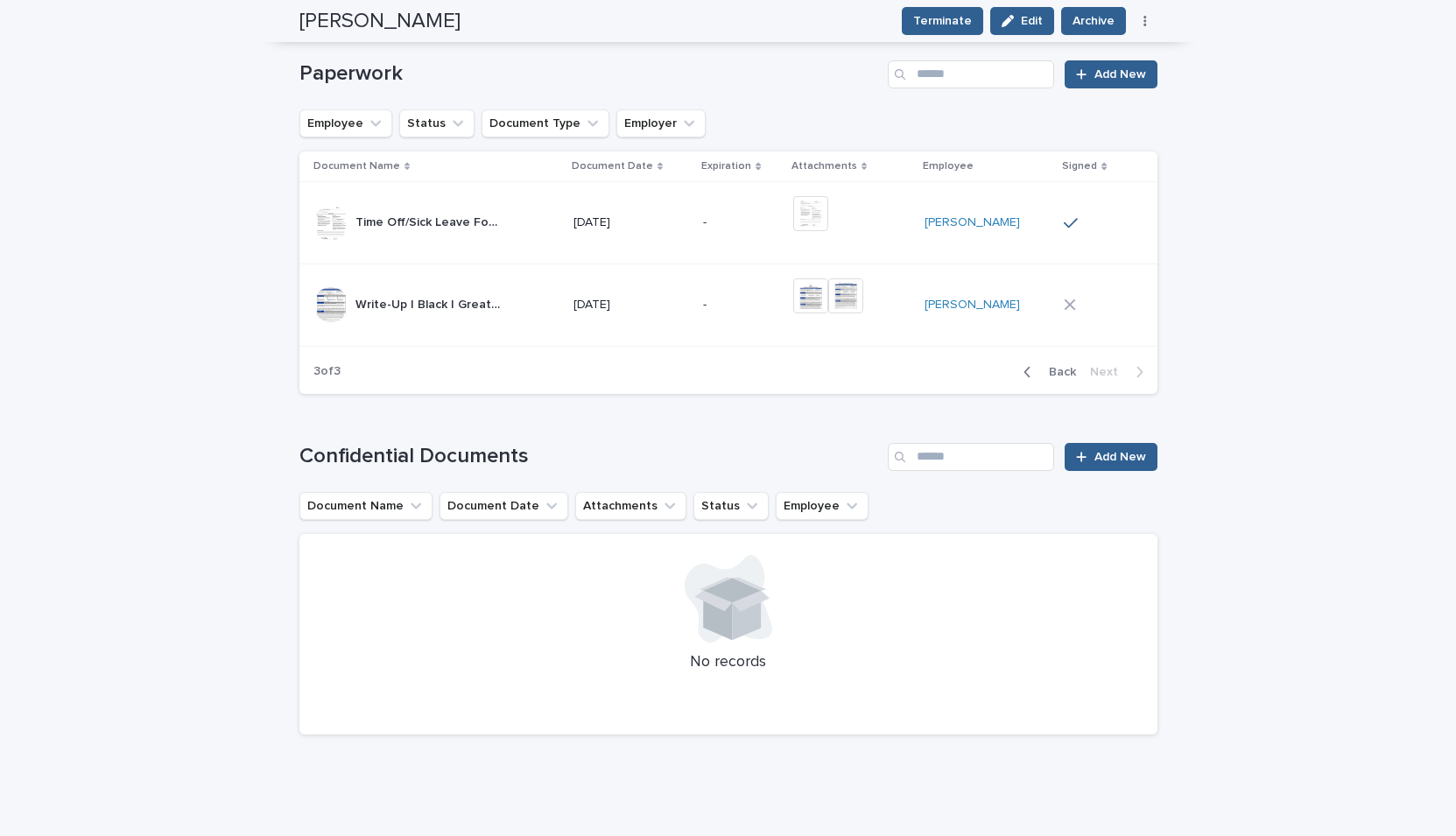
click at [752, 322] on td "-" at bounding box center [741, 305] width 90 height 82
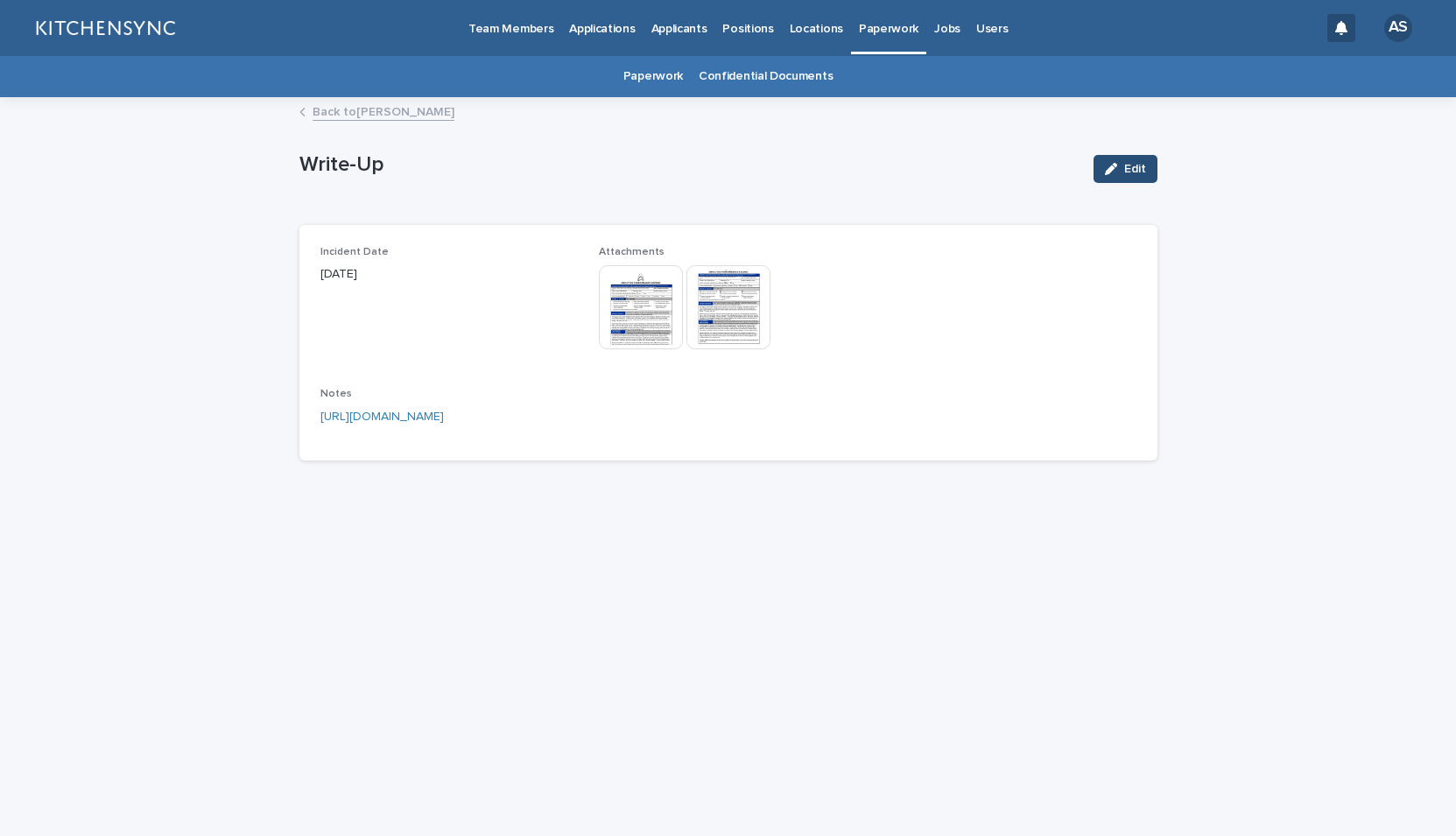
click at [1107, 177] on button "Edit" at bounding box center [1126, 169] width 64 height 28
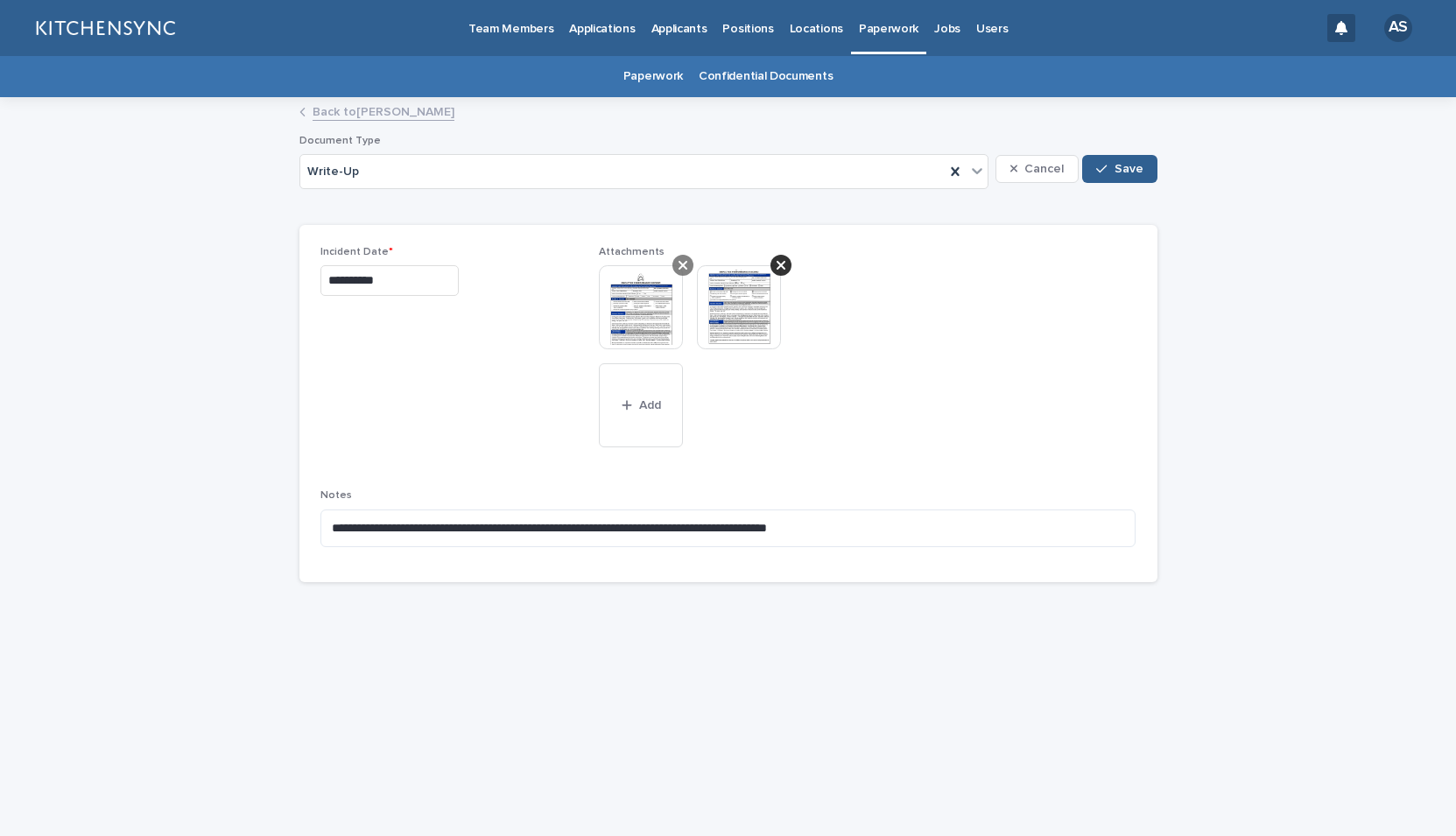
click at [680, 261] on icon at bounding box center [683, 265] width 9 height 9
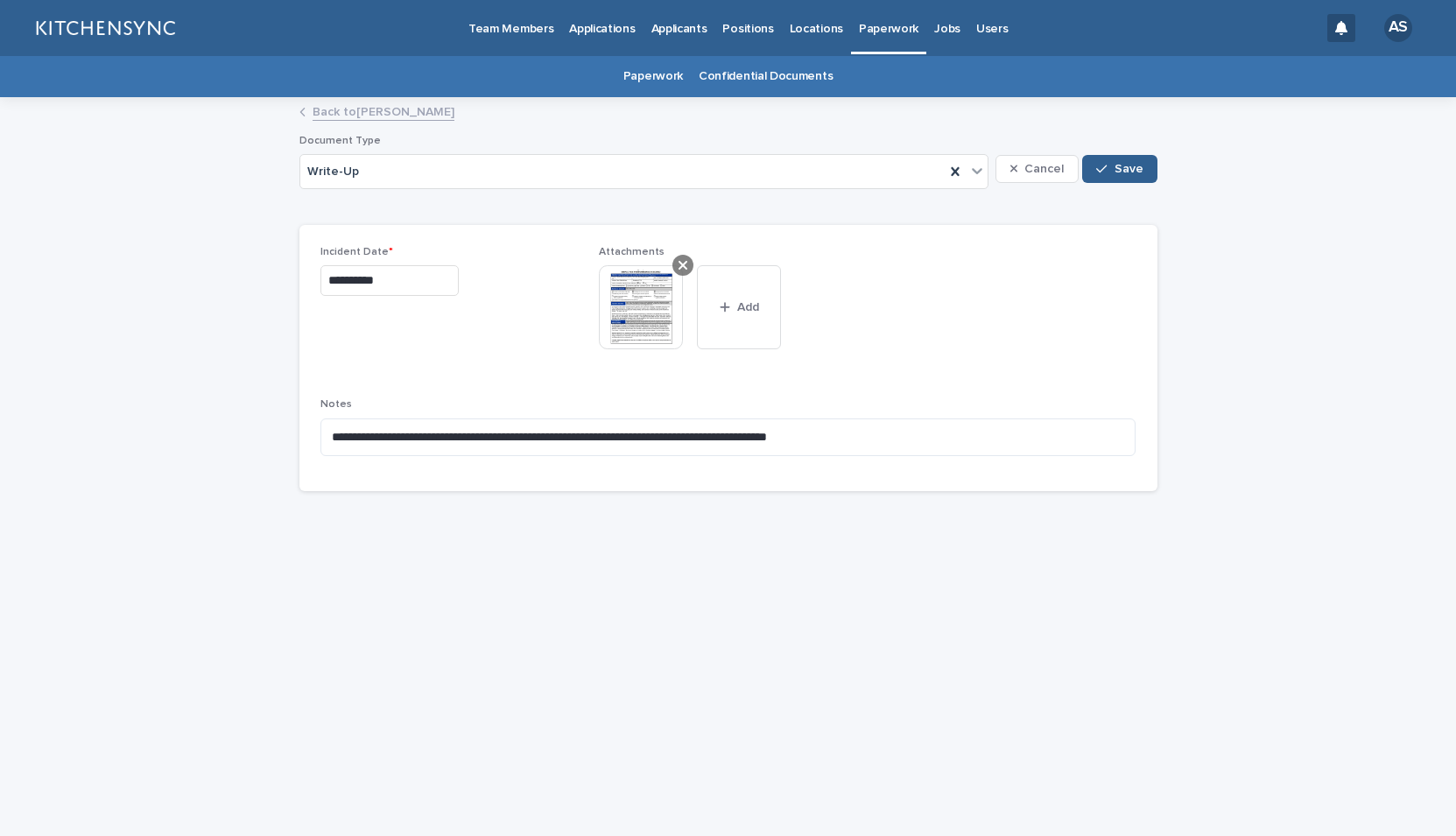
click at [682, 262] on icon at bounding box center [683, 265] width 9 height 14
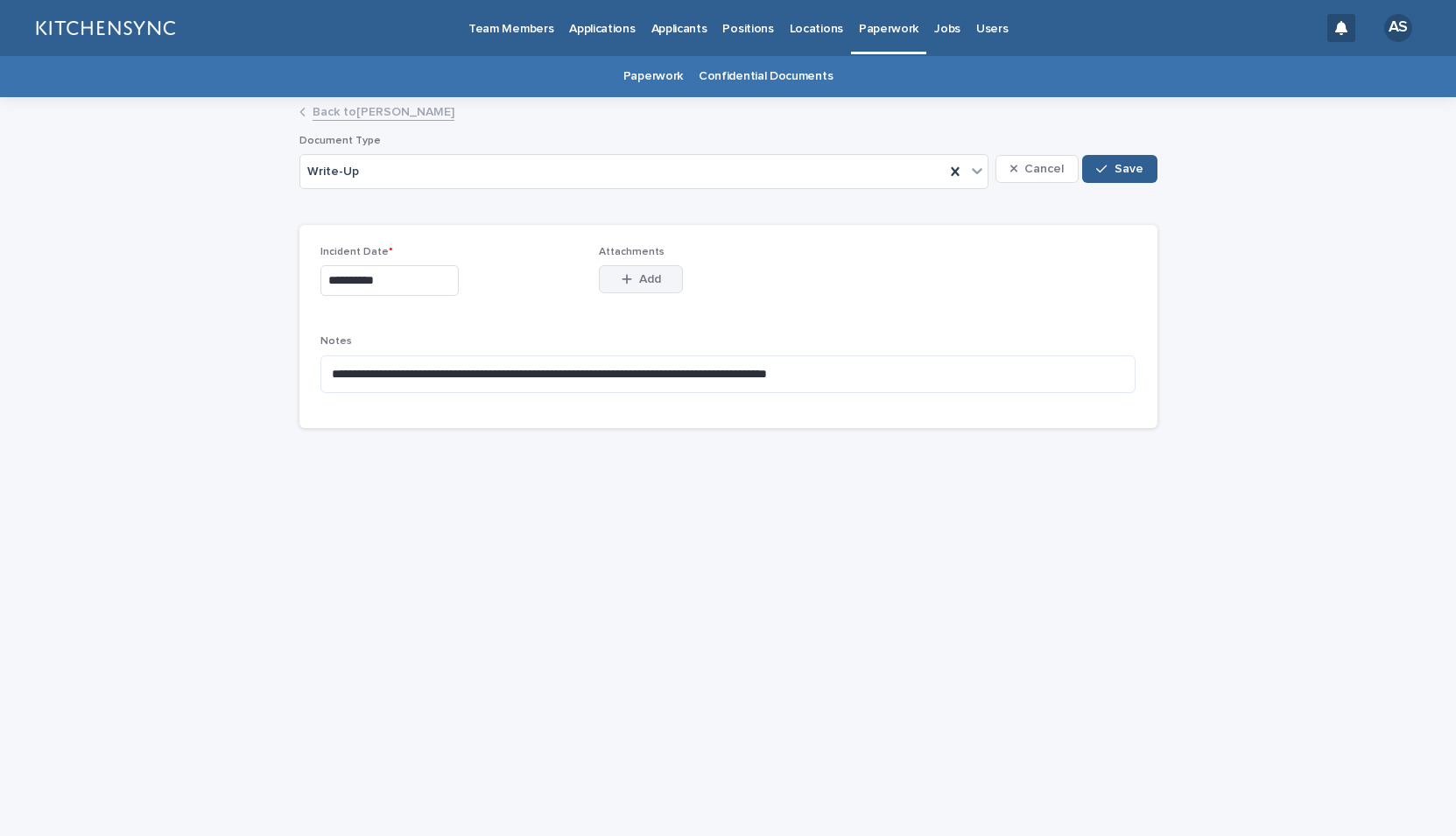
click at [643, 289] on button "Add" at bounding box center [641, 279] width 84 height 28
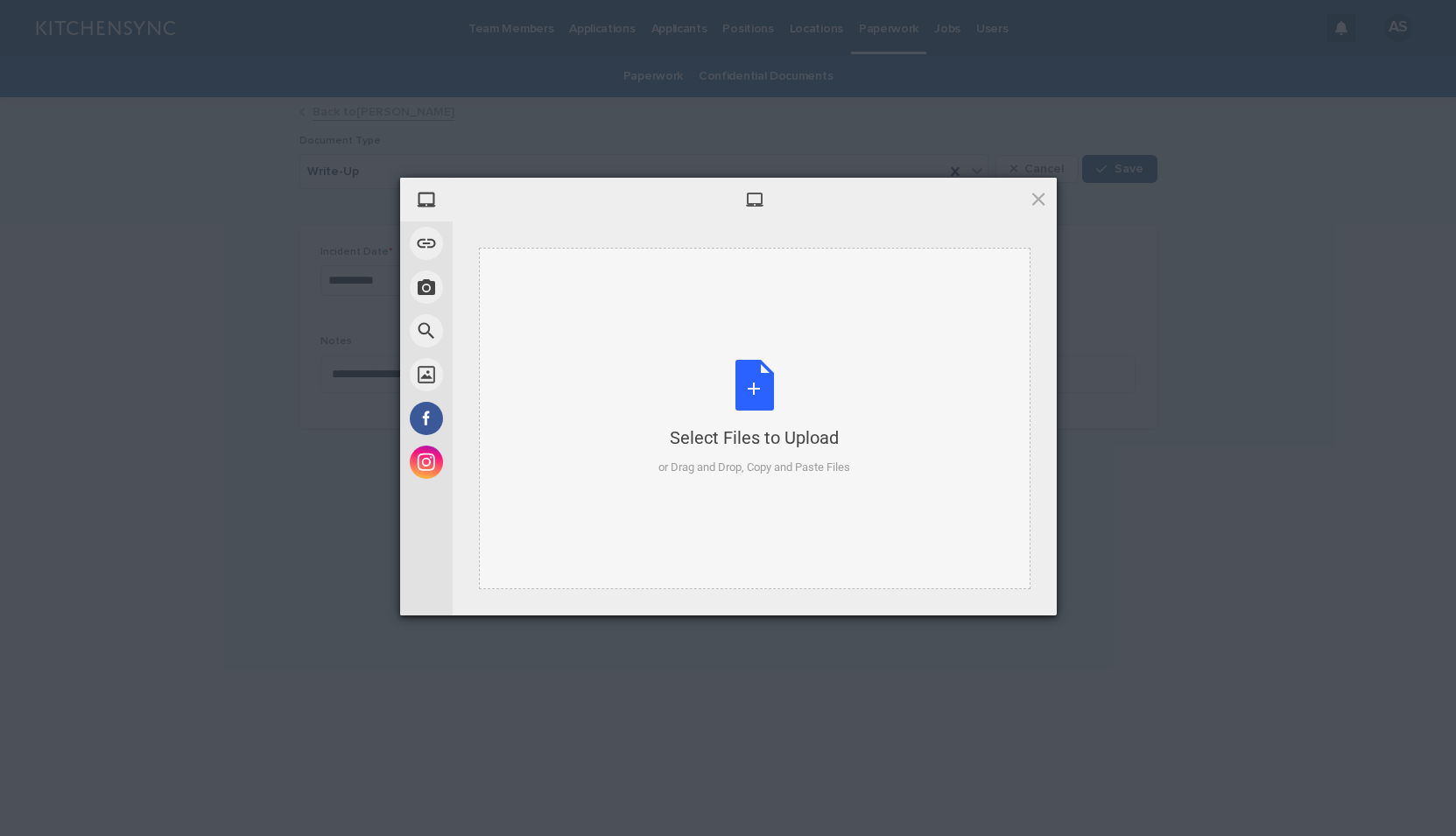
click at [763, 404] on div "Select Files to Upload or Drag and Drop, Copy and Paste Files" at bounding box center [754, 418] width 191 height 116
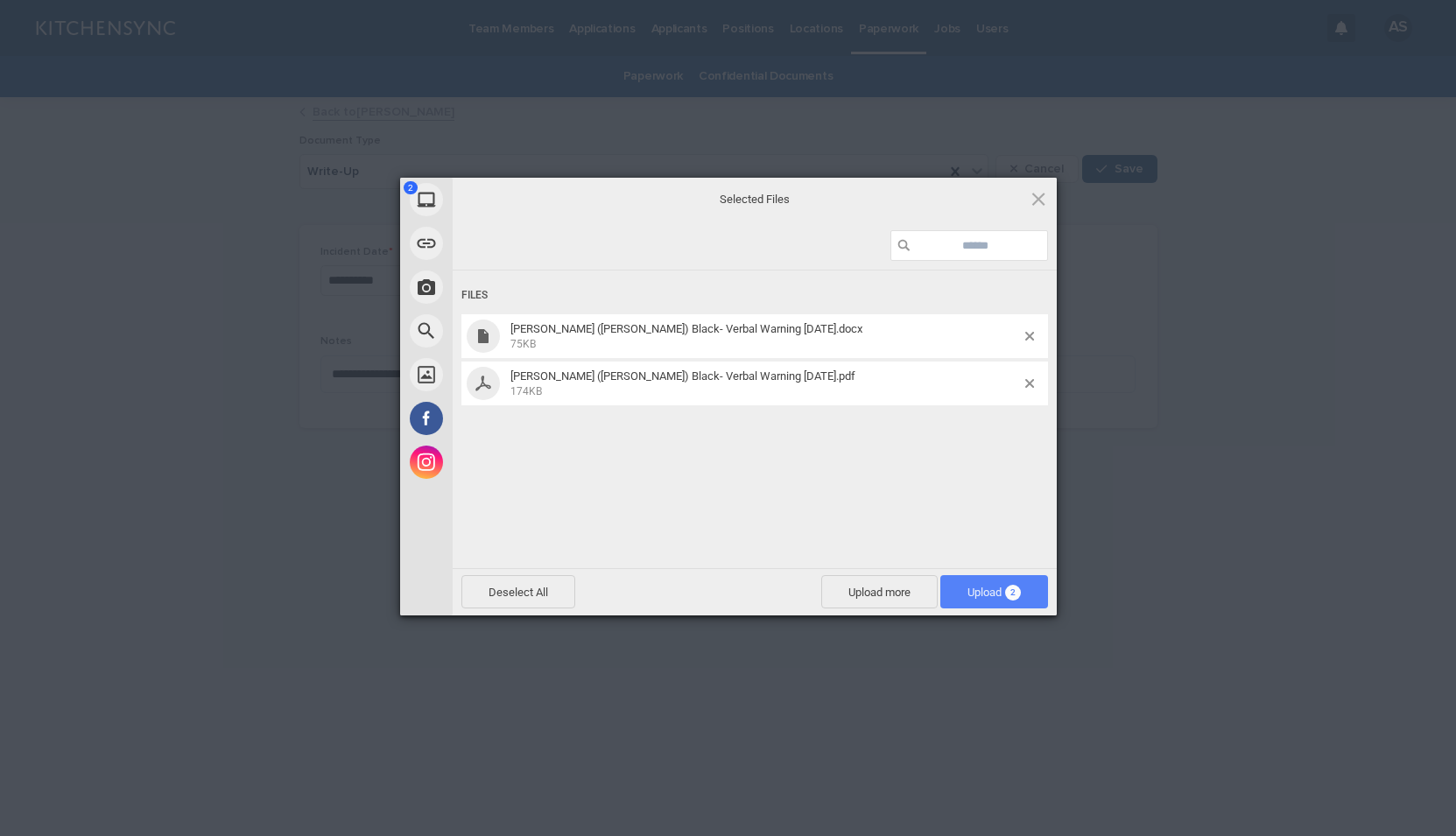
click at [1021, 593] on span "Upload 2" at bounding box center [994, 591] width 108 height 33
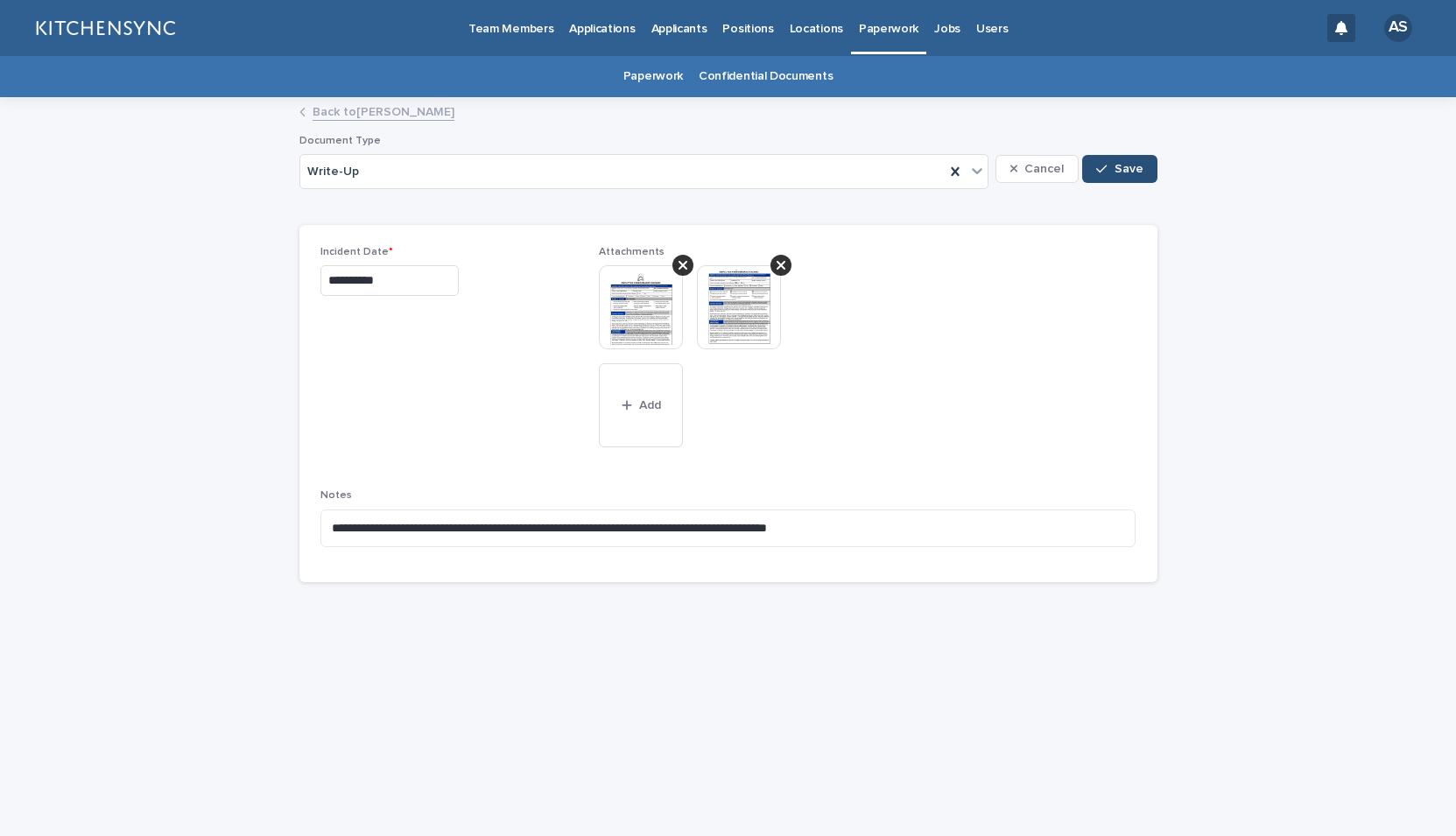
click at [1126, 167] on span "Save" at bounding box center [1129, 169] width 29 height 12
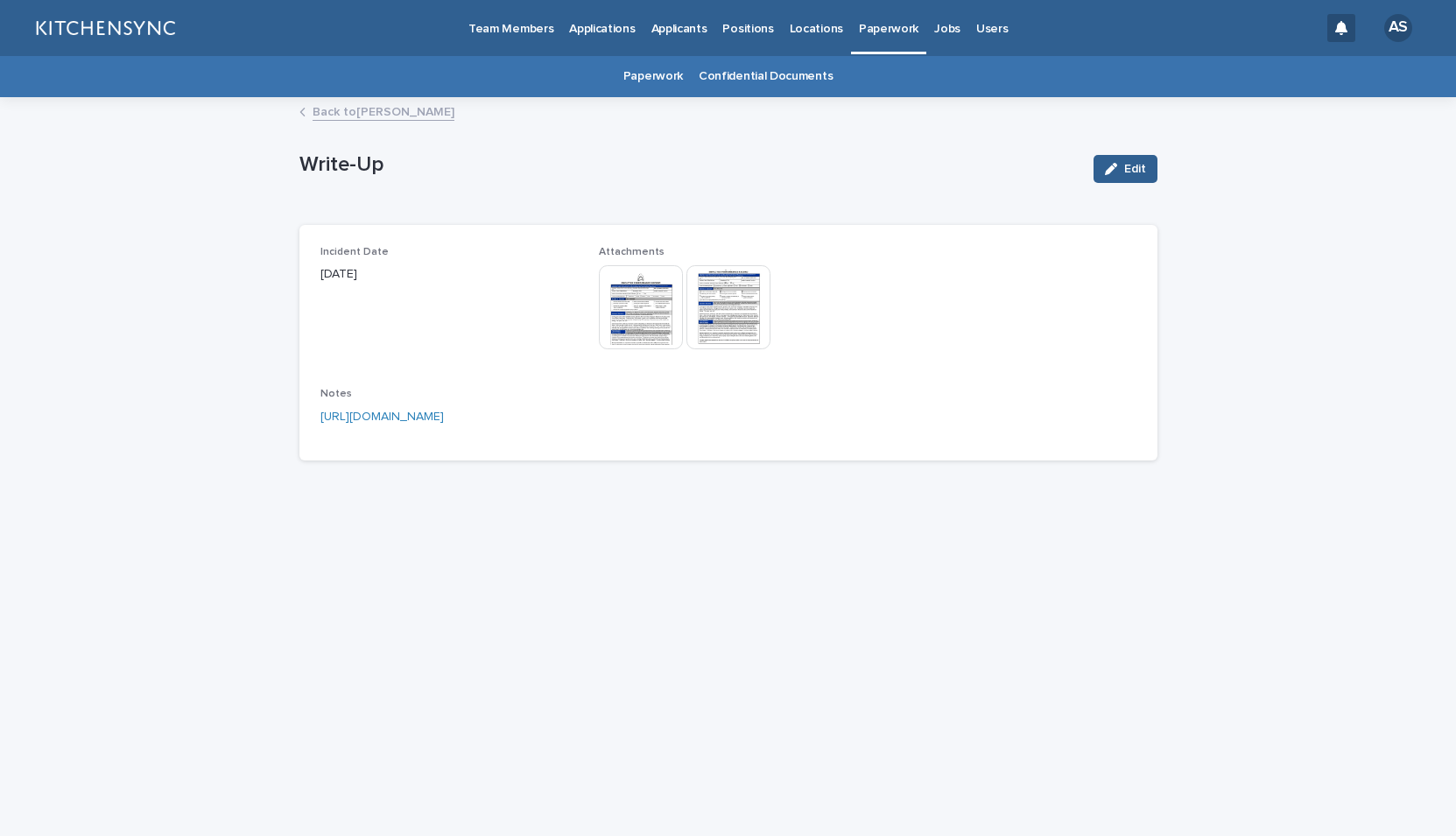
click at [408, 116] on link "Back to [PERSON_NAME]" at bounding box center [383, 110] width 142 height 20
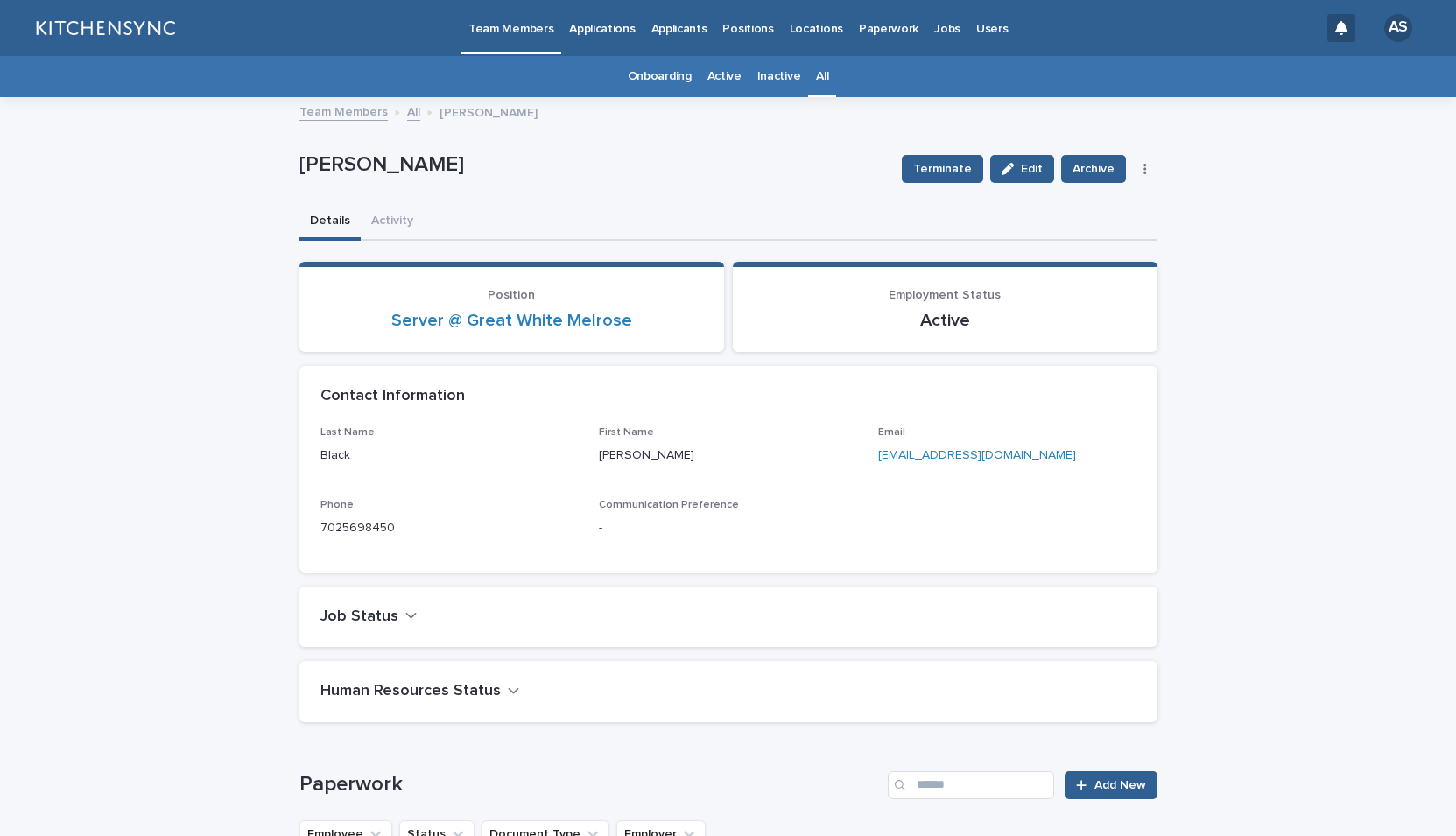
scroll to position [56, 0]
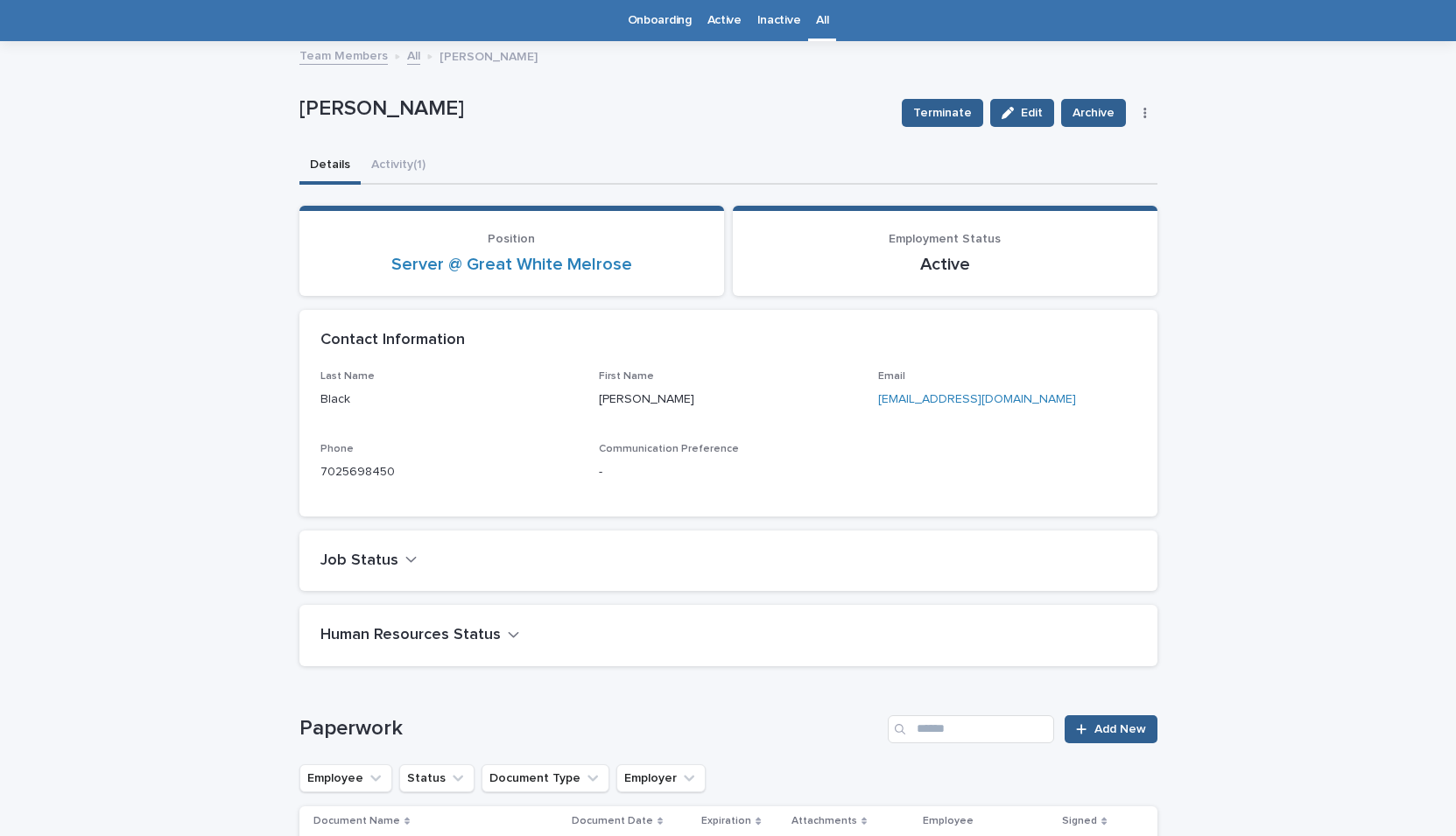
click at [816, 17] on link "All" at bounding box center [822, 20] width 12 height 41
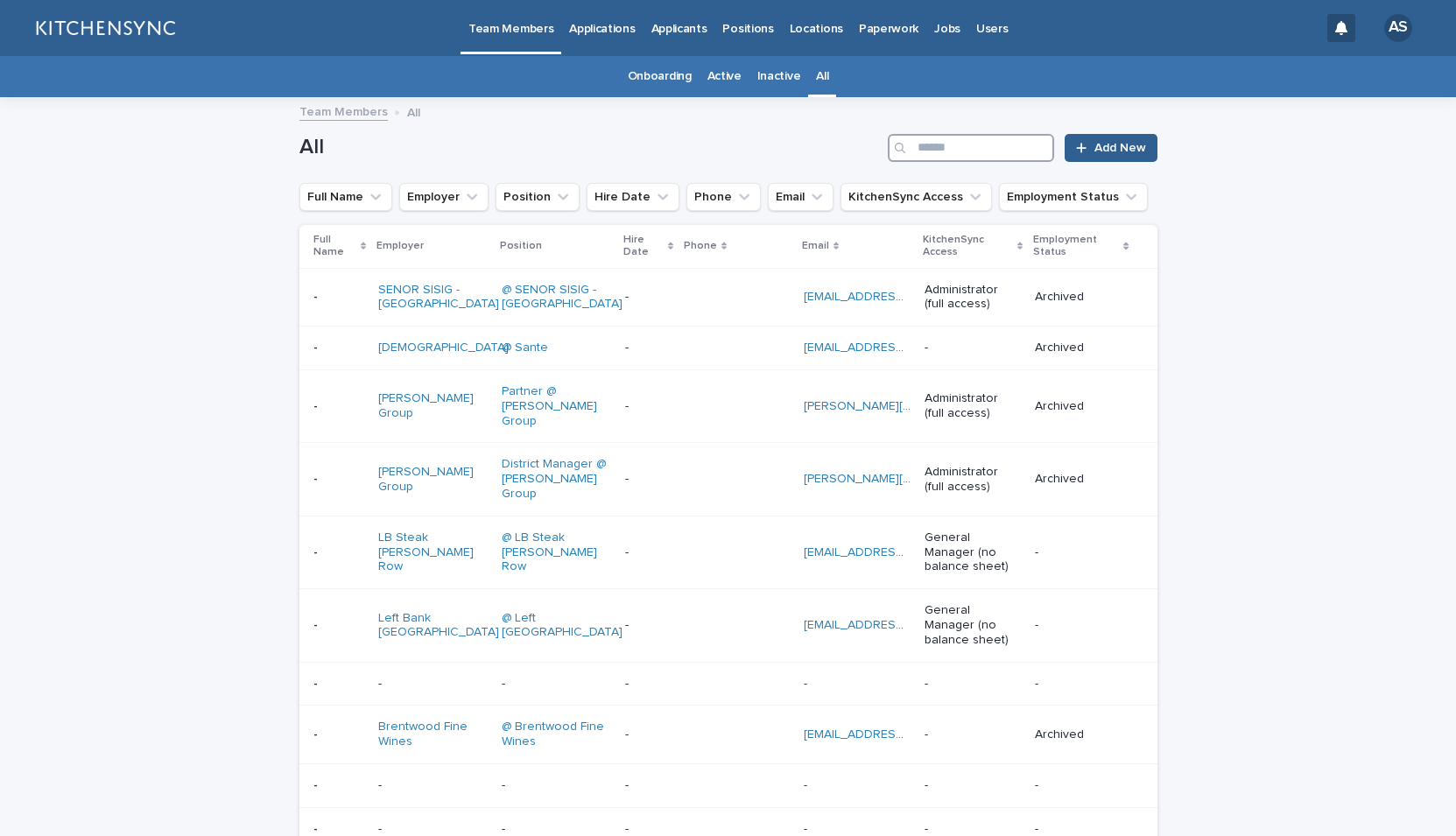
click at [982, 146] on input "Search" at bounding box center [971, 148] width 167 height 28
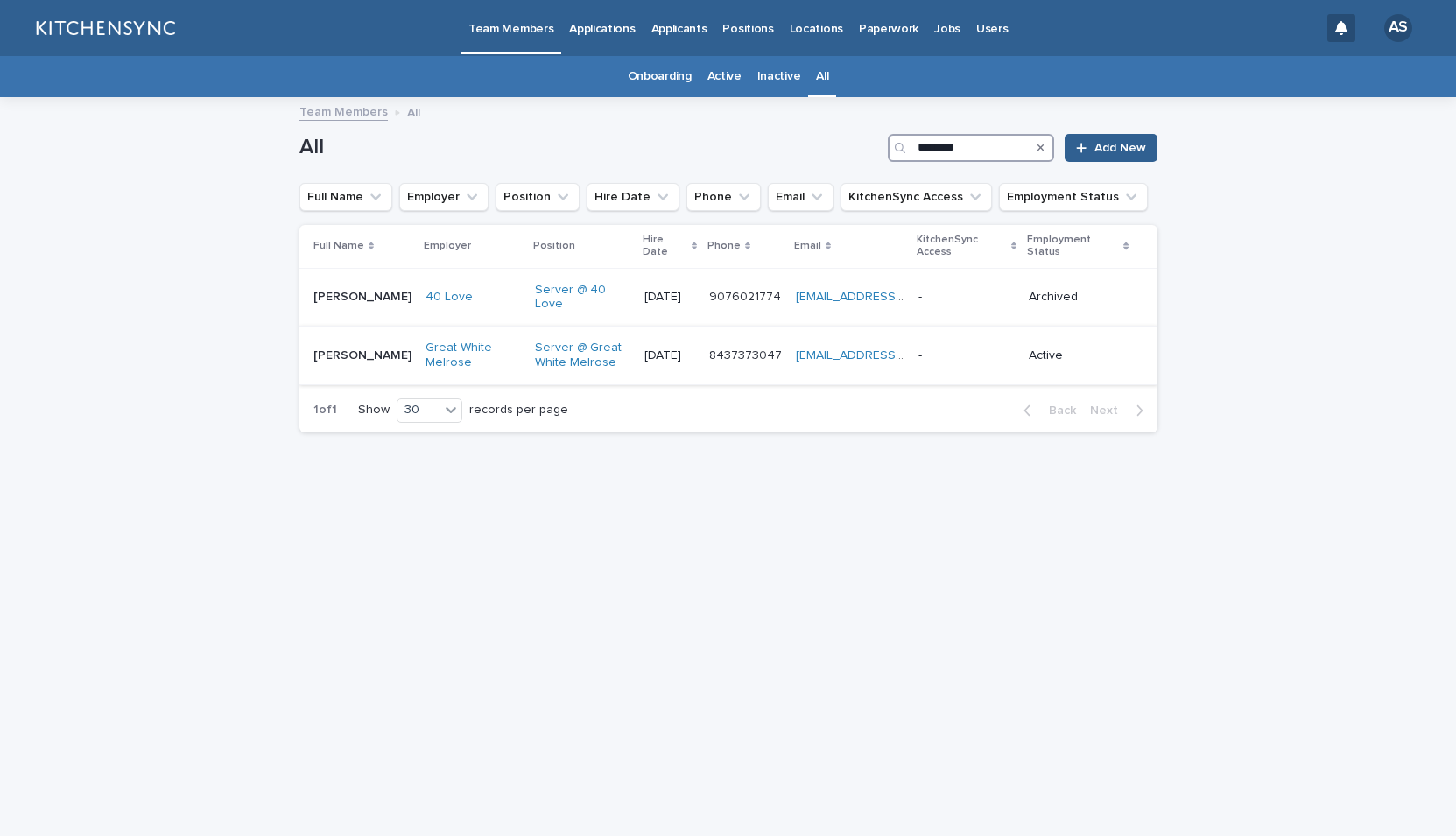
type input "********"
click at [366, 348] on div "[PERSON_NAME] [PERSON_NAME]" at bounding box center [362, 356] width 98 height 29
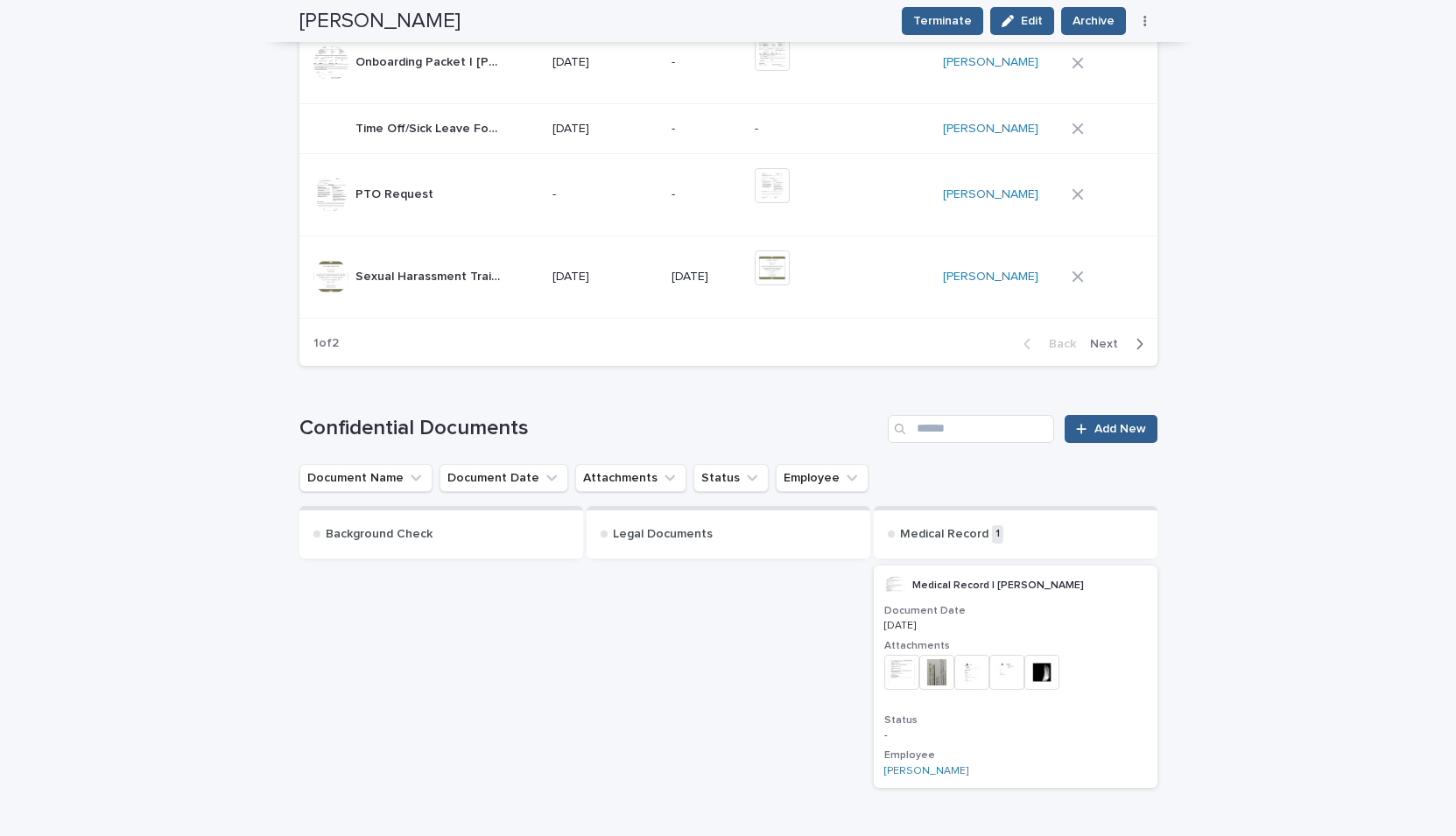
scroll to position [1401, 0]
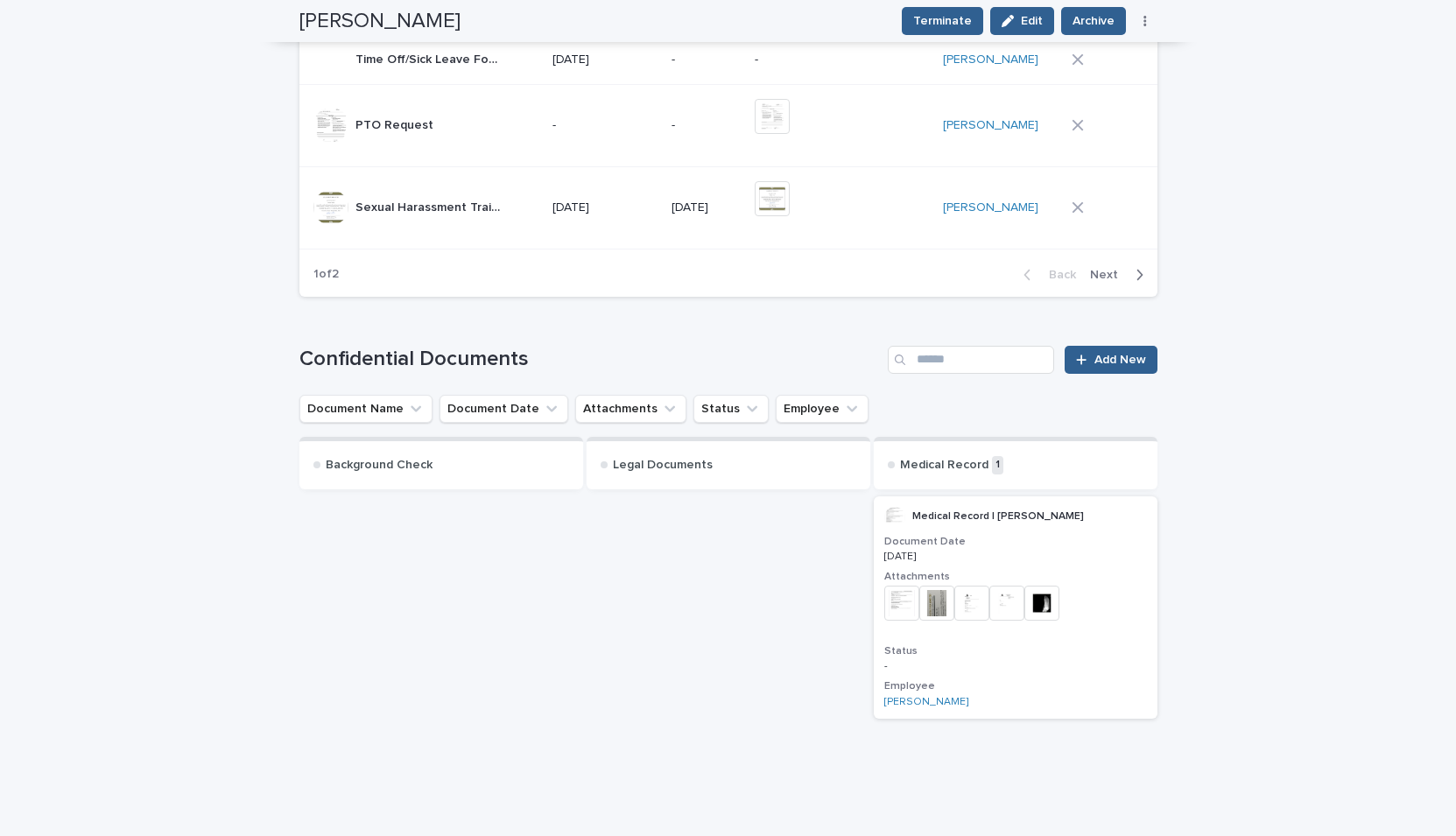
click at [898, 607] on img at bounding box center [902, 603] width 35 height 35
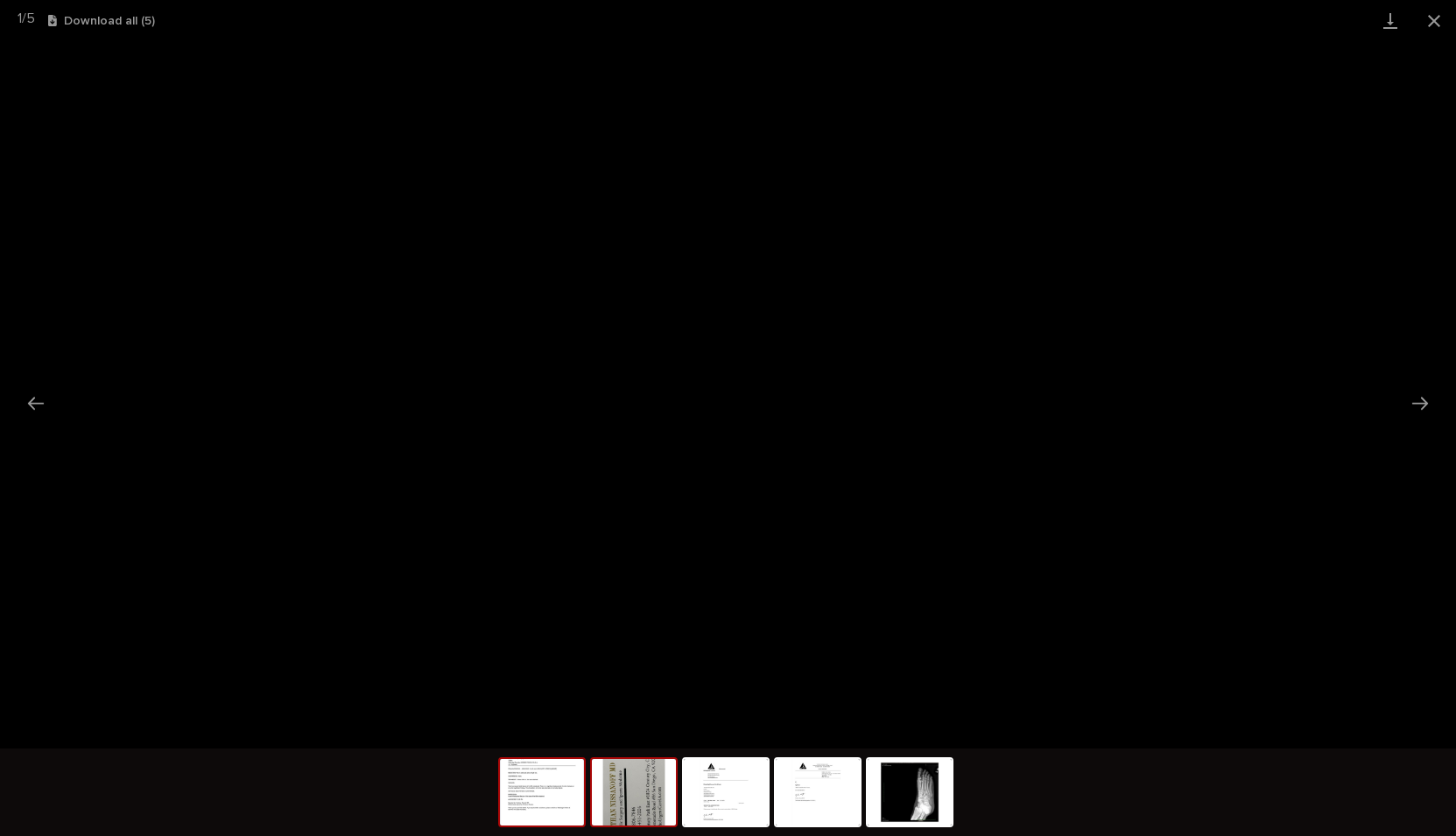
click at [652, 780] on img at bounding box center [634, 792] width 84 height 67
click at [719, 827] on div at bounding box center [728, 794] width 460 height 92
click at [718, 796] on img at bounding box center [726, 792] width 84 height 67
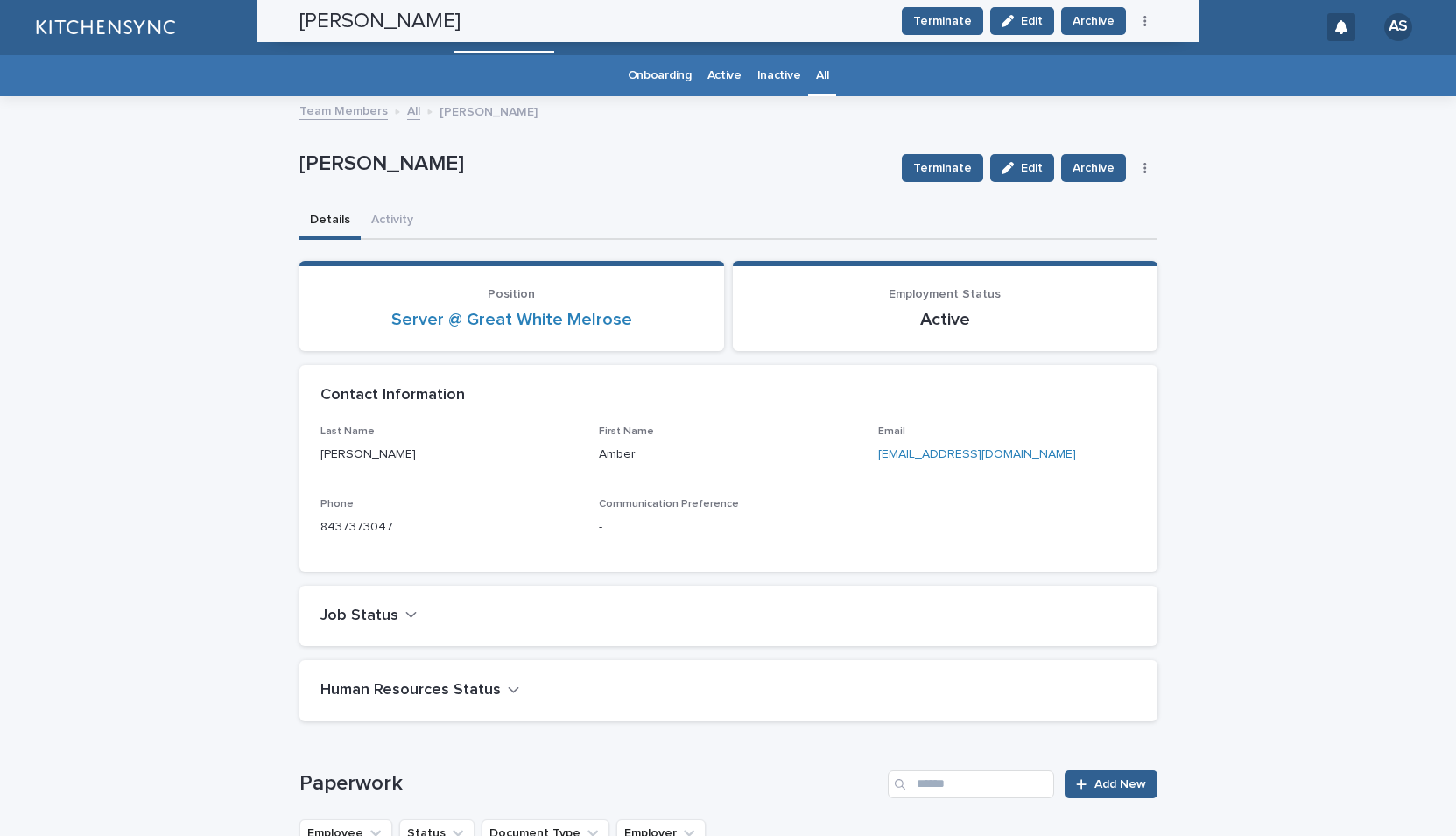
scroll to position [0, 0]
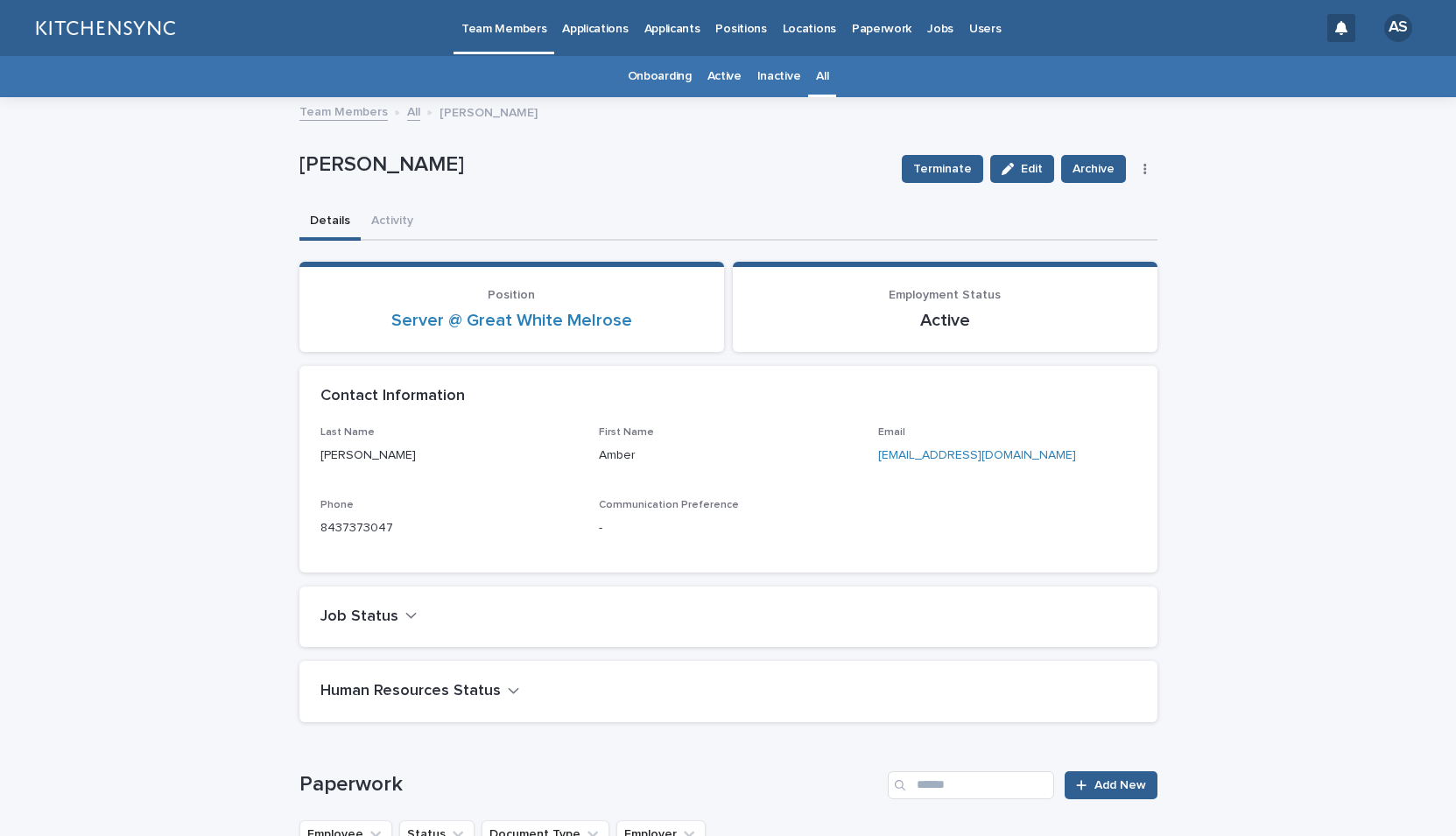
click at [818, 77] on link "All" at bounding box center [822, 76] width 12 height 41
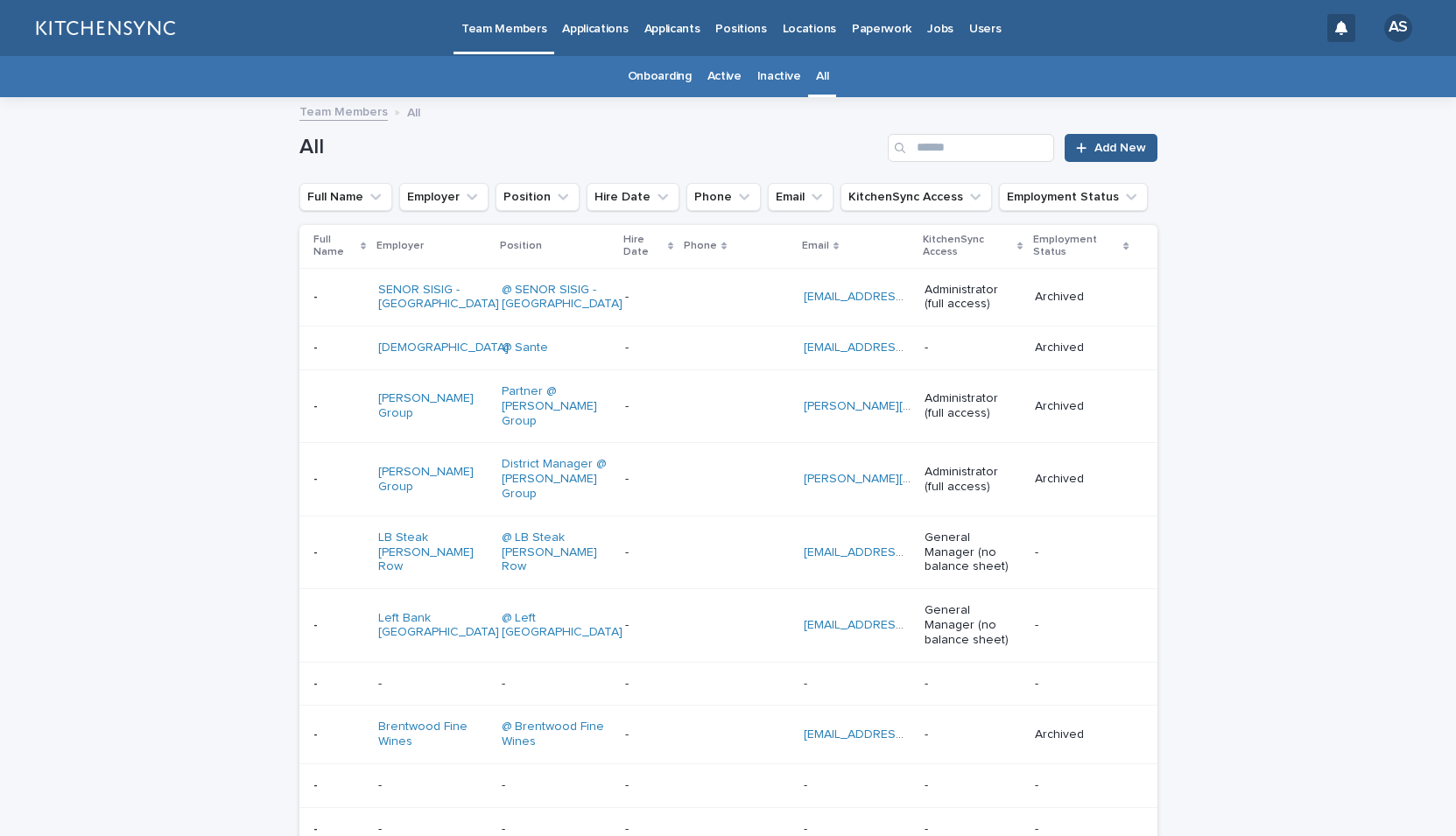
click at [821, 82] on div "All" at bounding box center [822, 76] width 28 height 41
click at [816, 79] on link "All" at bounding box center [822, 76] width 12 height 41
click at [439, 196] on button "Employer" at bounding box center [444, 196] width 90 height 28
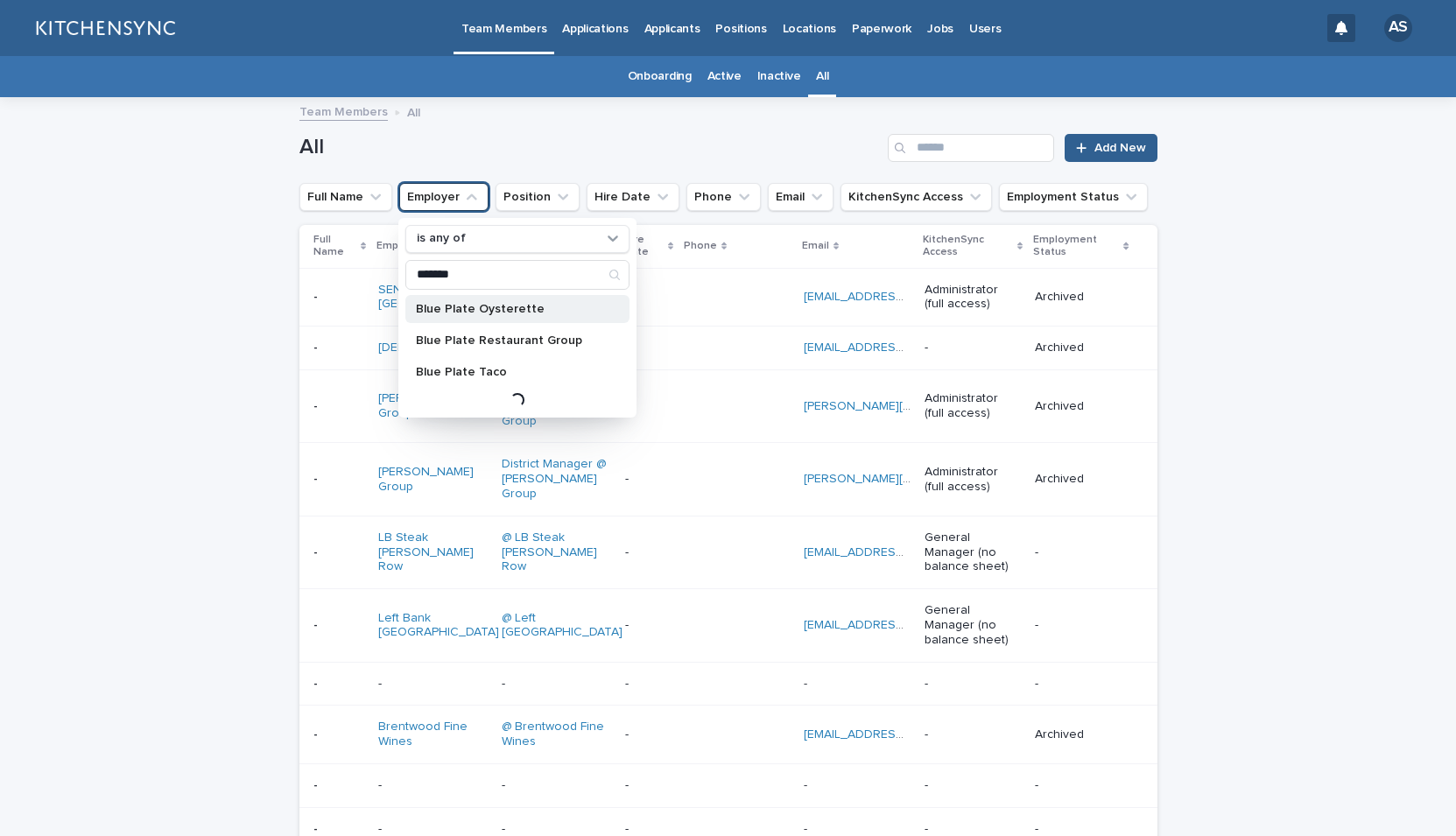
type input "*******"
click at [450, 308] on p "Blue Plate Oysterette" at bounding box center [509, 309] width 186 height 12
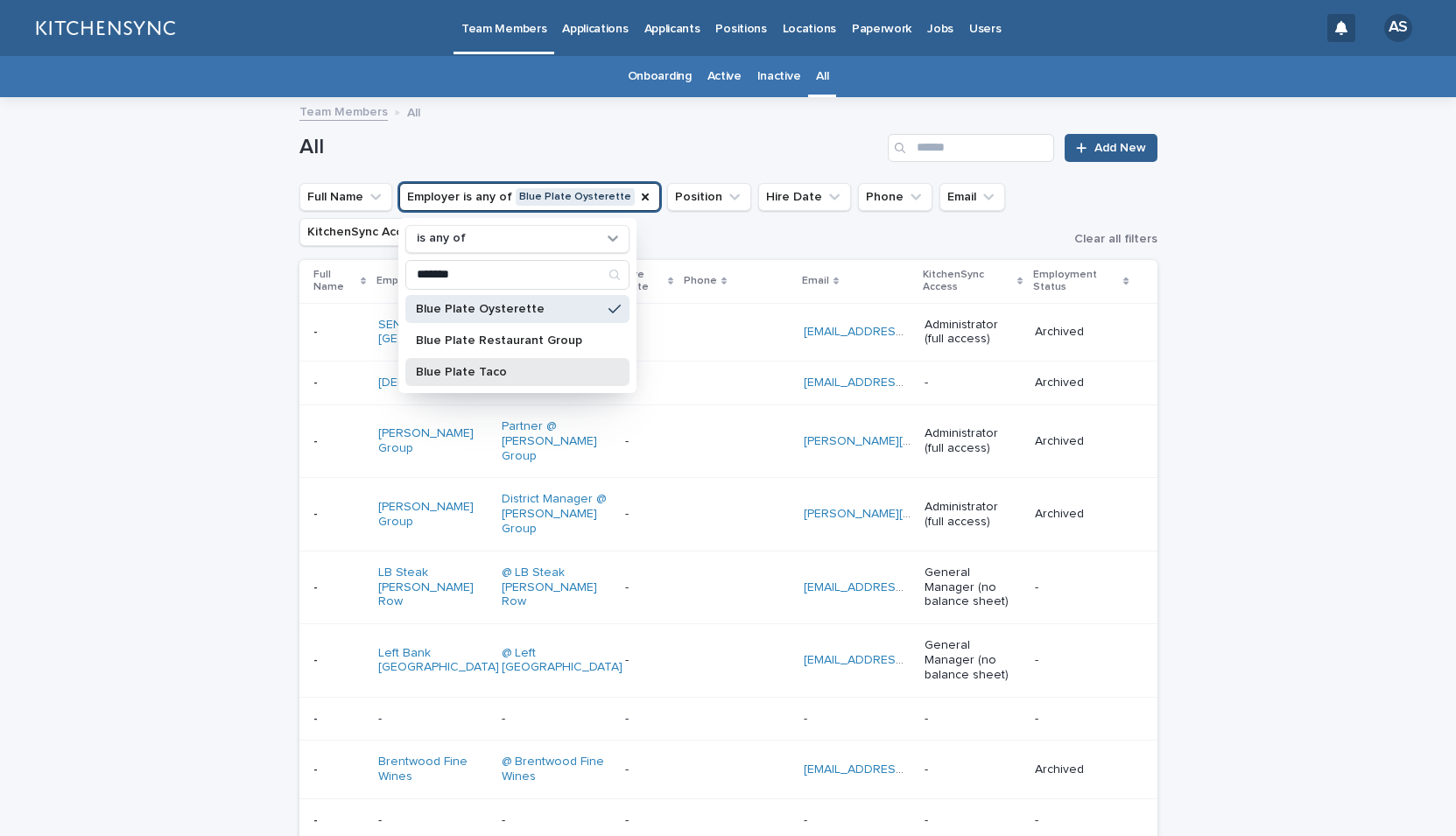
click at [452, 368] on p "Blue Plate Taco" at bounding box center [509, 371] width 186 height 12
click at [918, 151] on input "Search" at bounding box center [971, 148] width 167 height 28
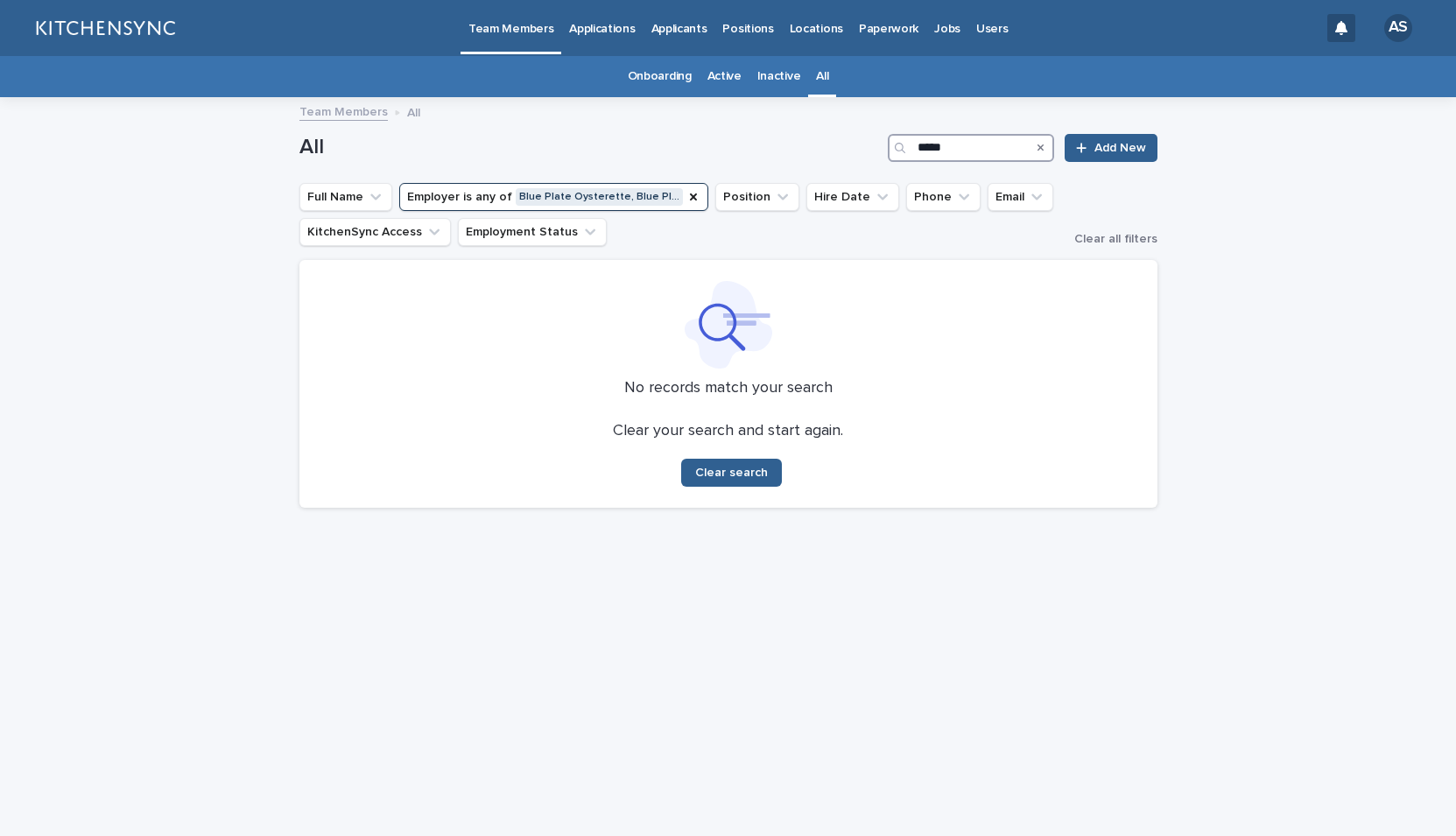
click at [955, 151] on input "*****" at bounding box center [971, 148] width 167 height 28
type input "*"
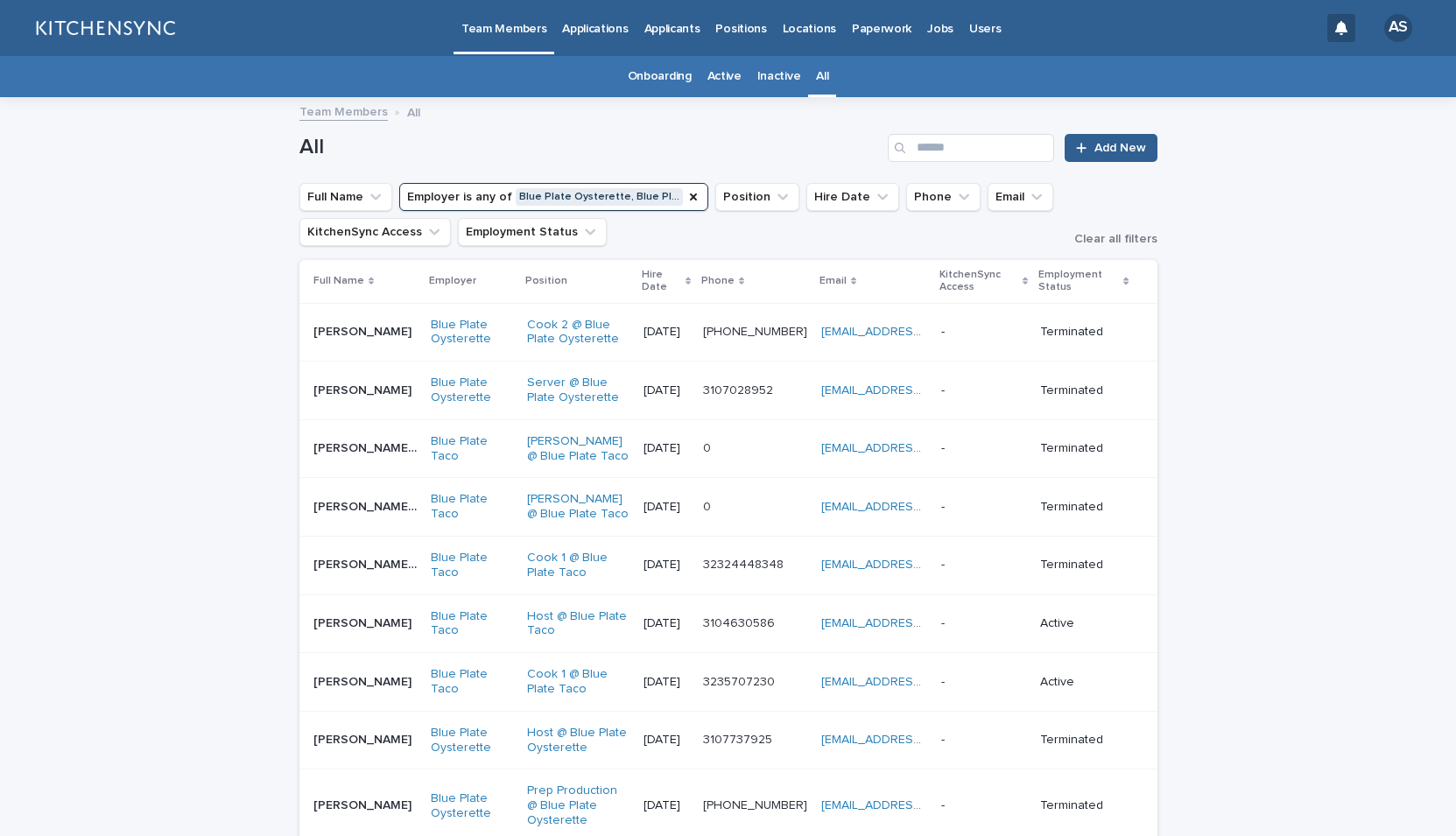
click at [639, 200] on button "Employer is any of Blue Plate Oysterette, Blue Pl…" at bounding box center [553, 196] width 309 height 28
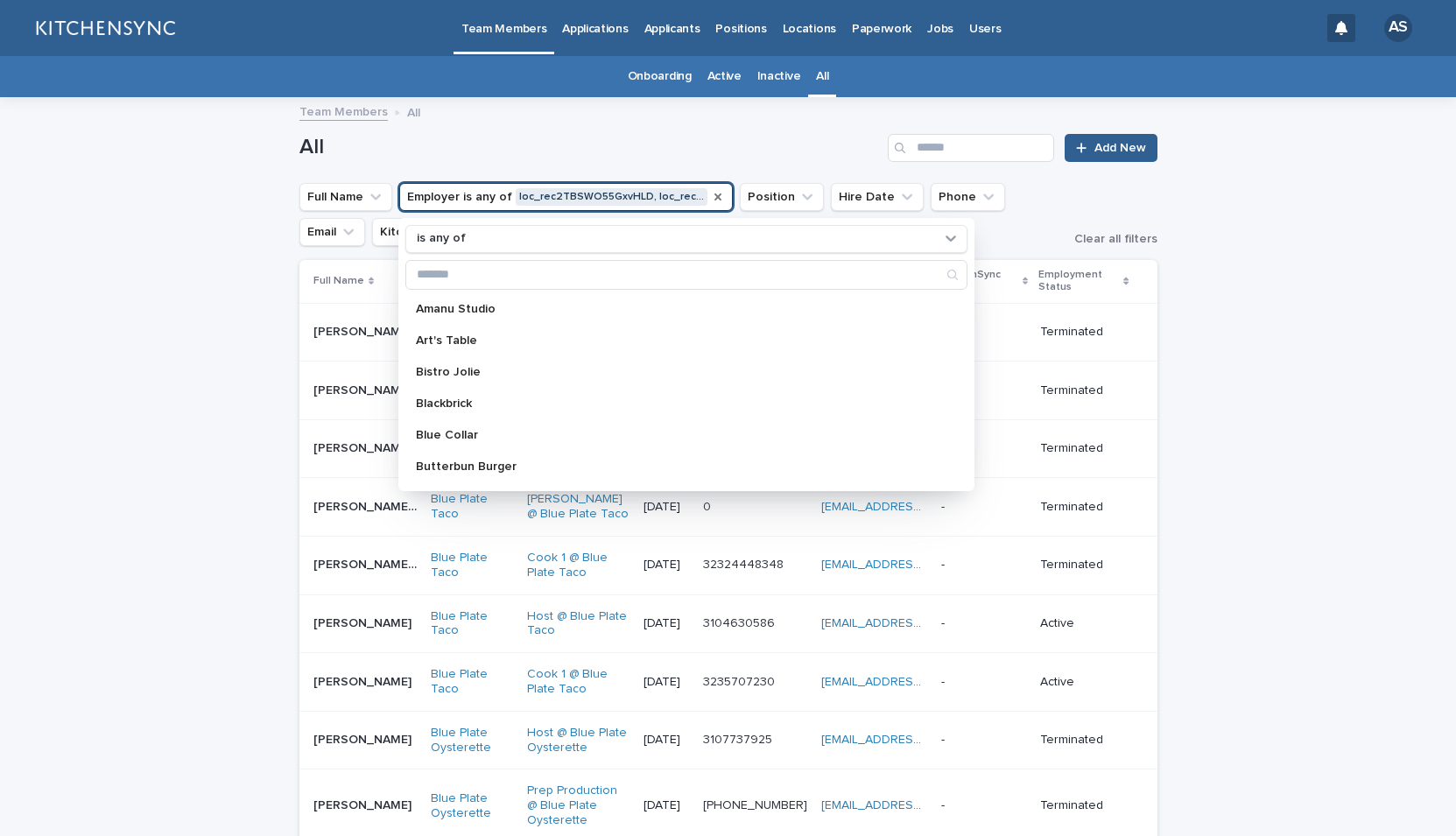
click at [714, 196] on icon "Employer" at bounding box center [717, 196] width 7 height 7
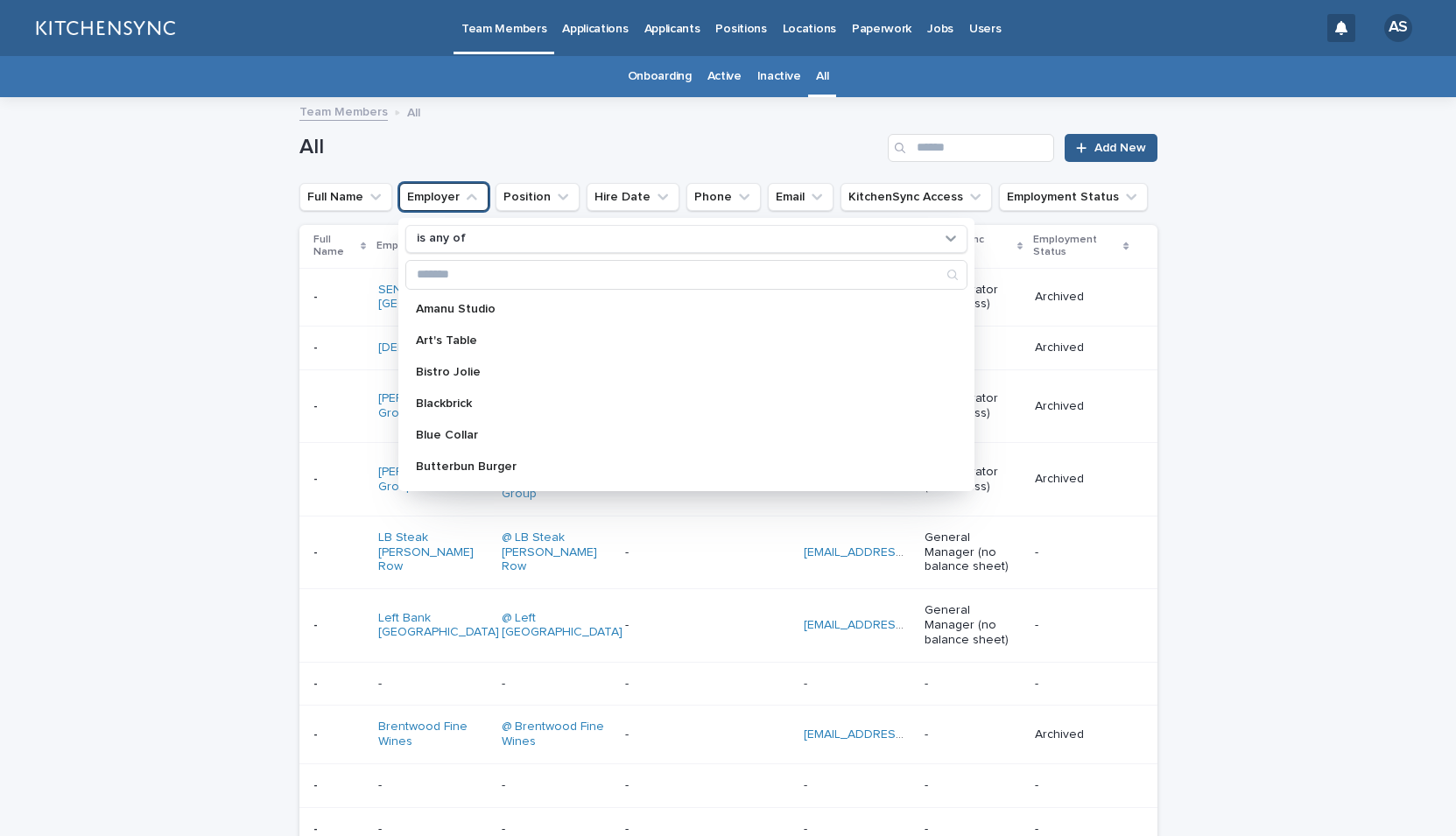
click at [447, 192] on button "Employer" at bounding box center [444, 196] width 90 height 28
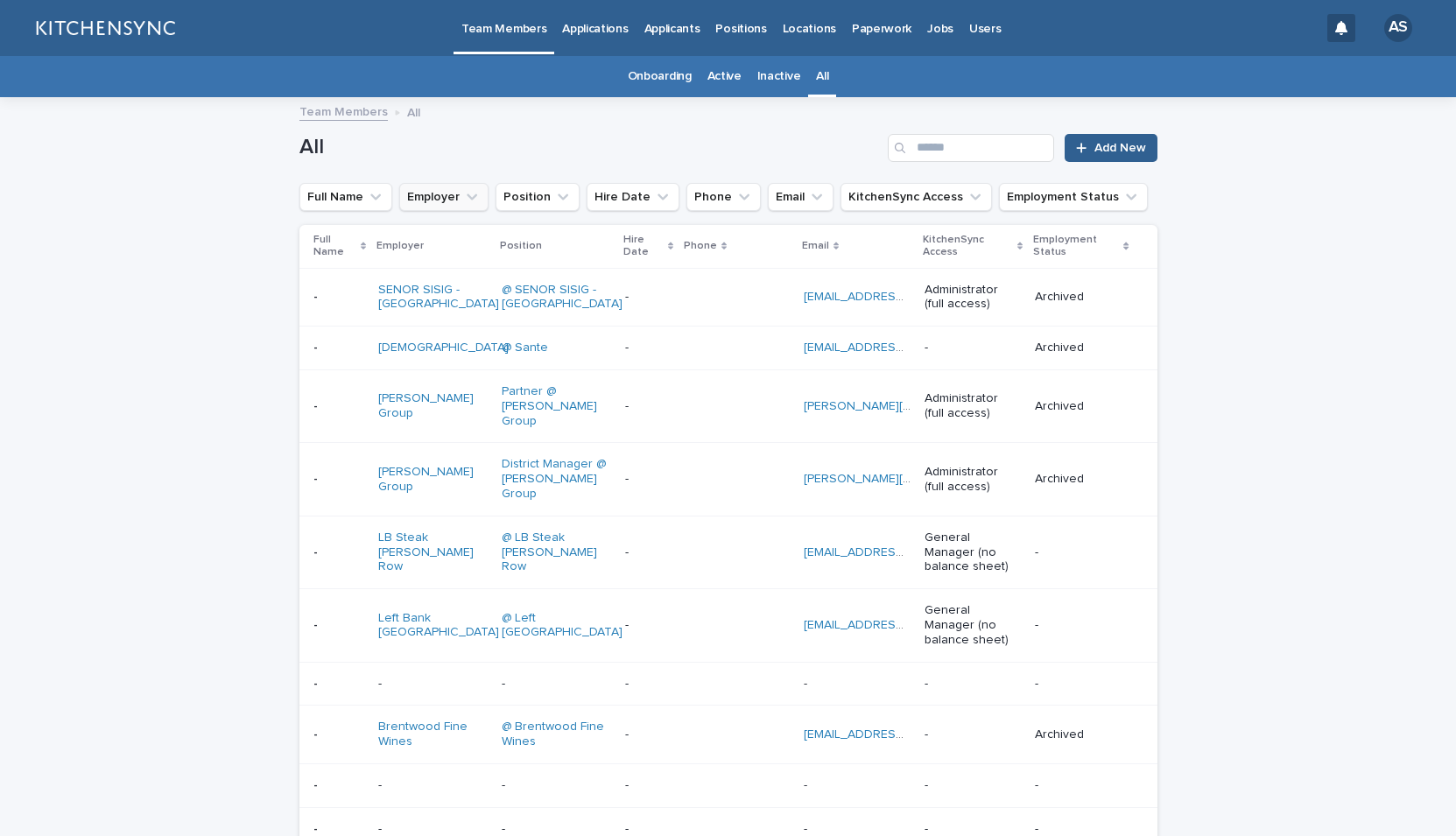
click at [443, 196] on button "Employer" at bounding box center [444, 196] width 90 height 28
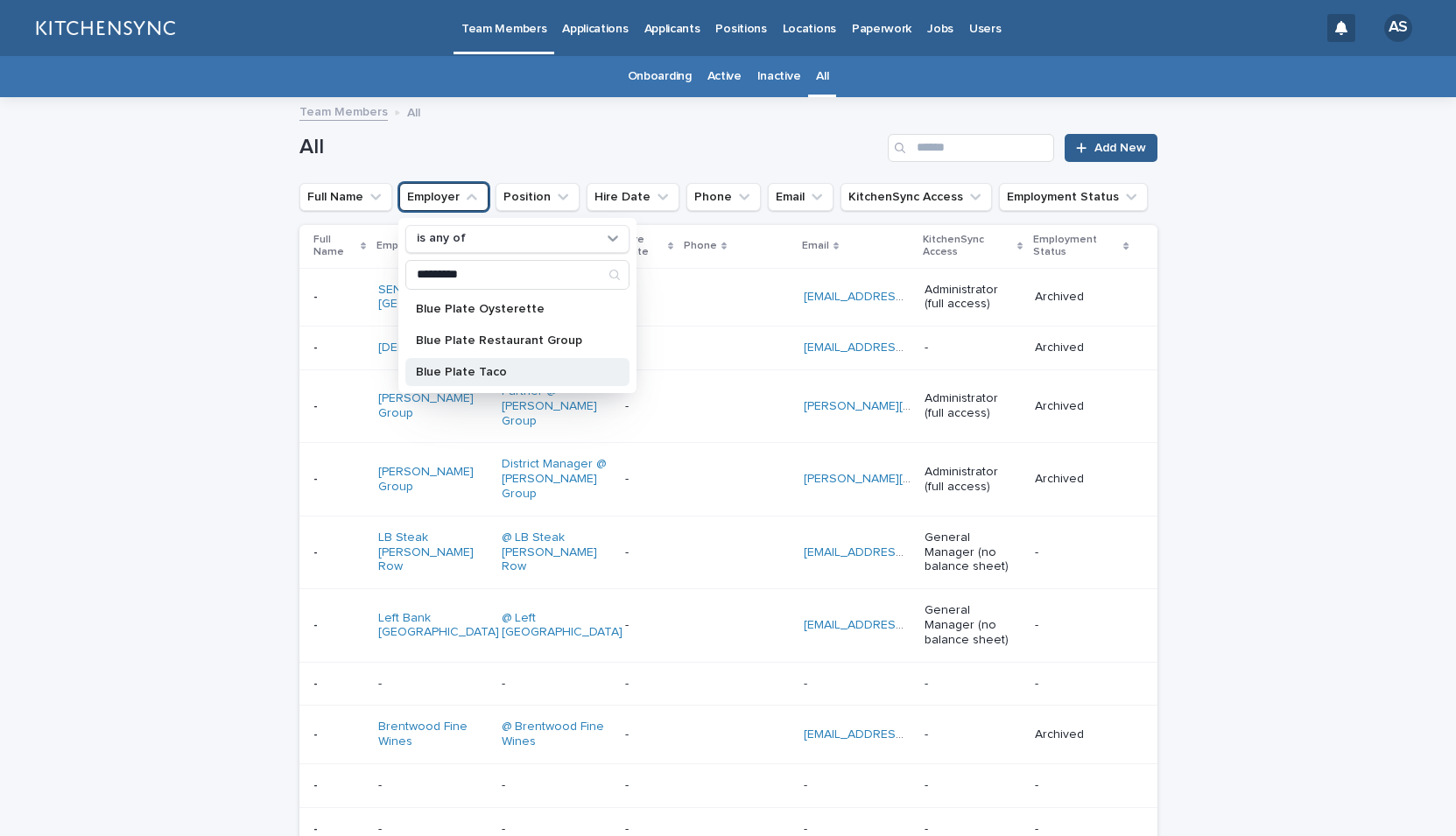
type input "*********"
click at [456, 378] on div "Blue Plate Taco" at bounding box center [517, 371] width 224 height 28
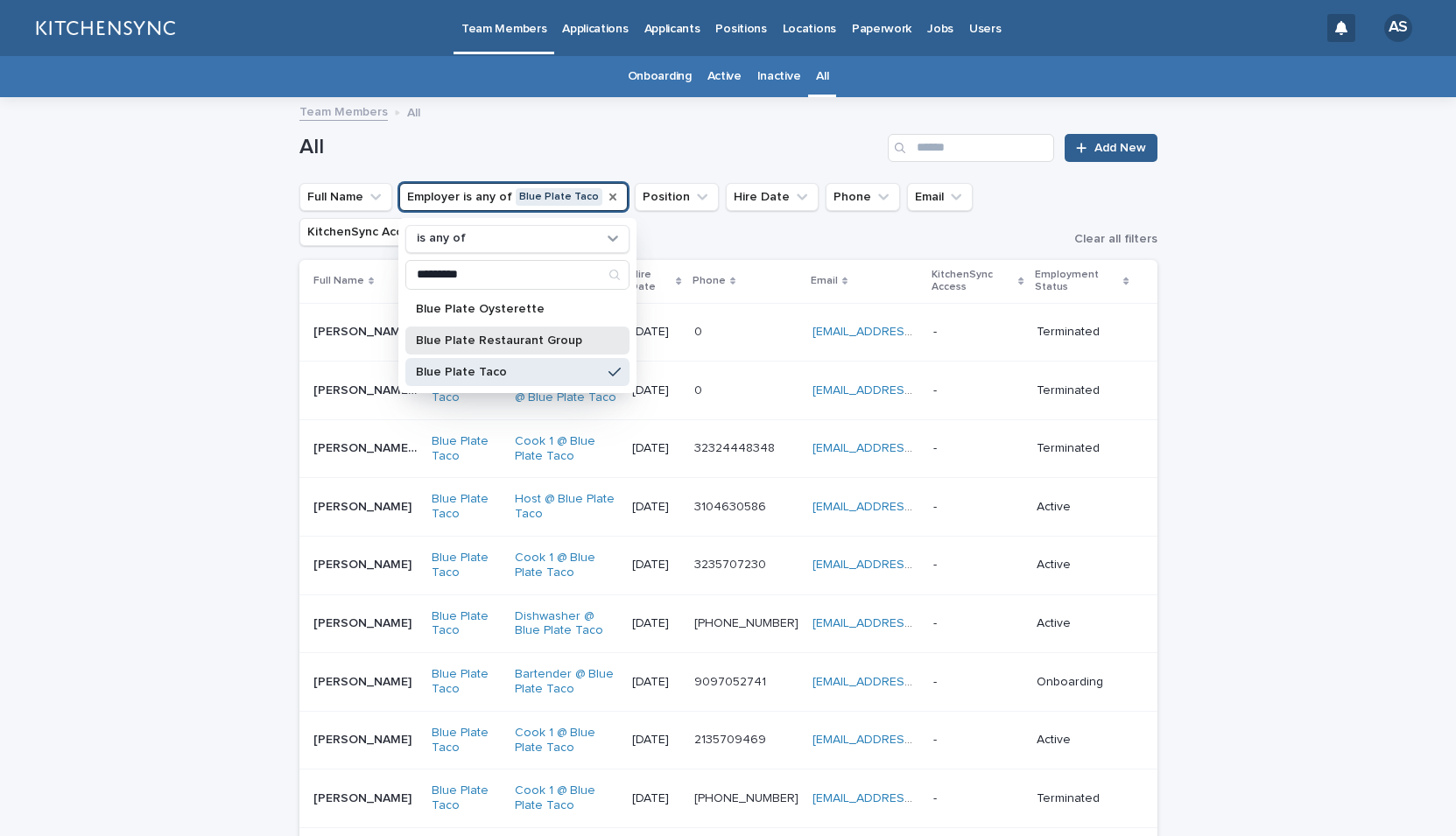
click at [461, 346] on p "Blue Plate Restaurant Group" at bounding box center [509, 340] width 186 height 12
click at [584, 371] on p "Blue Plate Taco" at bounding box center [509, 371] width 186 height 12
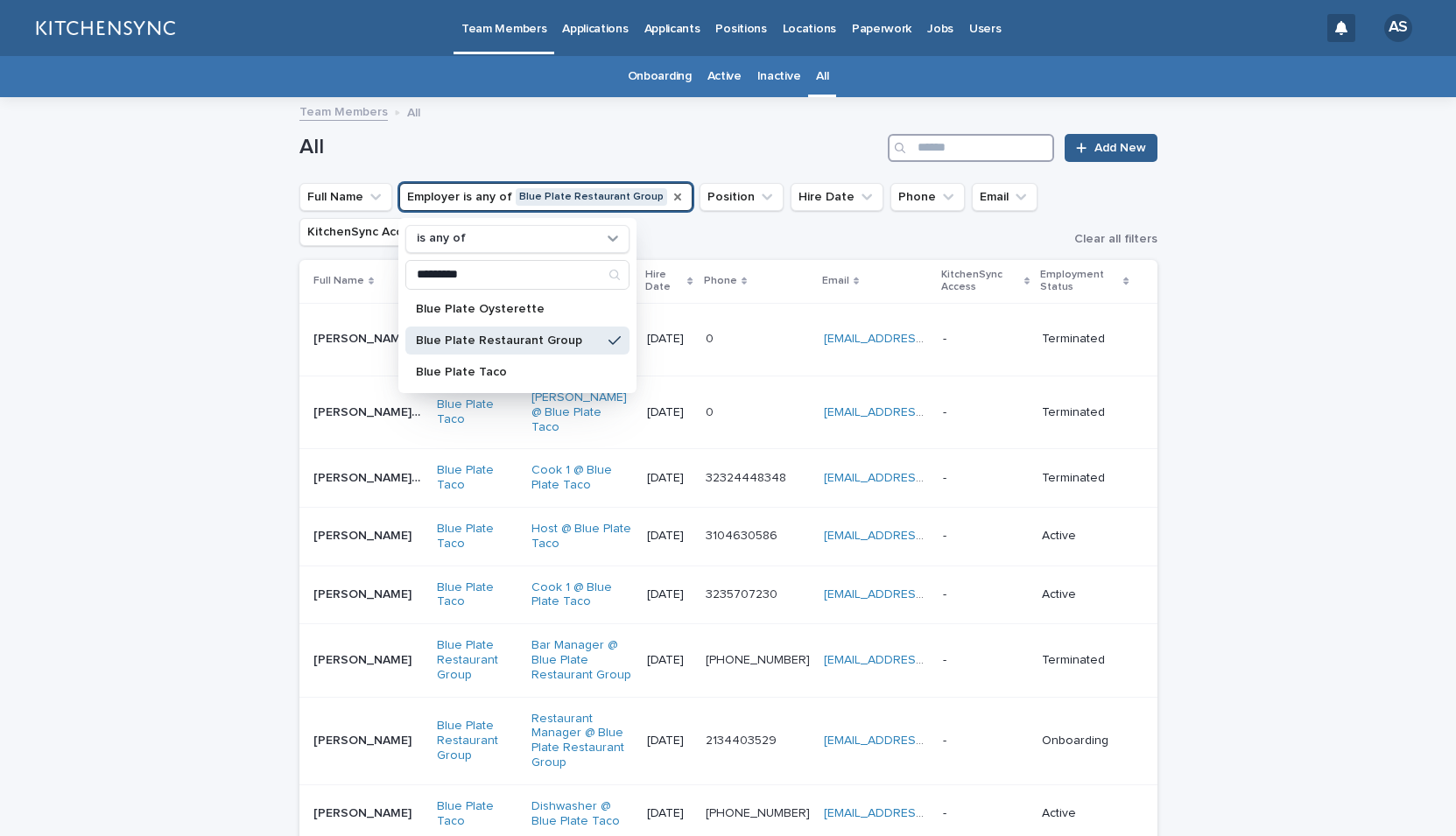
click at [930, 148] on input "Search" at bounding box center [971, 148] width 167 height 28
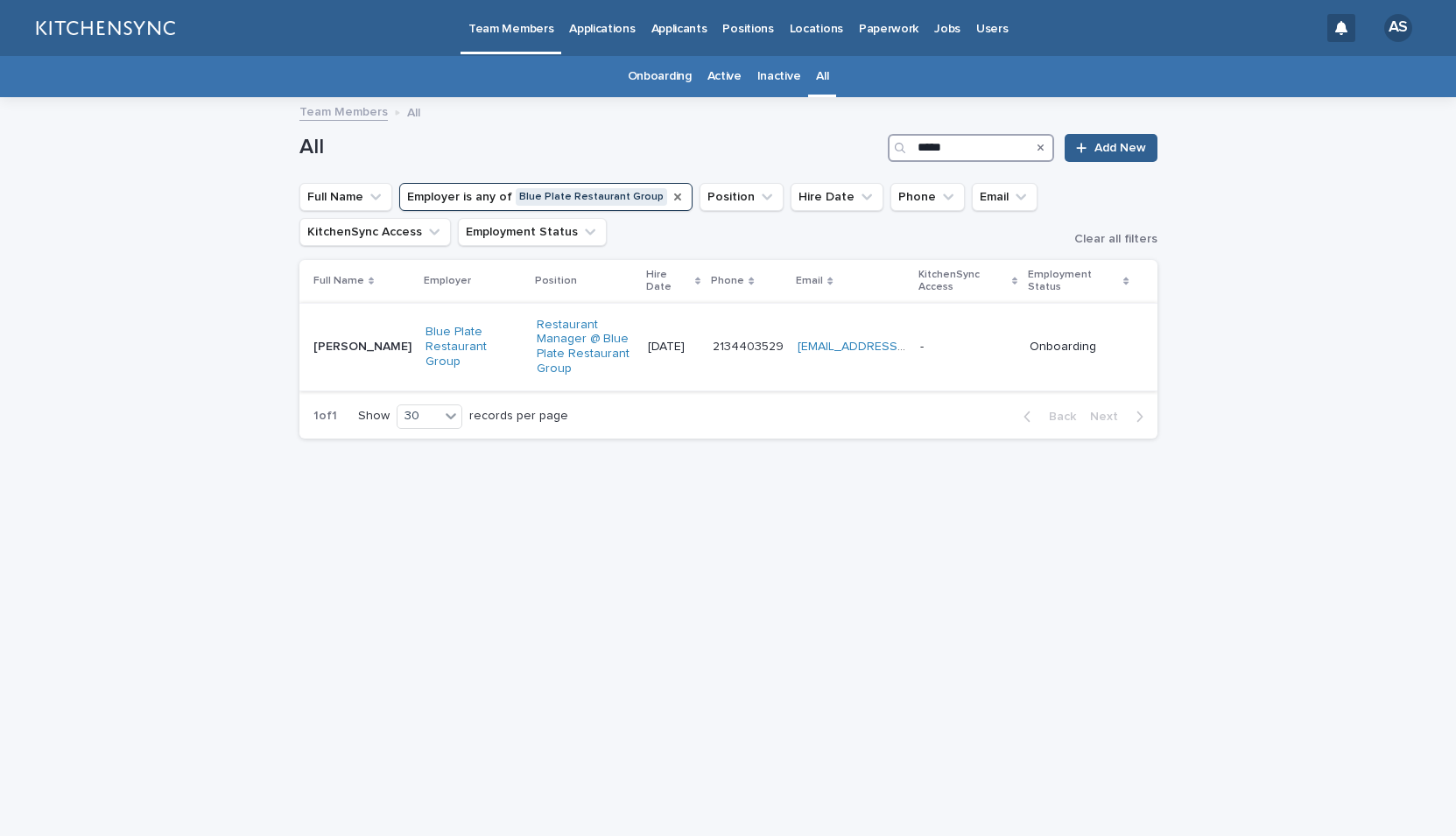
type input "*****"
click at [336, 372] on td "[PERSON_NAME] [PERSON_NAME]" at bounding box center [359, 347] width 119 height 88
